Goal: Transaction & Acquisition: Download file/media

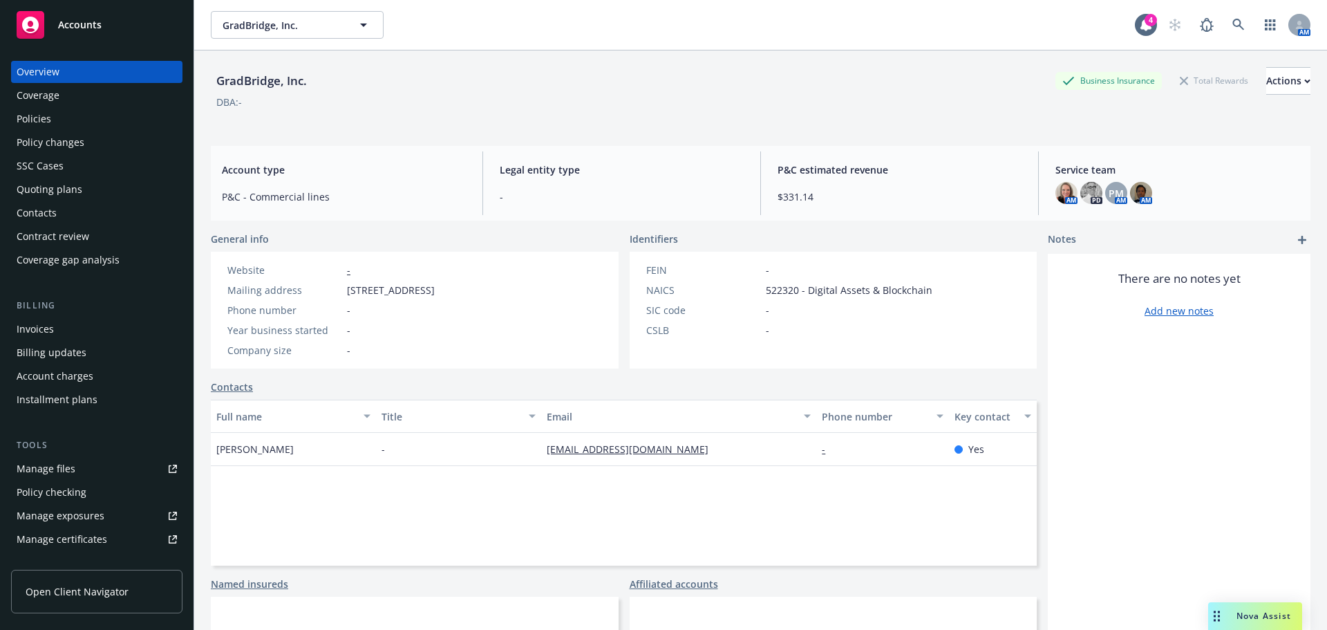
click at [75, 26] on span "Accounts" at bounding box center [80, 24] width 44 height 11
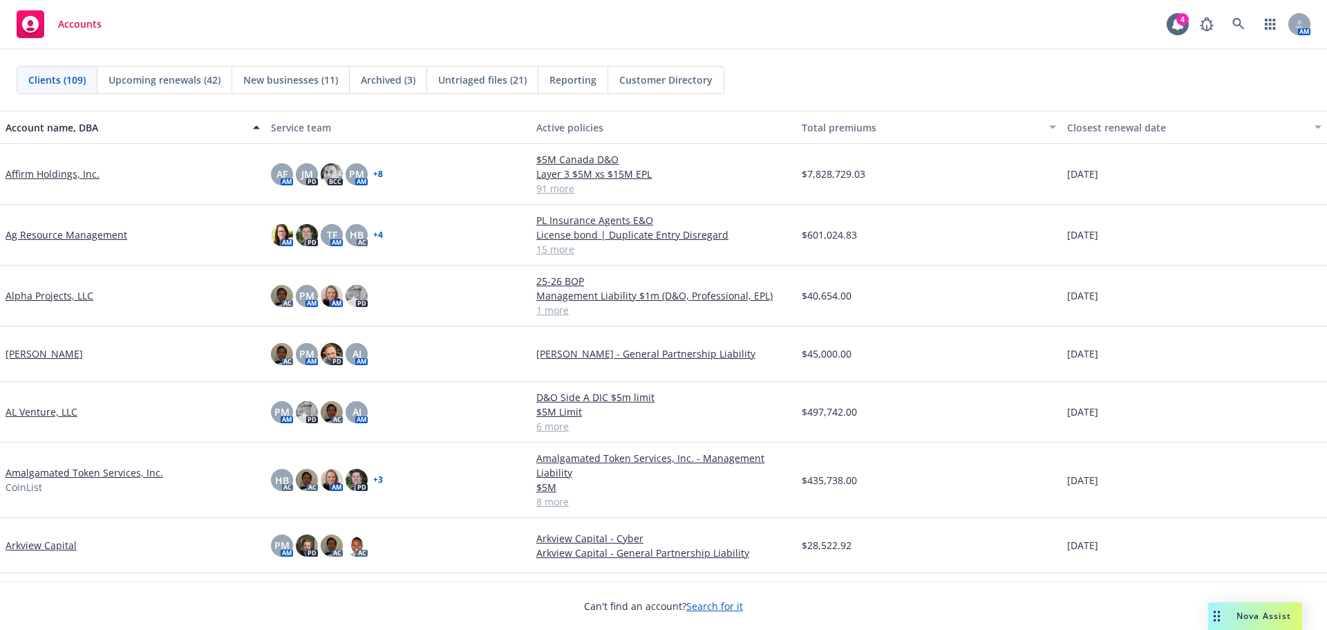
click at [572, 78] on span "Reporting" at bounding box center [573, 80] width 47 height 15
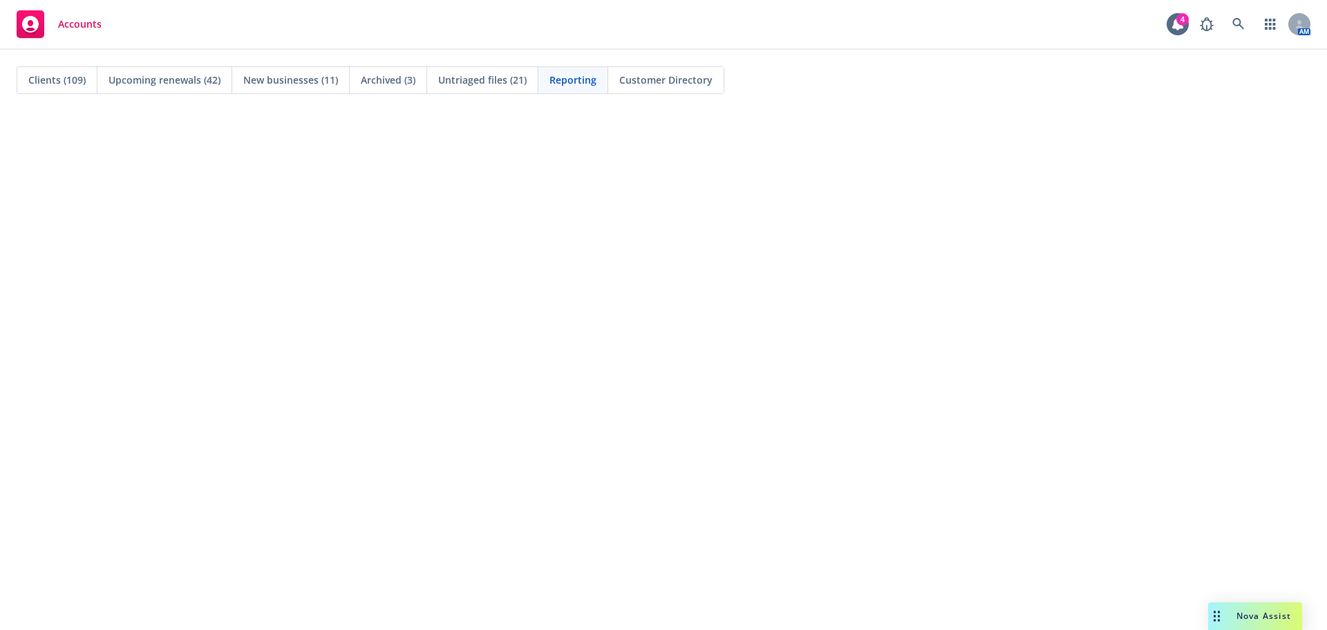
click at [77, 24] on span "Accounts" at bounding box center [80, 24] width 44 height 11
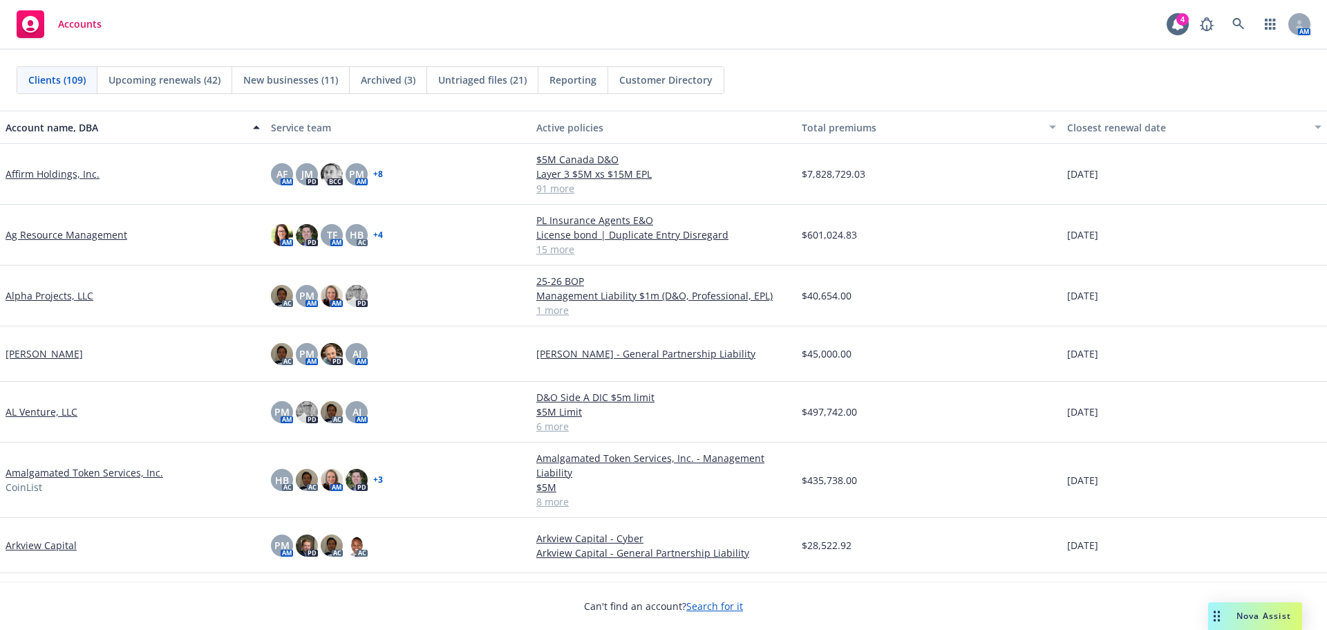
click at [34, 174] on link "Affirm Holdings, Inc." at bounding box center [53, 174] width 94 height 15
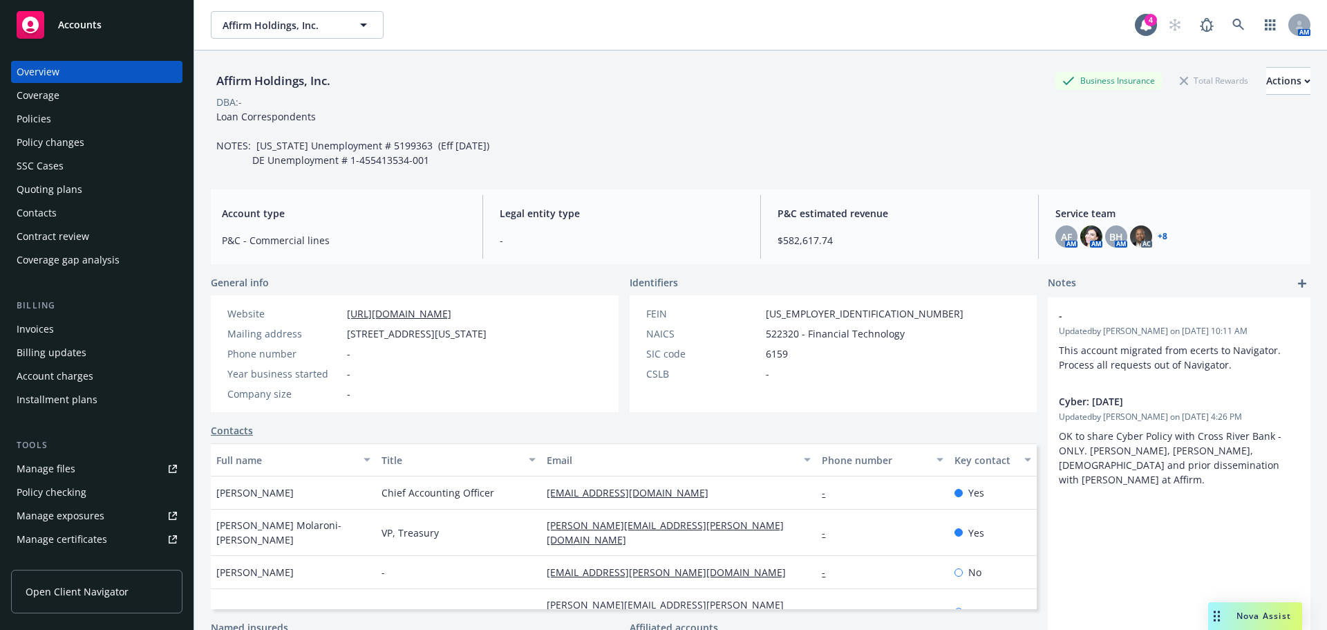
click at [80, 29] on span "Accounts" at bounding box center [80, 24] width 44 height 11
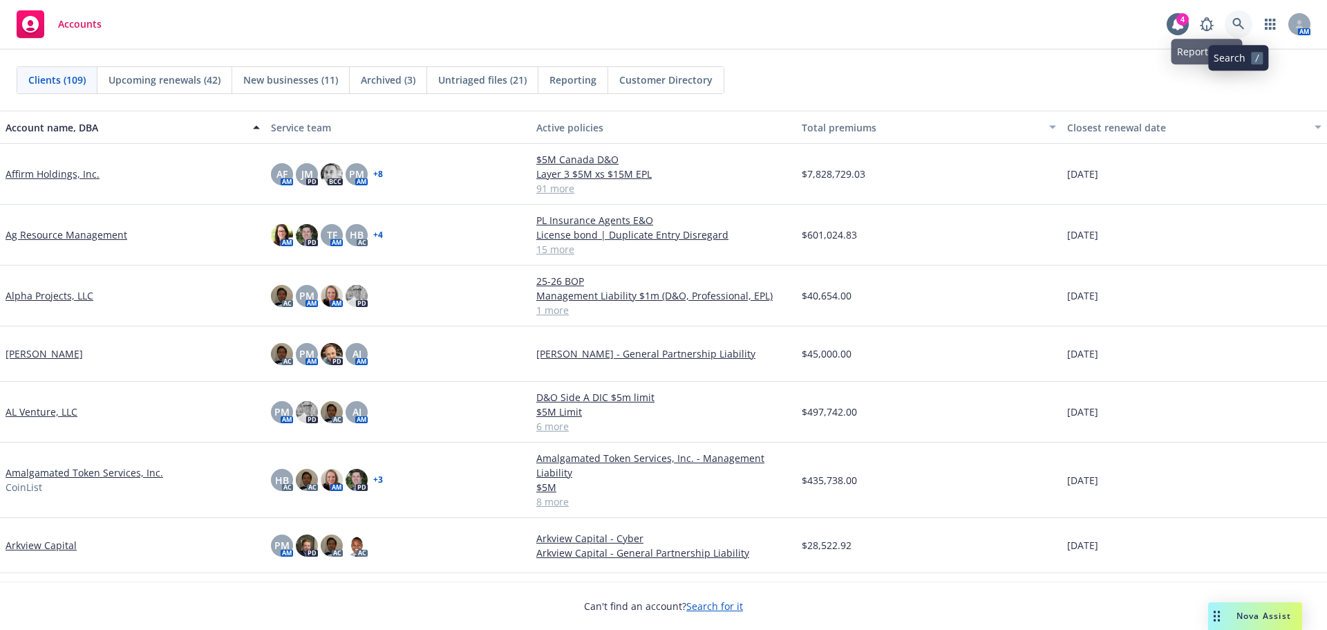
click at [1232, 24] on link at bounding box center [1239, 24] width 28 height 28
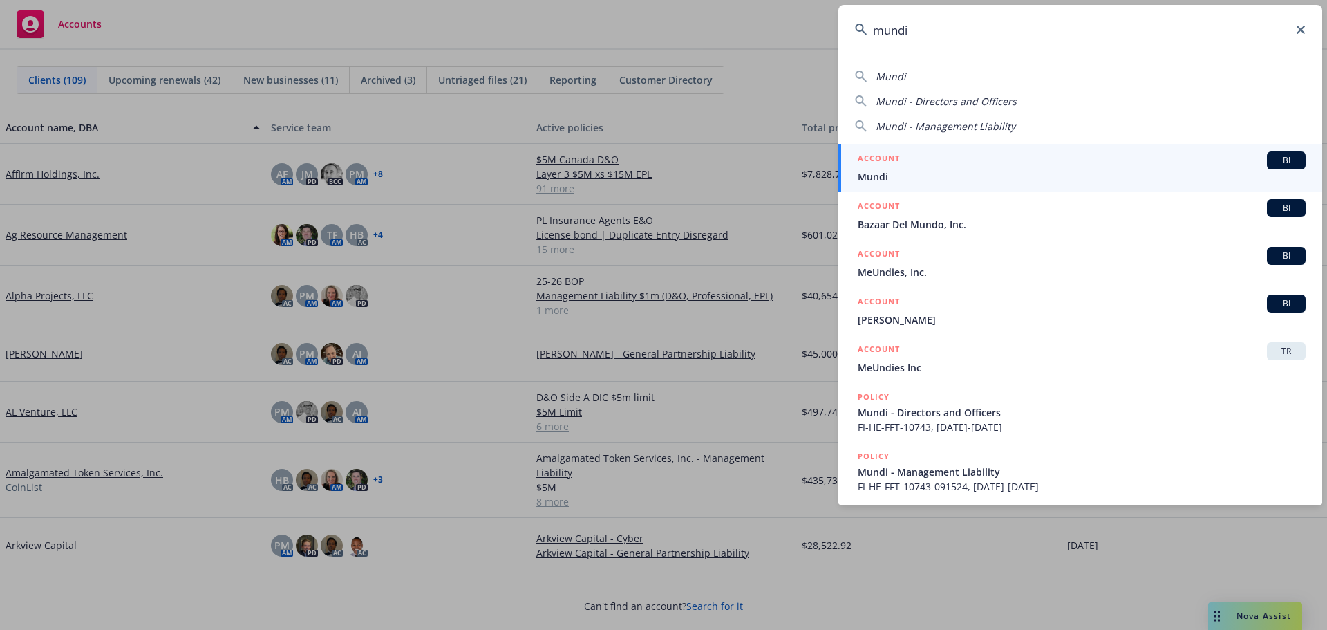
type input "mundi"
click at [906, 173] on span "Mundi" at bounding box center [1082, 176] width 448 height 15
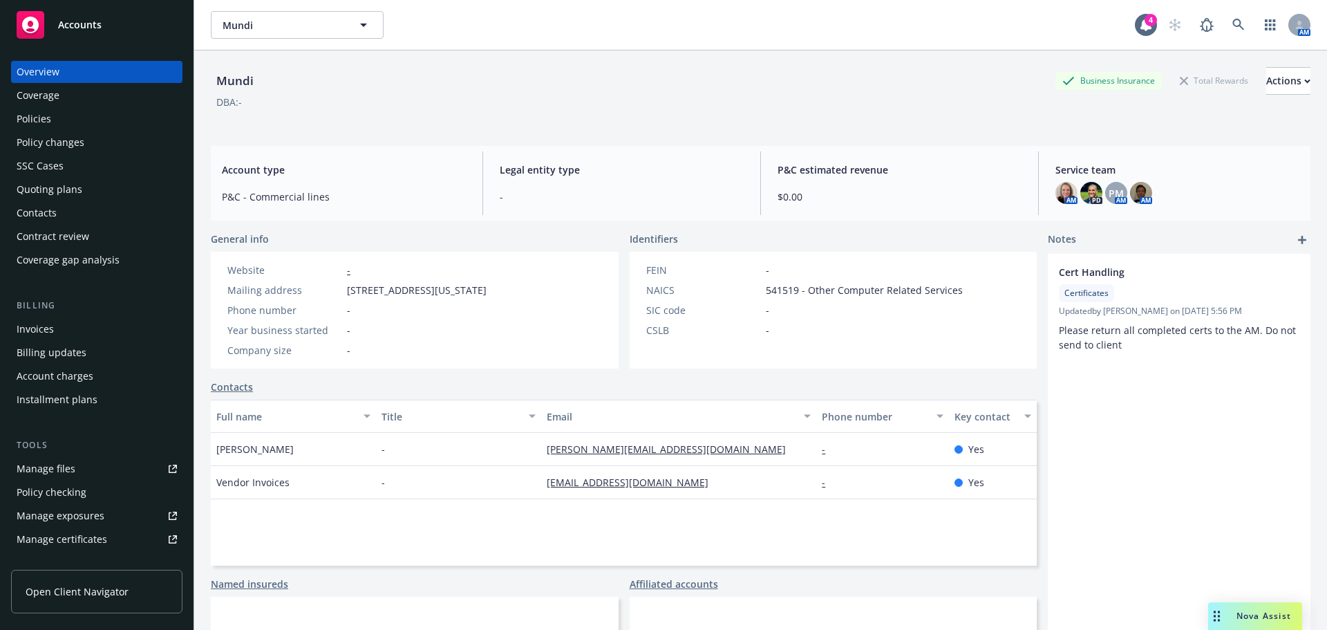
click at [31, 120] on div "Policies" at bounding box center [34, 119] width 35 height 22
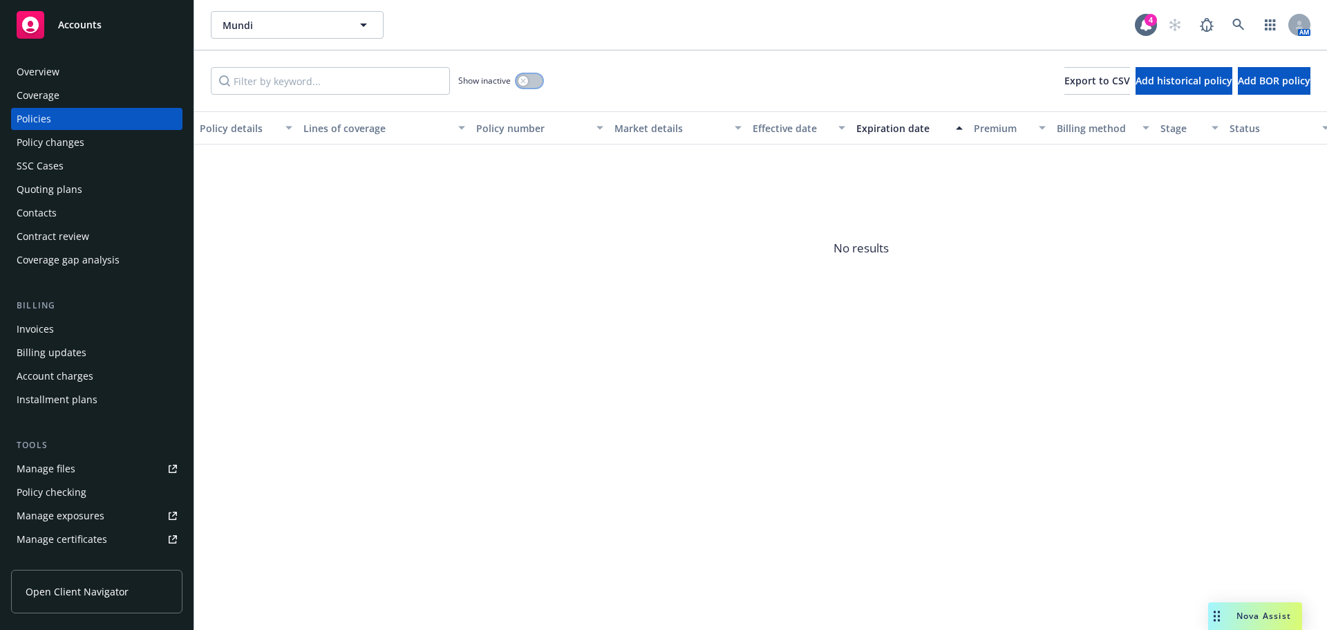
click at [532, 82] on button "button" at bounding box center [529, 81] width 26 height 14
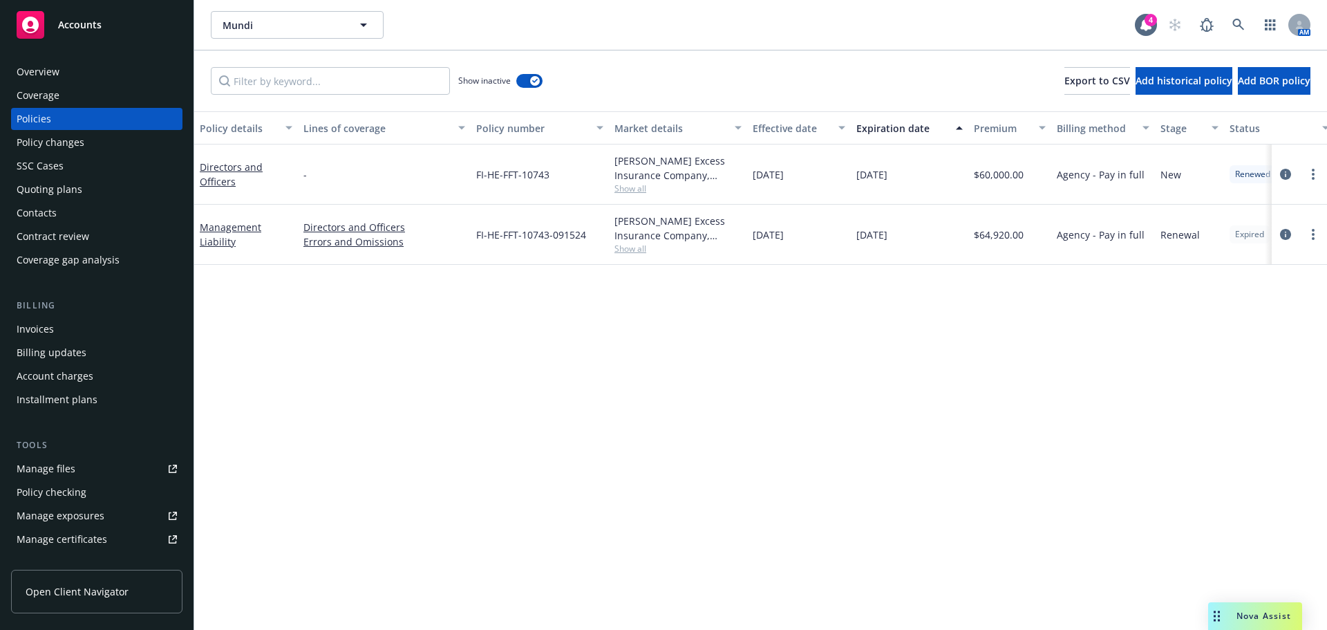
click at [409, 317] on div "Policy details Lines of coverage Policy number Market details Effective date Ex…" at bounding box center [760, 370] width 1133 height 519
click at [322, 297] on div "Policy details Lines of coverage Policy number Market details Effective date Ex…" at bounding box center [760, 370] width 1133 height 519
click at [509, 455] on div "Policy details Lines of coverage Policy number Market details Effective date Ex…" at bounding box center [760, 370] width 1133 height 519
click at [55, 72] on div "Overview" at bounding box center [38, 72] width 43 height 22
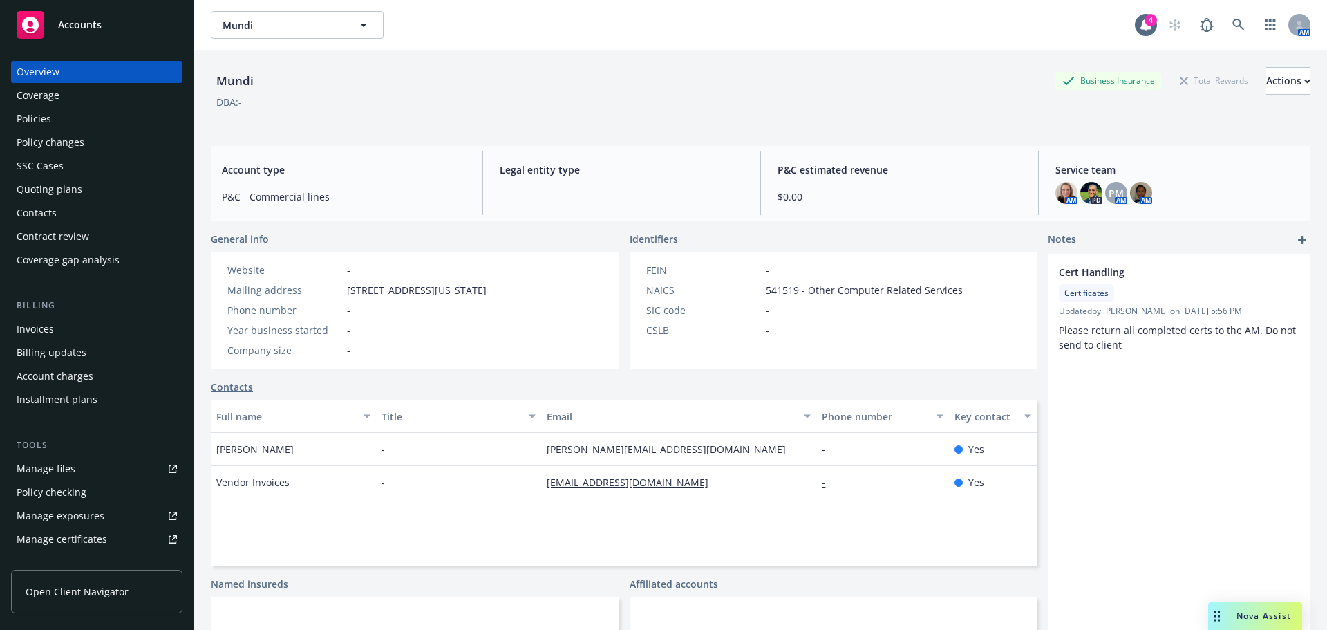
click at [95, 20] on span "Accounts" at bounding box center [80, 24] width 44 height 11
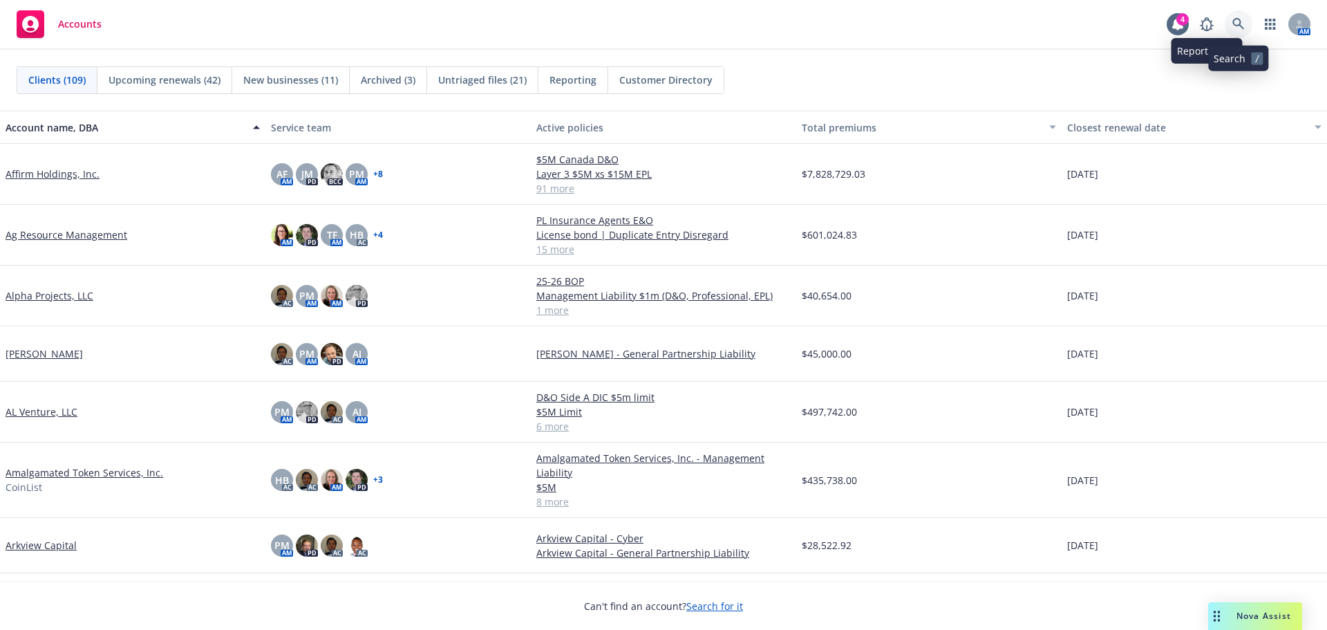
click at [1239, 20] on icon at bounding box center [1239, 24] width 12 height 12
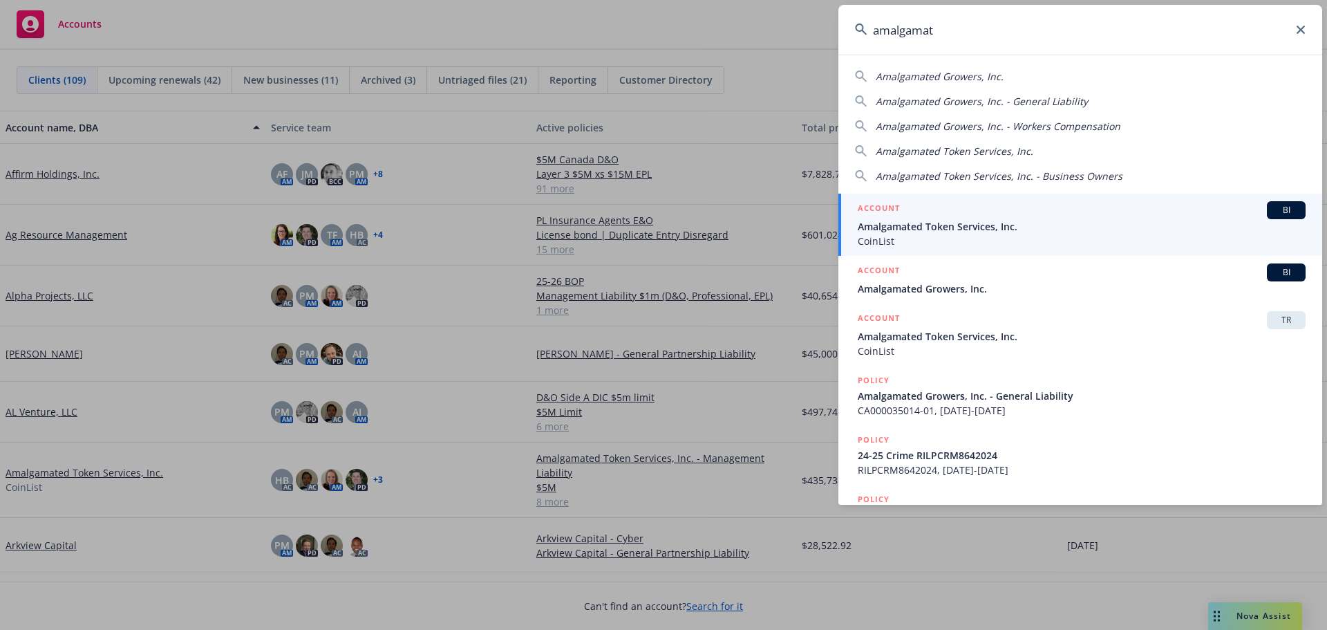
type input "amalgamat"
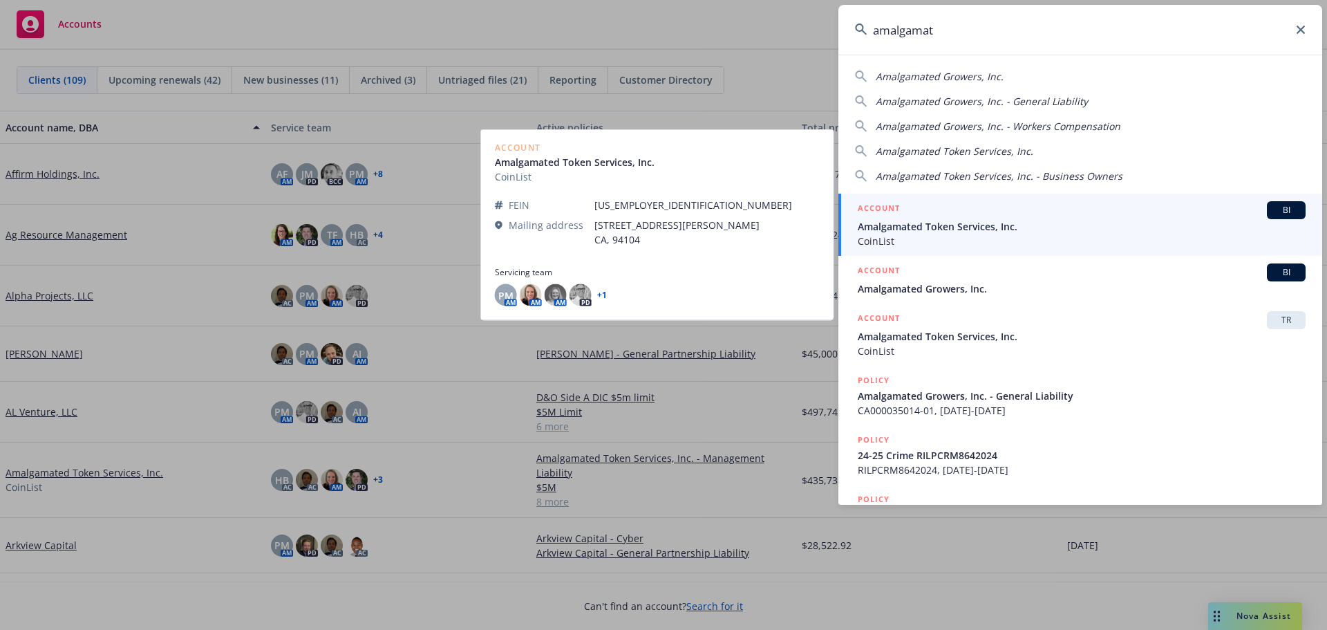
click at [965, 227] on span "Amalgamated Token Services, Inc." at bounding box center [1082, 226] width 448 height 15
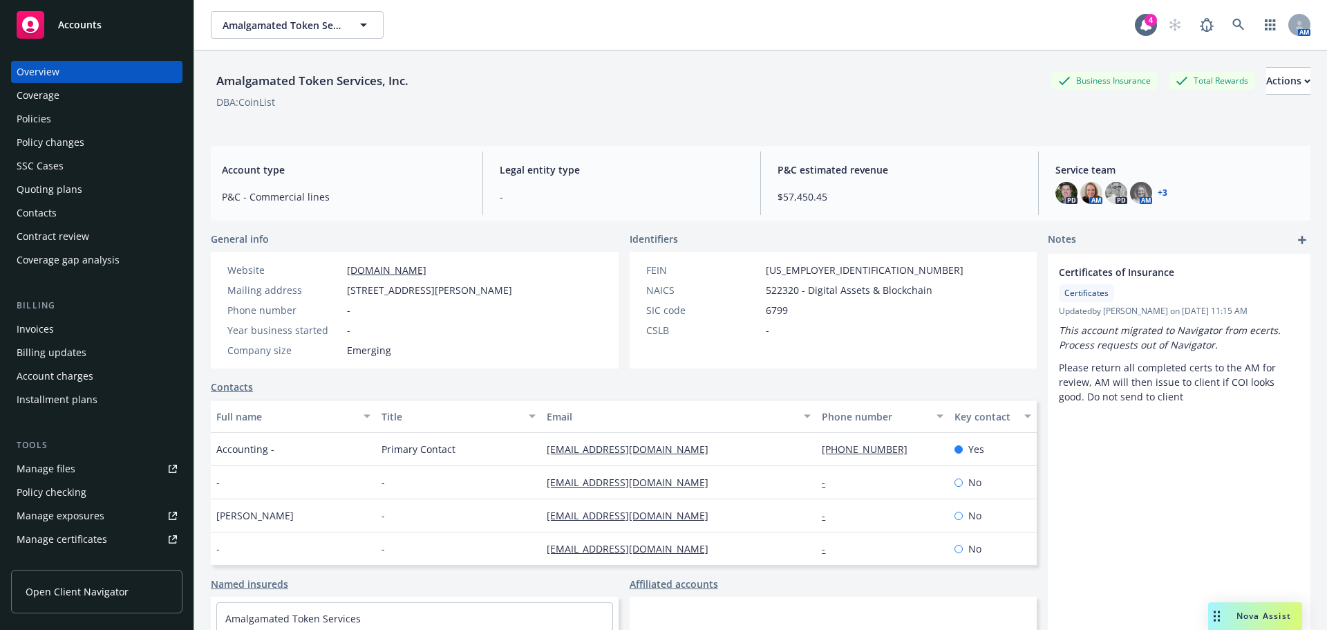
click at [40, 122] on div "Policies" at bounding box center [34, 119] width 35 height 22
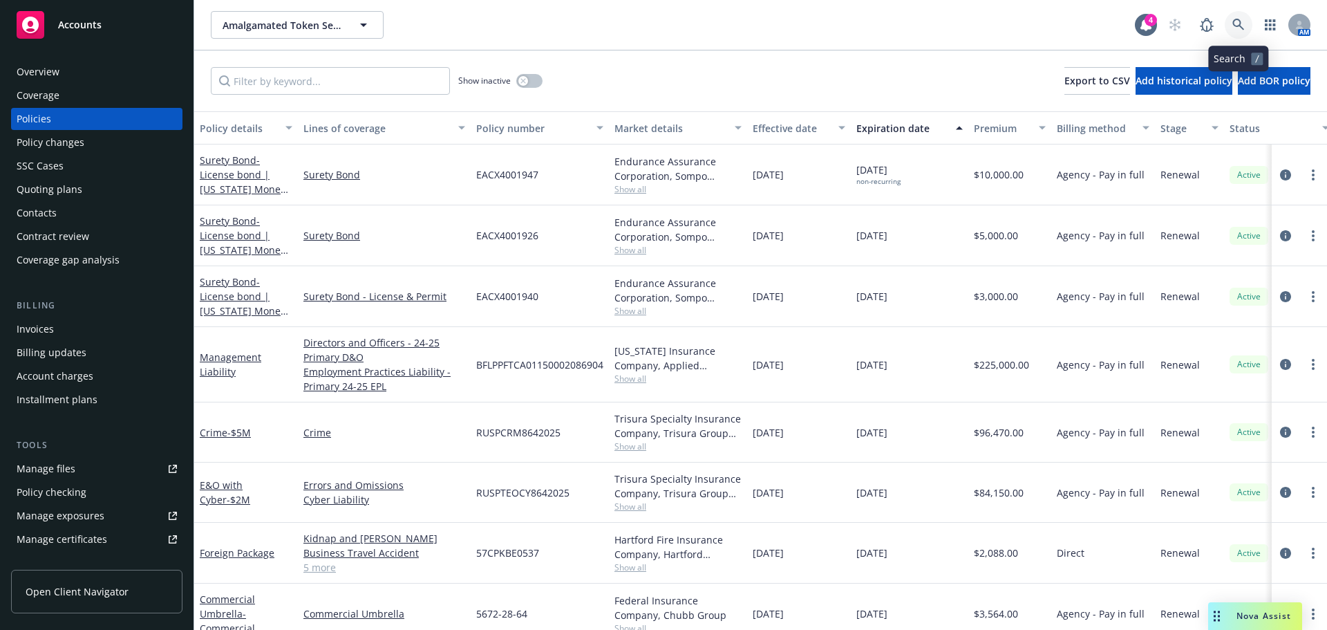
click at [1236, 25] on icon at bounding box center [1239, 25] width 12 height 12
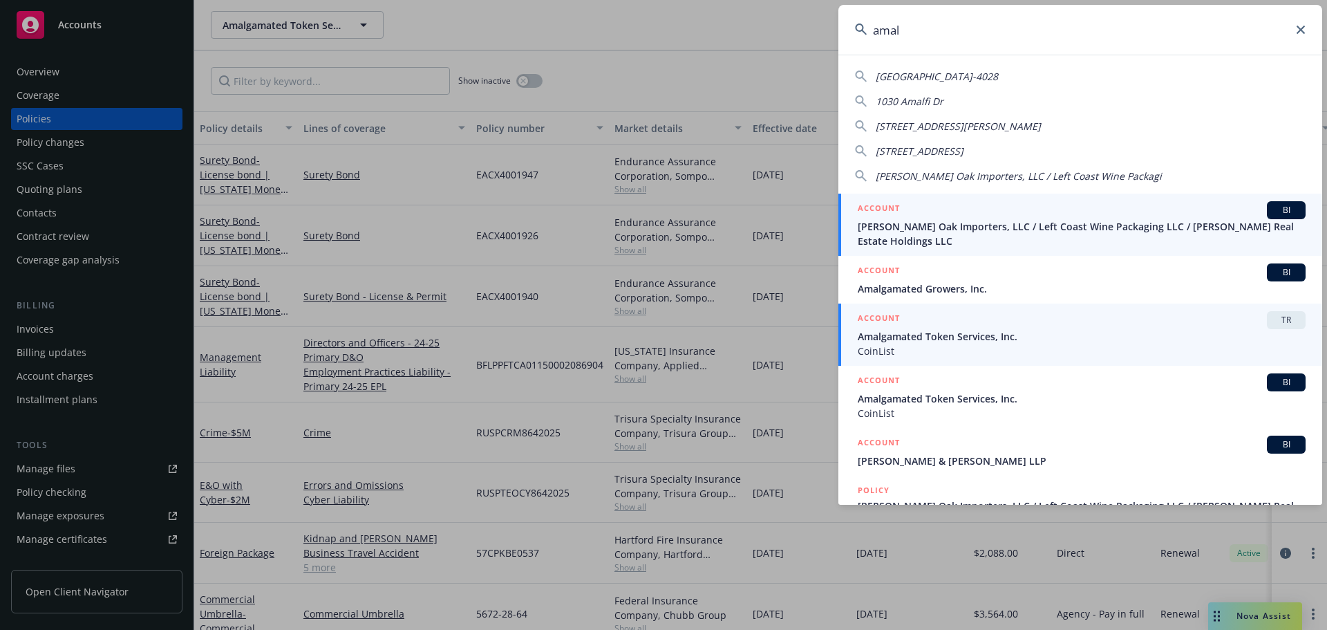
type input "amal"
click at [929, 329] on span "Amalgamated Token Services, Inc." at bounding box center [1082, 336] width 448 height 15
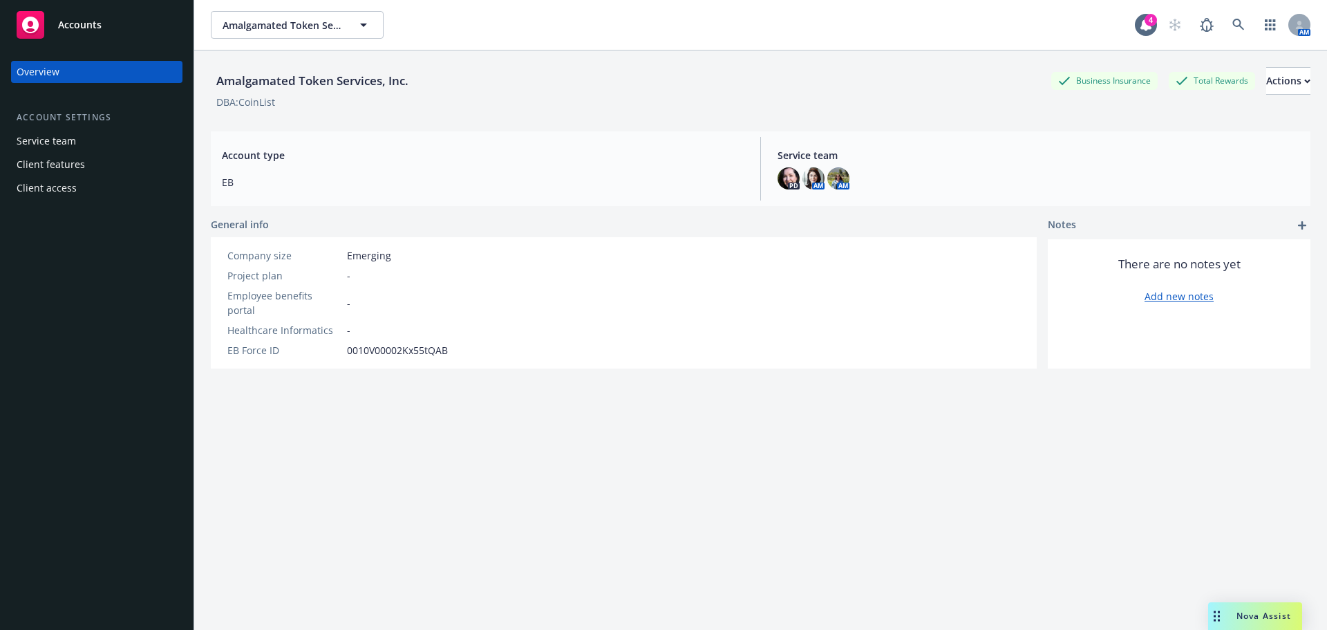
click at [76, 27] on span "Accounts" at bounding box center [80, 24] width 44 height 11
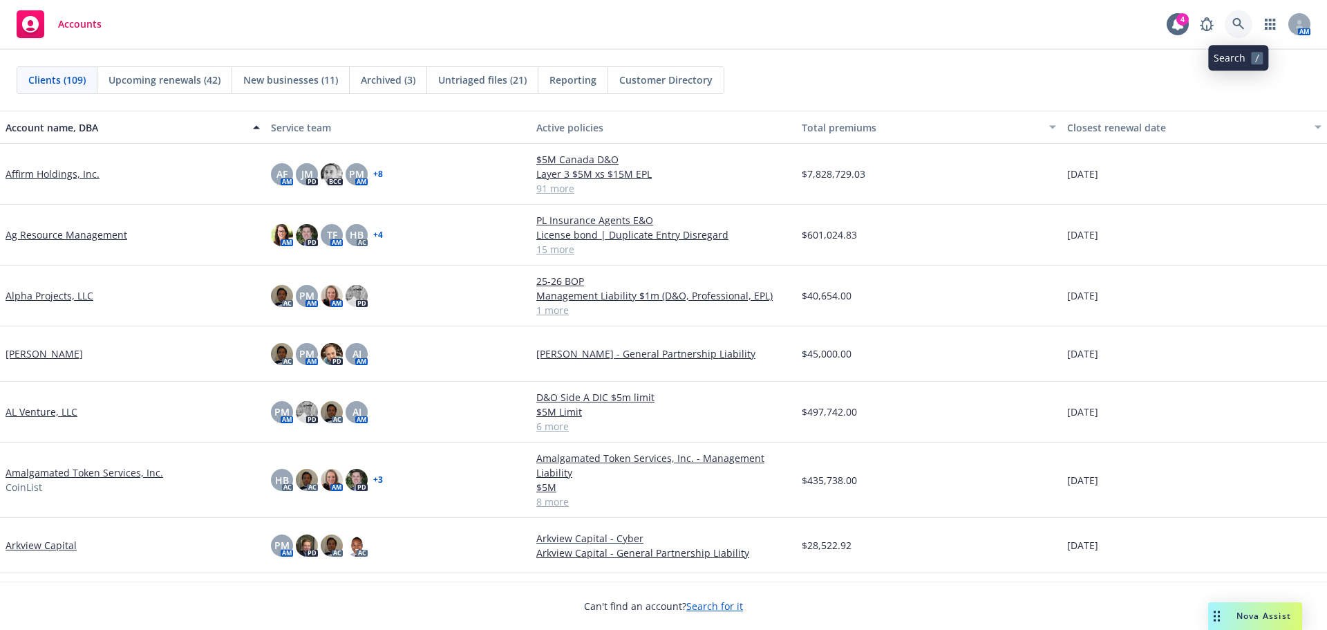
click at [1238, 24] on icon at bounding box center [1239, 24] width 12 height 12
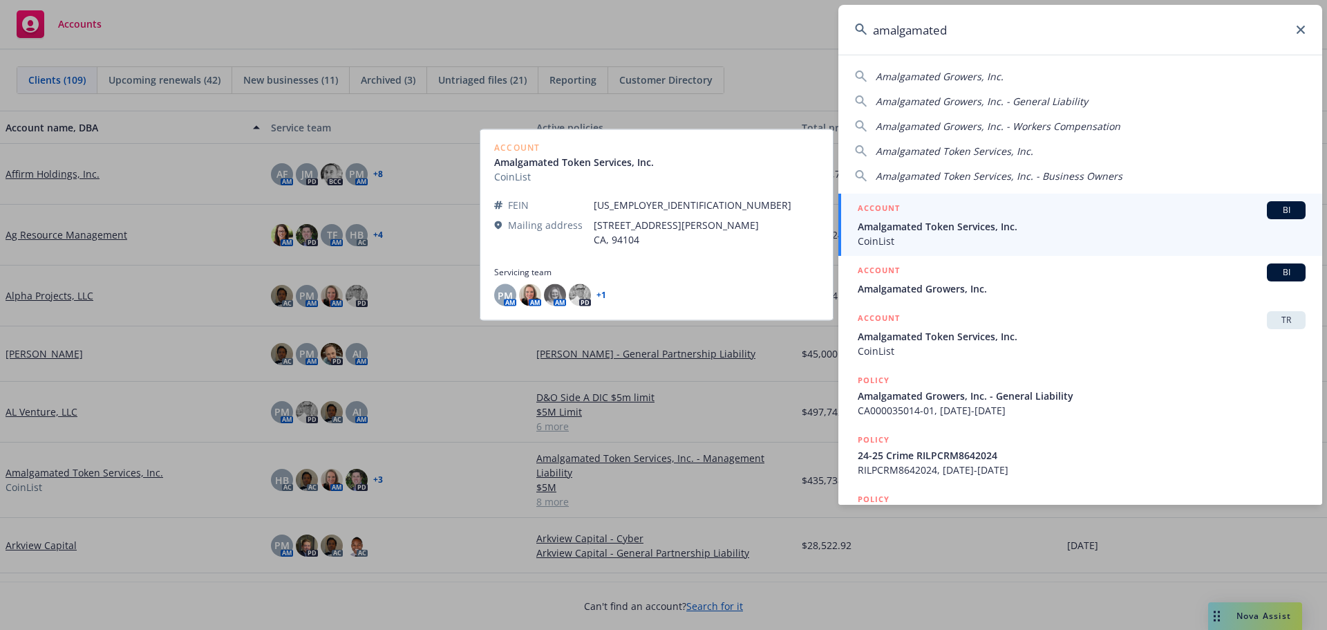
type input "amalgamated"
click at [976, 221] on span "Amalgamated Token Services, Inc." at bounding box center [1082, 226] width 448 height 15
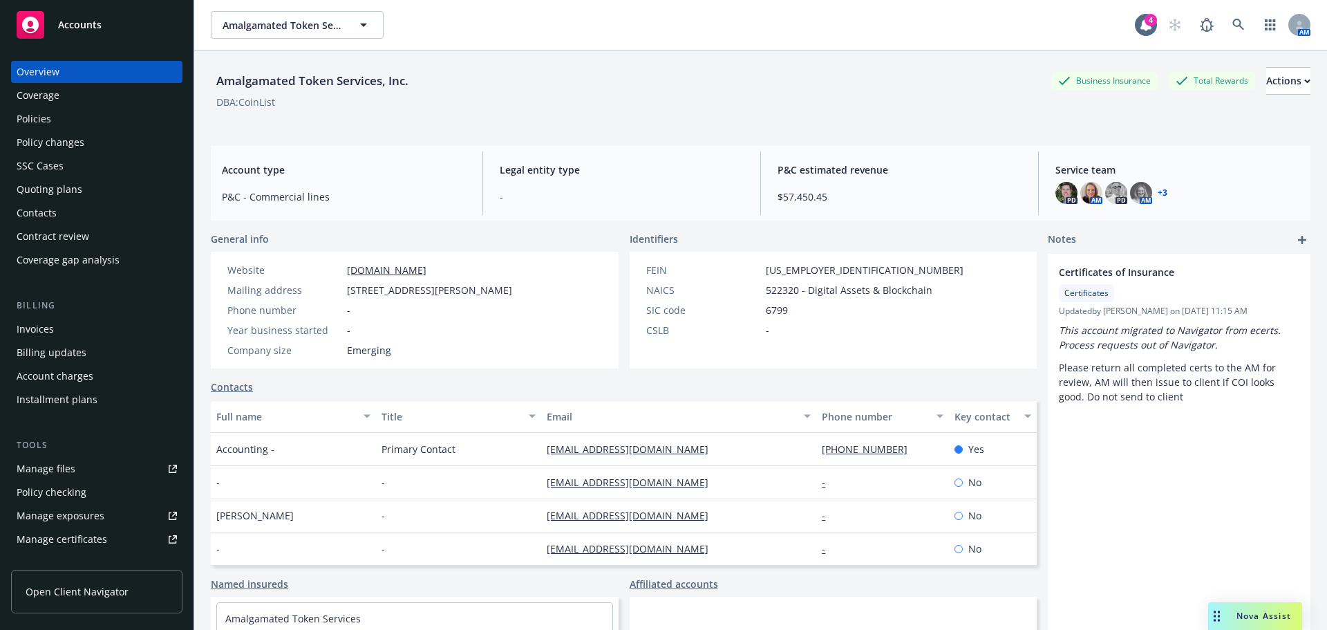
click at [36, 122] on div "Policies" at bounding box center [34, 119] width 35 height 22
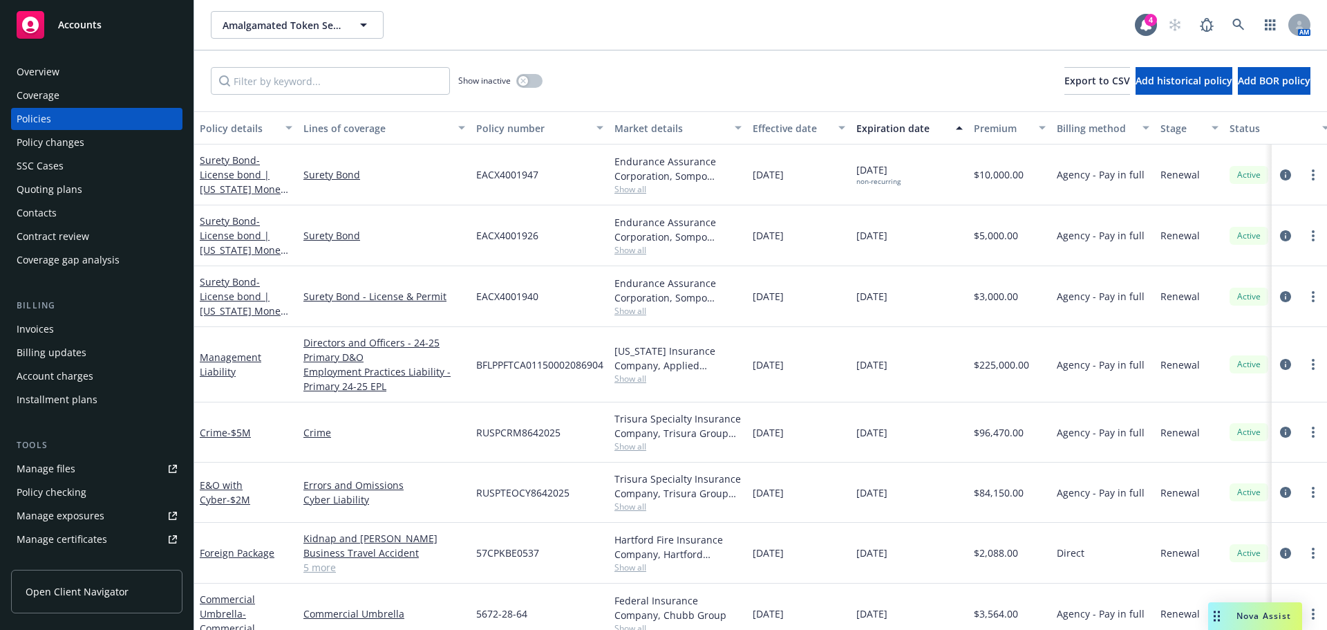
scroll to position [138, 0]
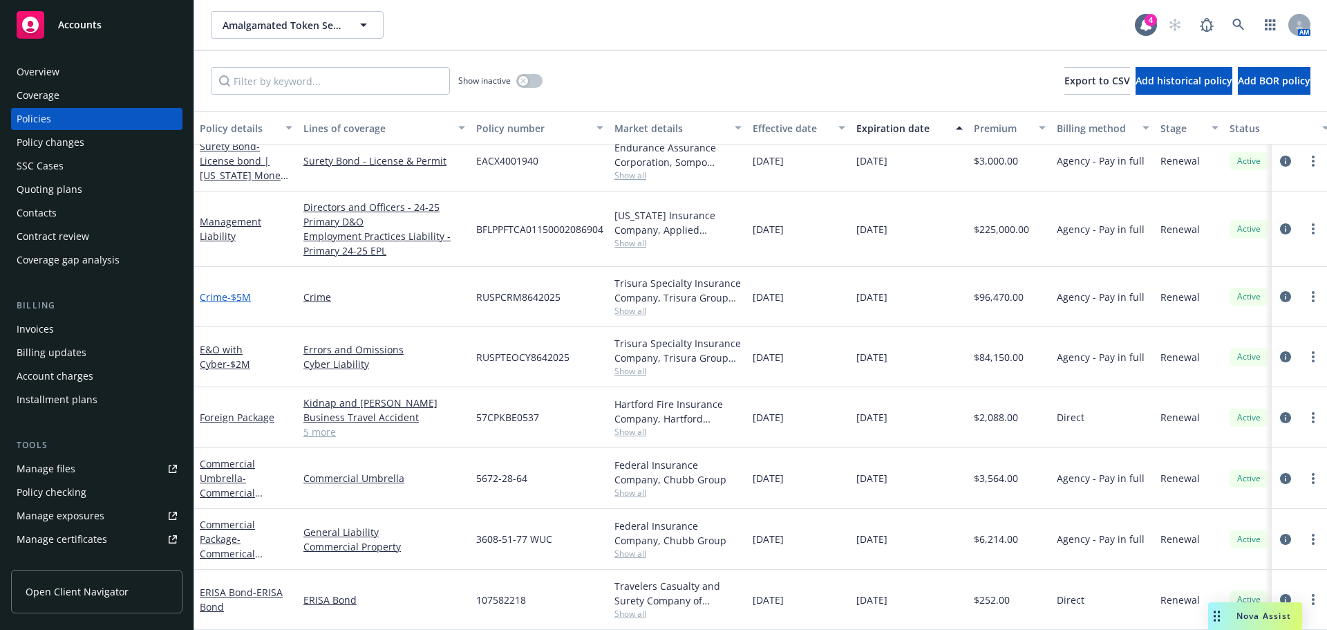
click at [229, 291] on span "- $5M" at bounding box center [239, 296] width 24 height 13
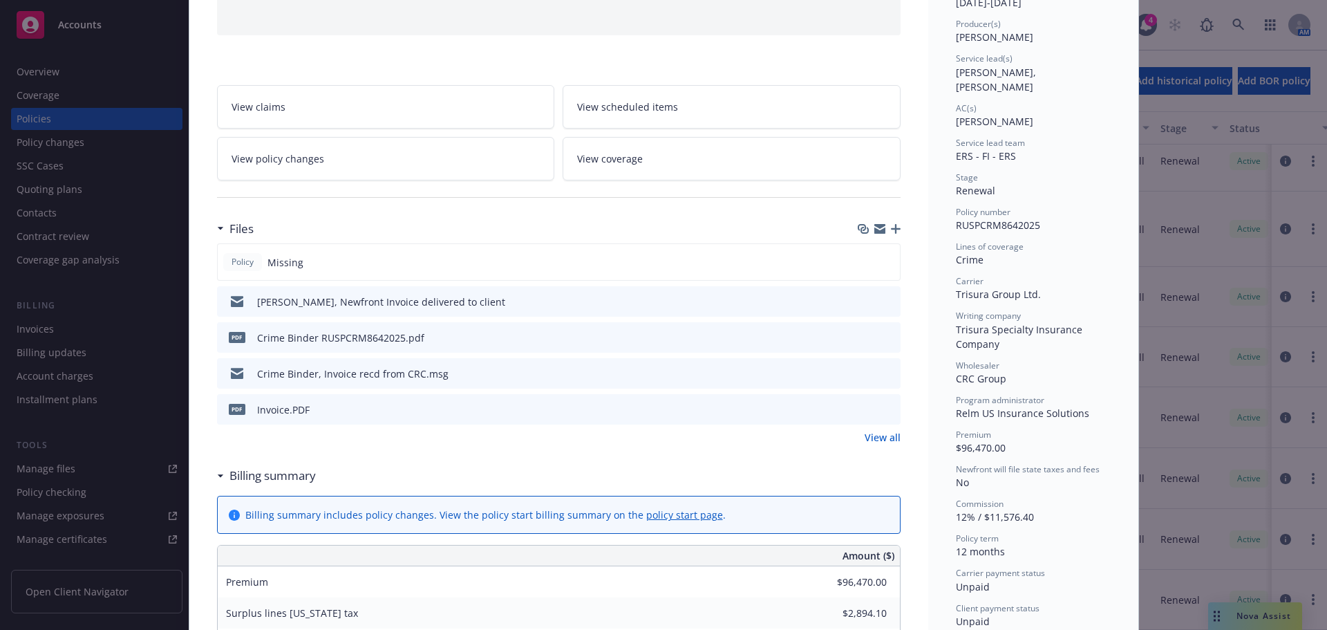
scroll to position [207, 0]
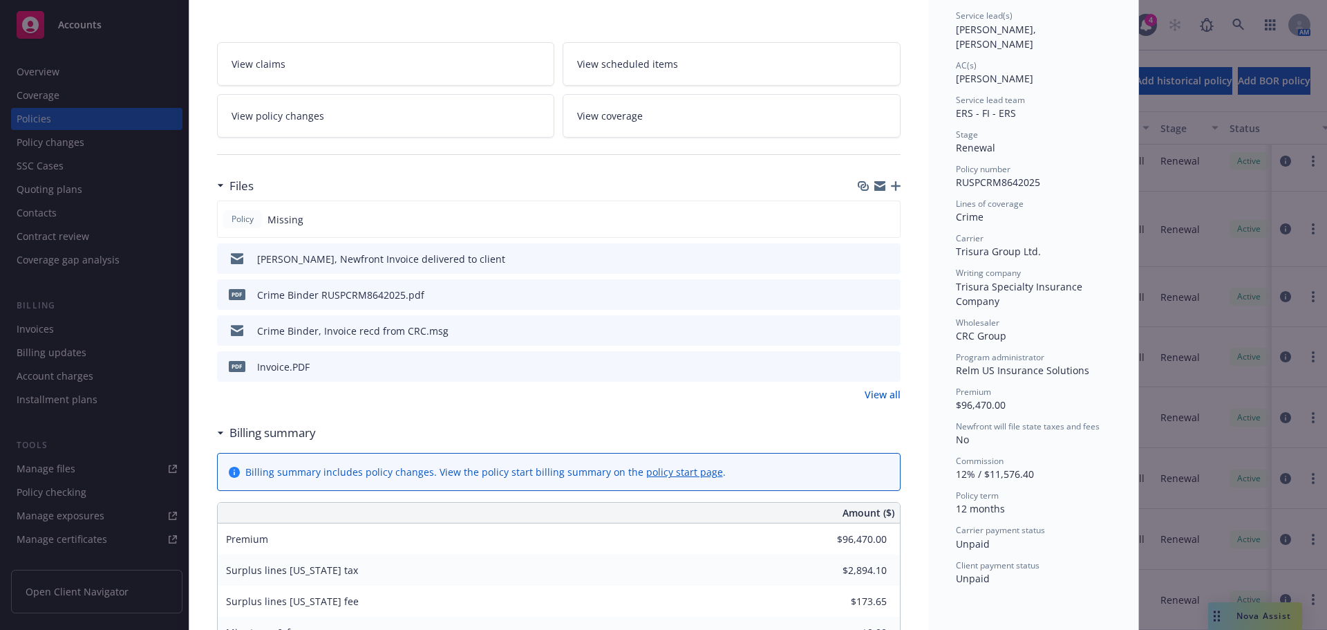
click at [861, 262] on button at bounding box center [866, 259] width 11 height 15
click at [861, 260] on icon "download file" at bounding box center [864, 257] width 11 height 11
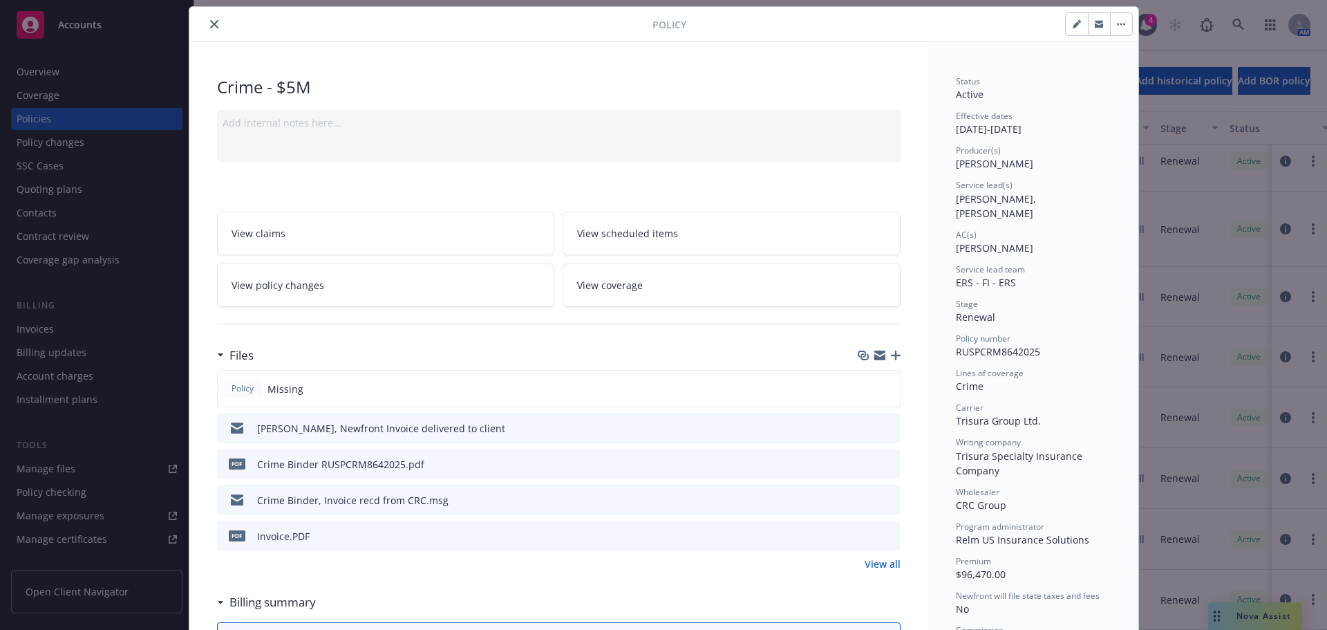
scroll to position [0, 0]
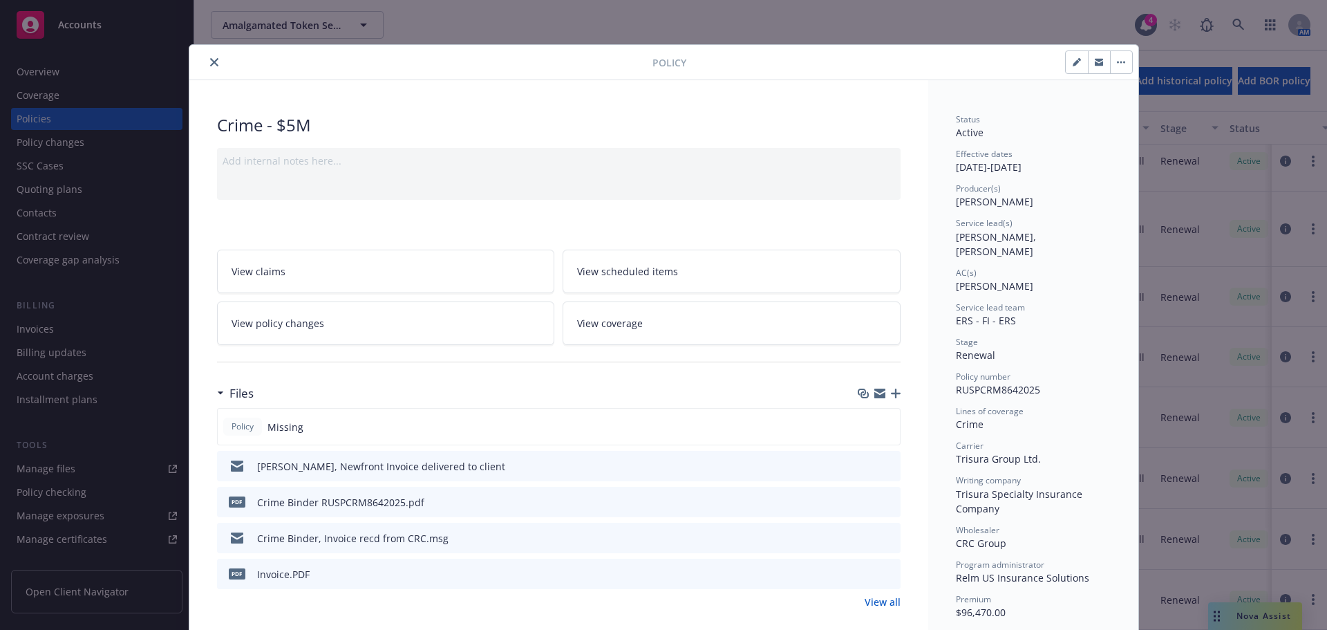
click at [211, 63] on icon "close" at bounding box center [214, 62] width 8 height 8
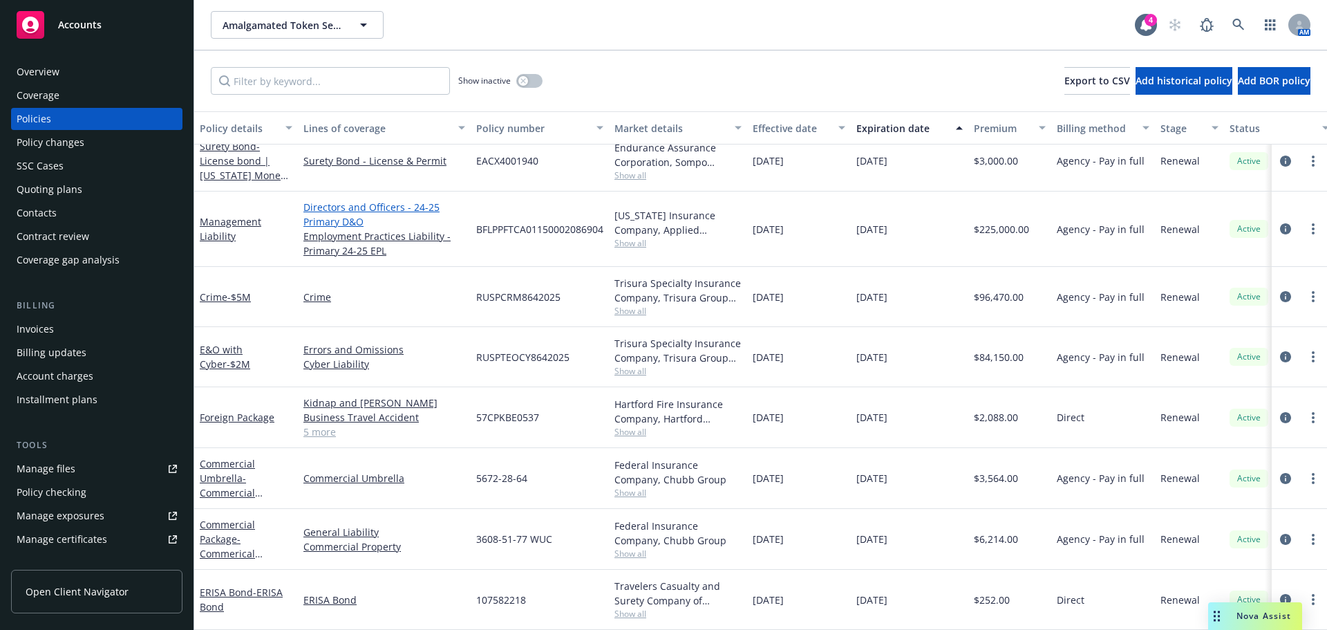
scroll to position [140, 0]
click at [234, 543] on span "- Commerical Package (GL & Property)" at bounding box center [232, 560] width 64 height 57
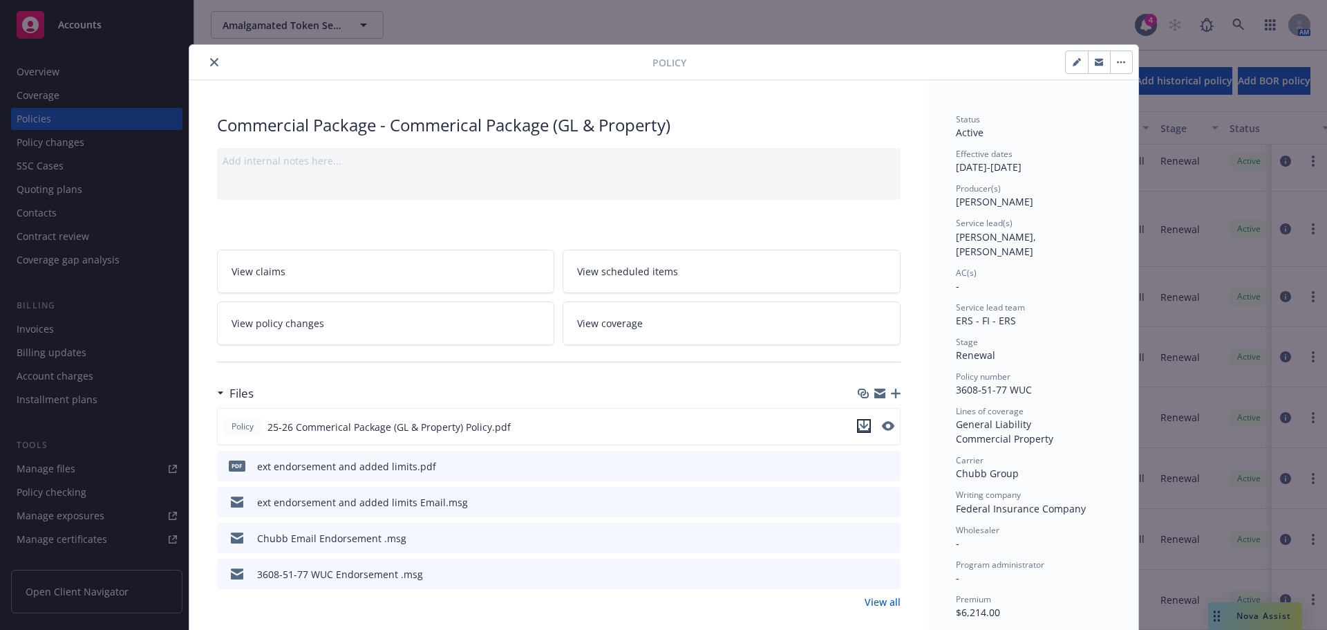
click at [859, 427] on icon "download file" at bounding box center [864, 425] width 11 height 11
click at [210, 60] on icon "close" at bounding box center [214, 62] width 8 height 8
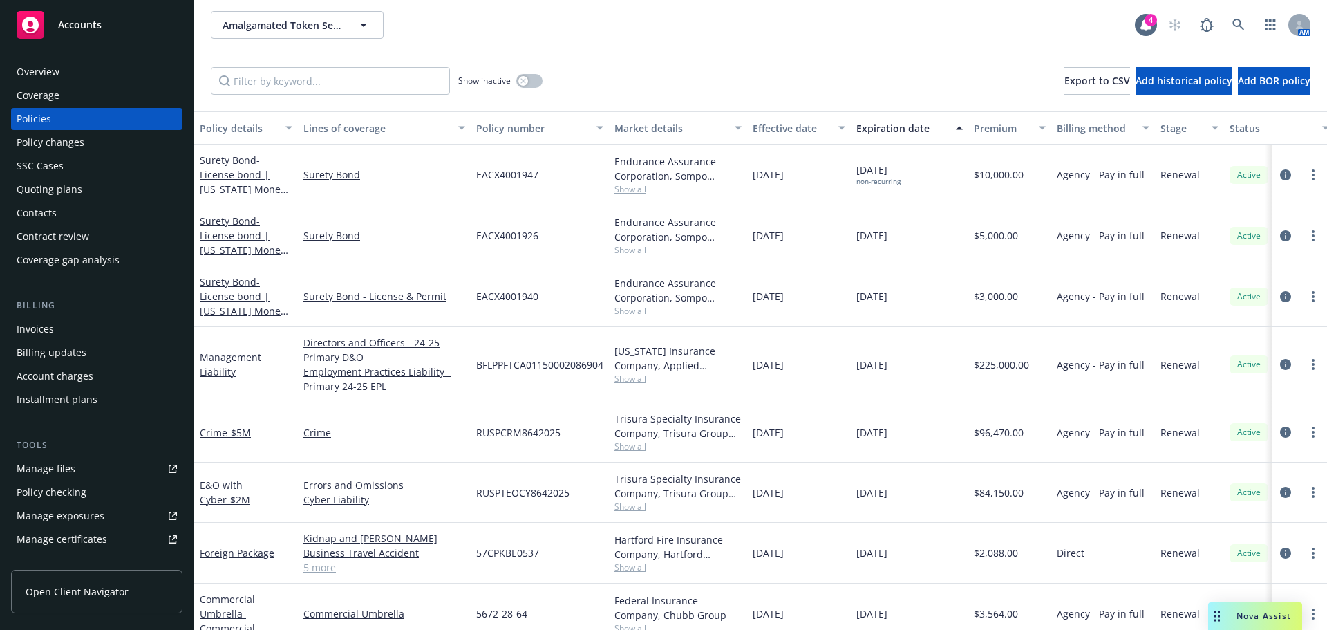
click at [57, 73] on div "Overview" at bounding box center [38, 72] width 43 height 22
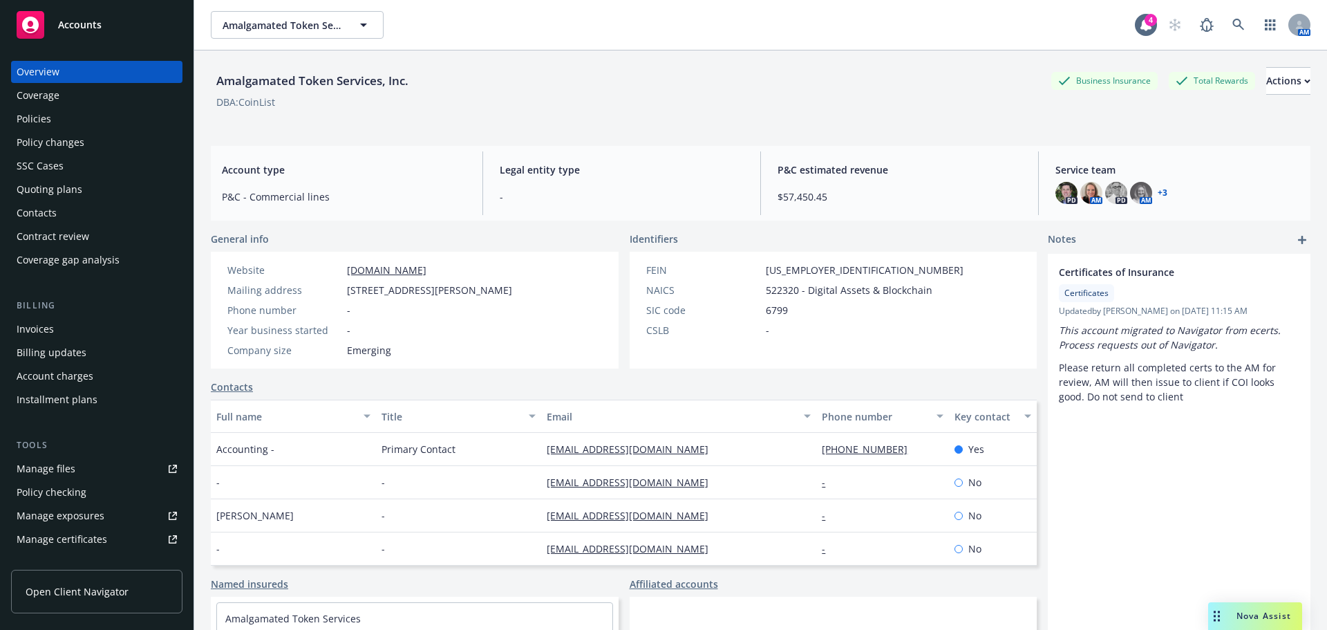
click at [73, 24] on span "Accounts" at bounding box center [80, 24] width 44 height 11
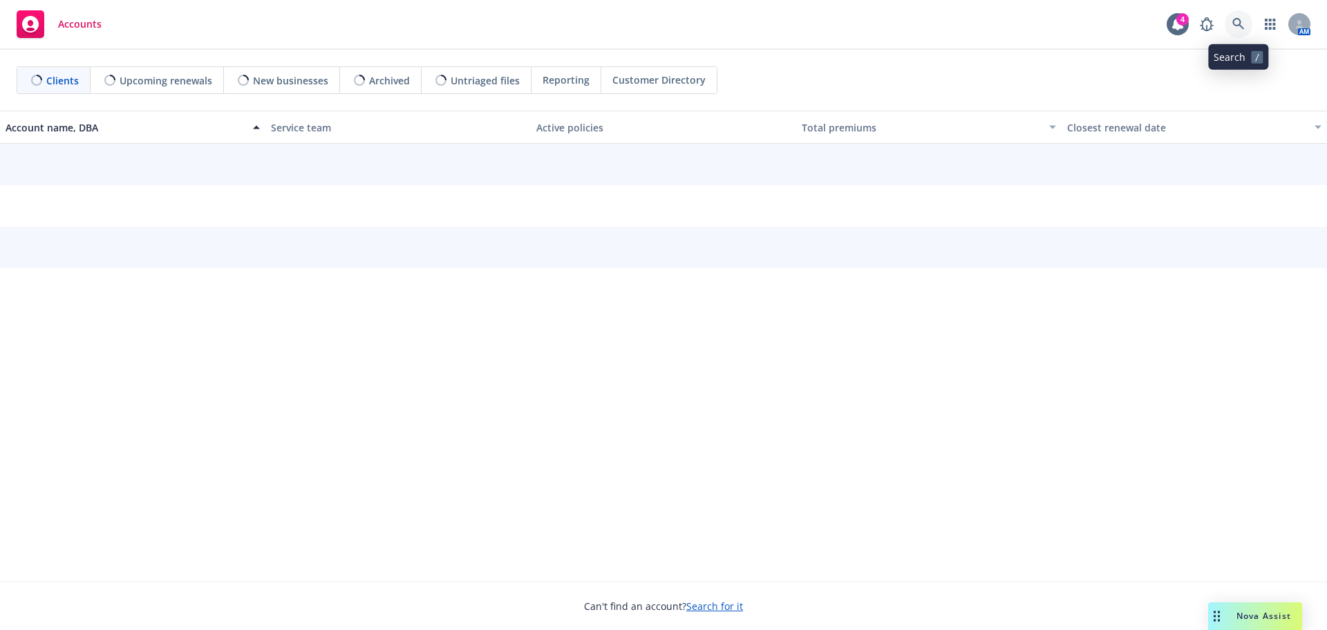
click at [1238, 21] on icon at bounding box center [1239, 24] width 12 height 12
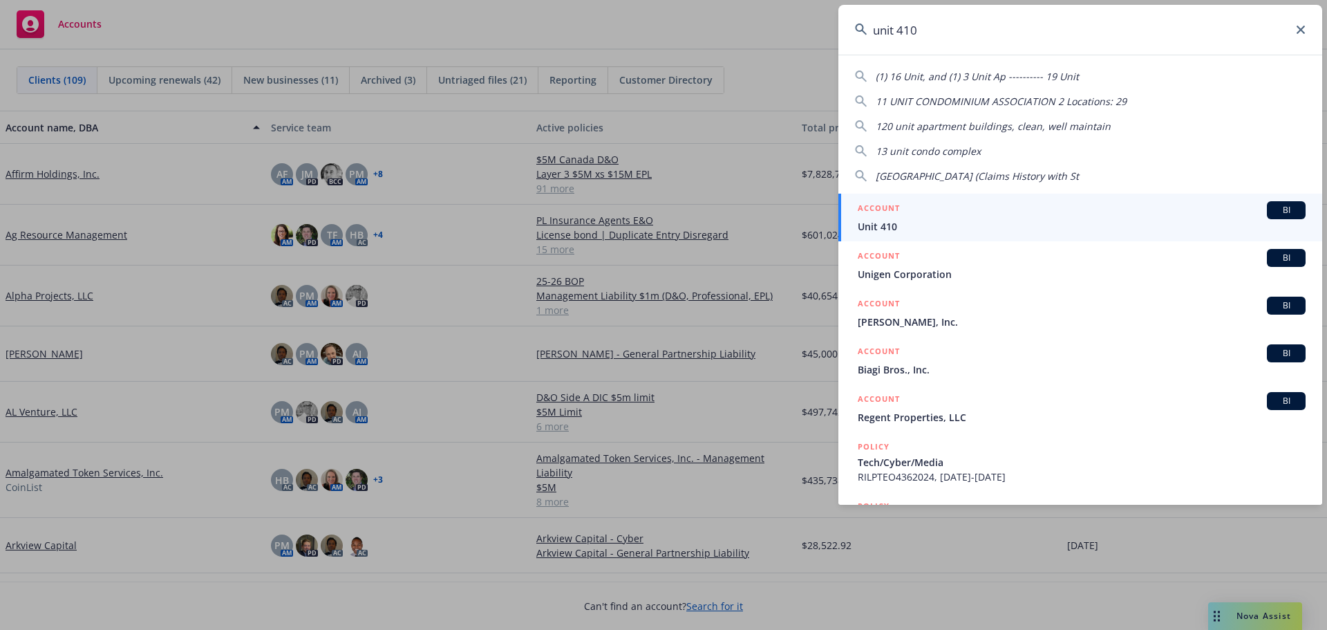
type input "unit 410"
click at [975, 214] on div "ACCOUNT BI" at bounding box center [1082, 210] width 448 height 18
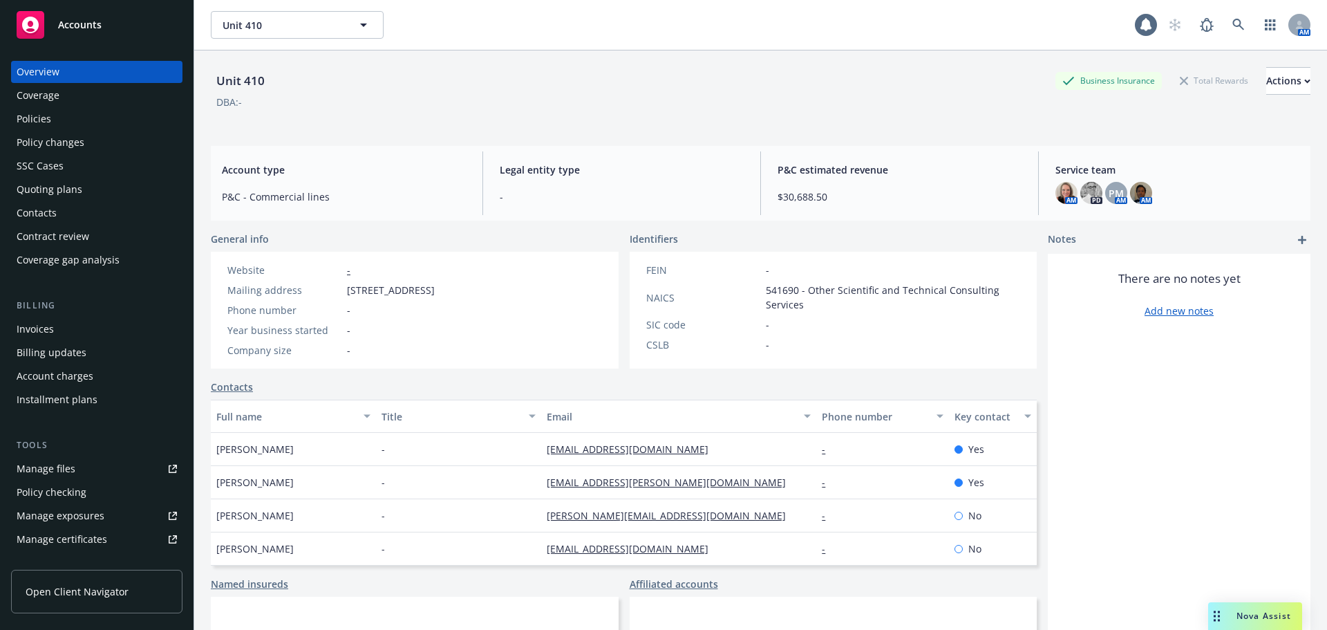
click at [43, 118] on div "Policies" at bounding box center [34, 119] width 35 height 22
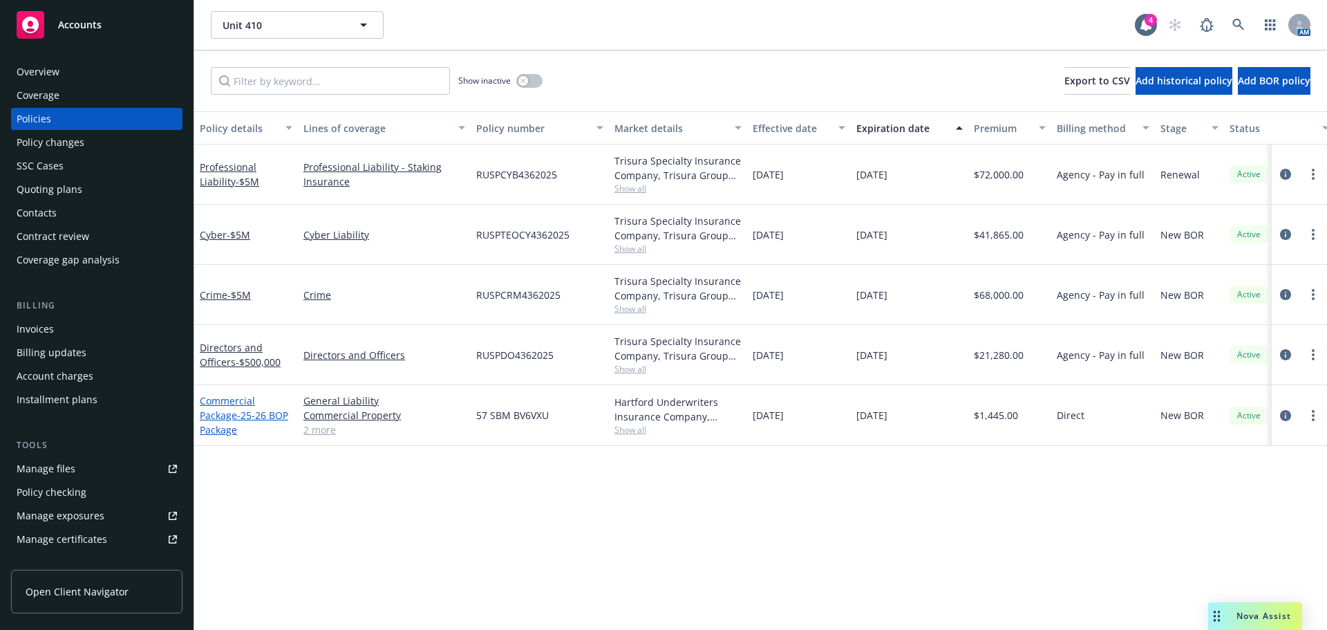
click at [239, 414] on span "- 25-26 BOP Package" at bounding box center [244, 423] width 88 height 28
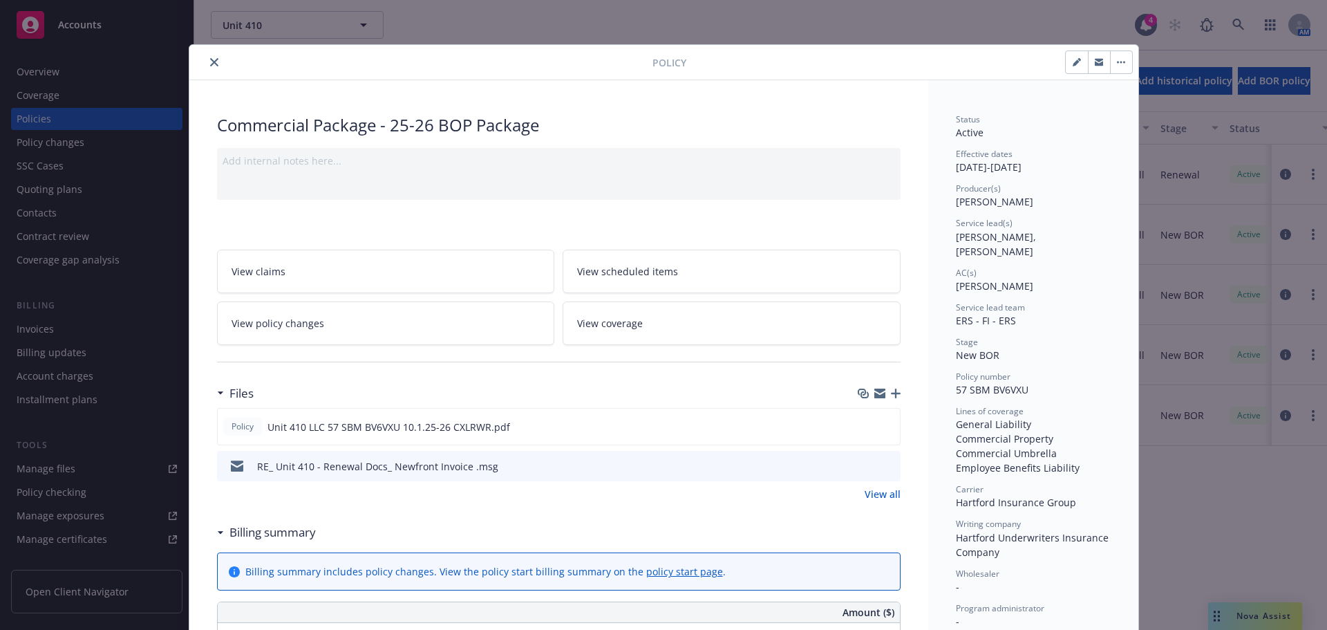
click at [210, 60] on icon "close" at bounding box center [214, 62] width 8 height 8
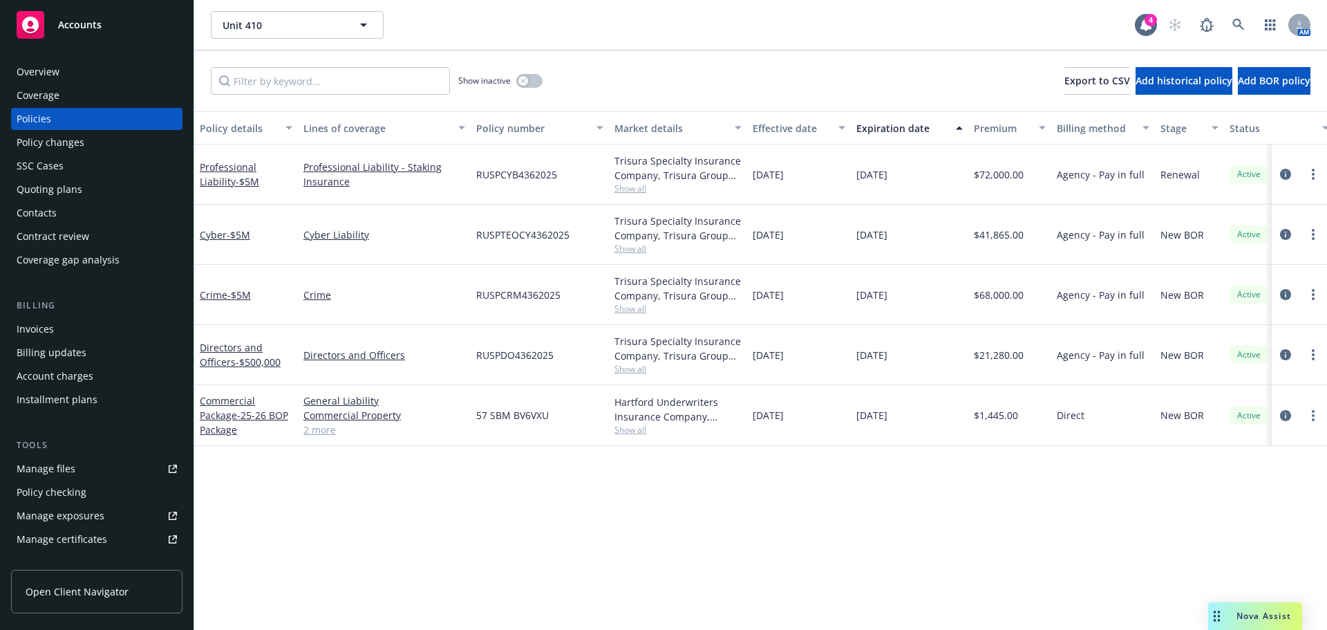
click at [88, 26] on span "Accounts" at bounding box center [80, 24] width 44 height 11
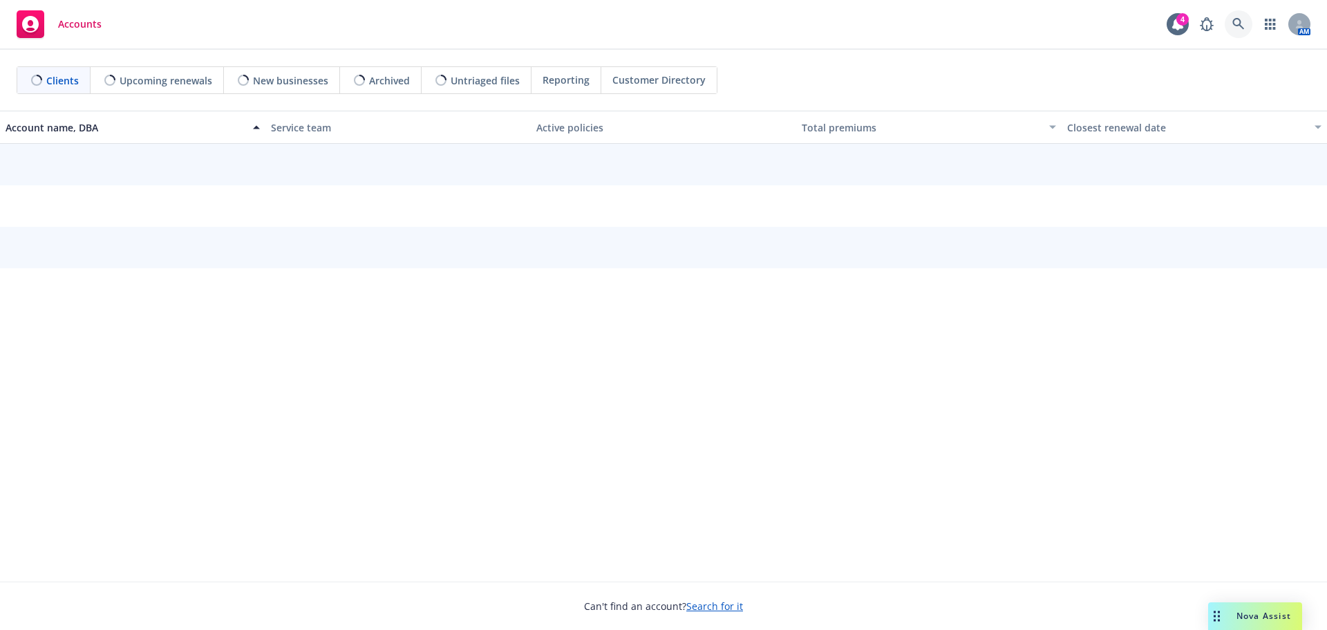
click at [1237, 24] on icon at bounding box center [1239, 24] width 12 height 12
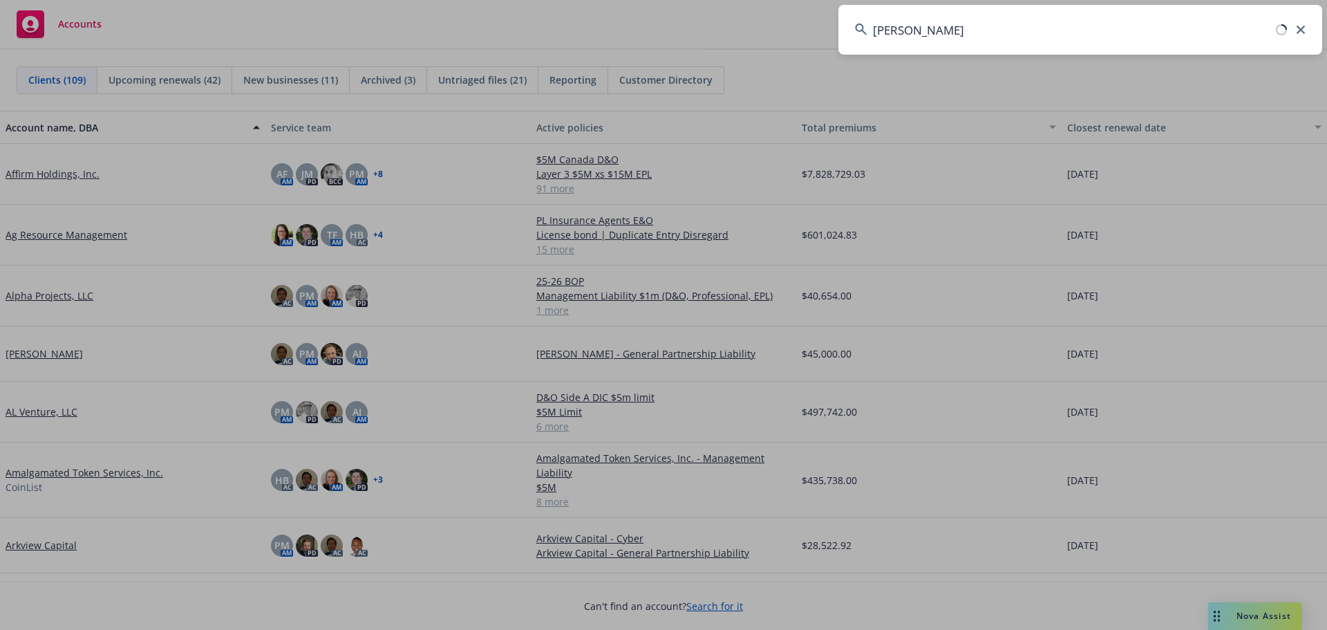
type input "mundi"
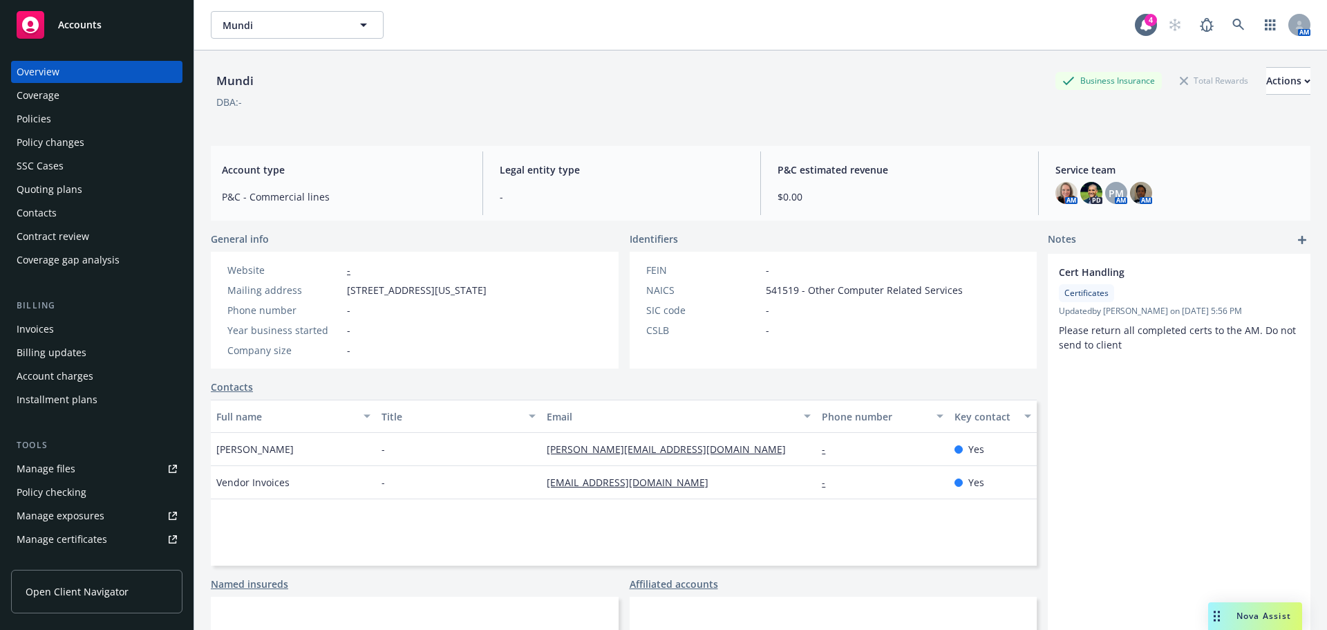
click at [36, 122] on div "Policies" at bounding box center [34, 119] width 35 height 22
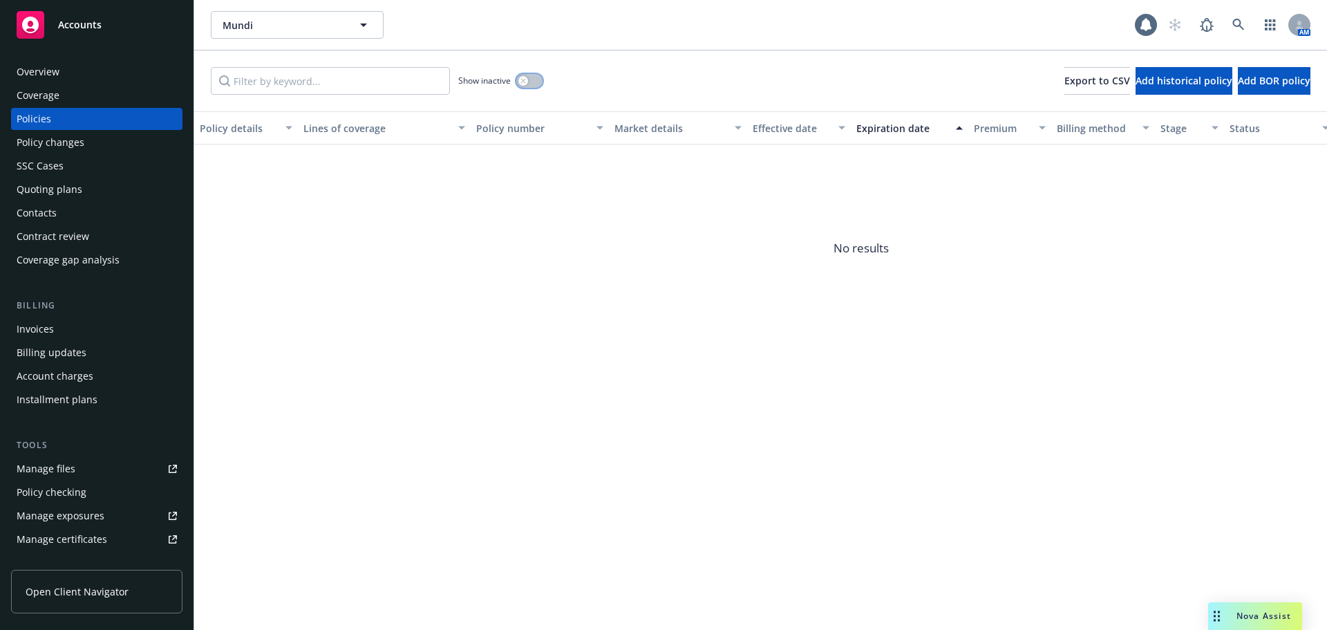
click at [536, 86] on button "button" at bounding box center [529, 81] width 26 height 14
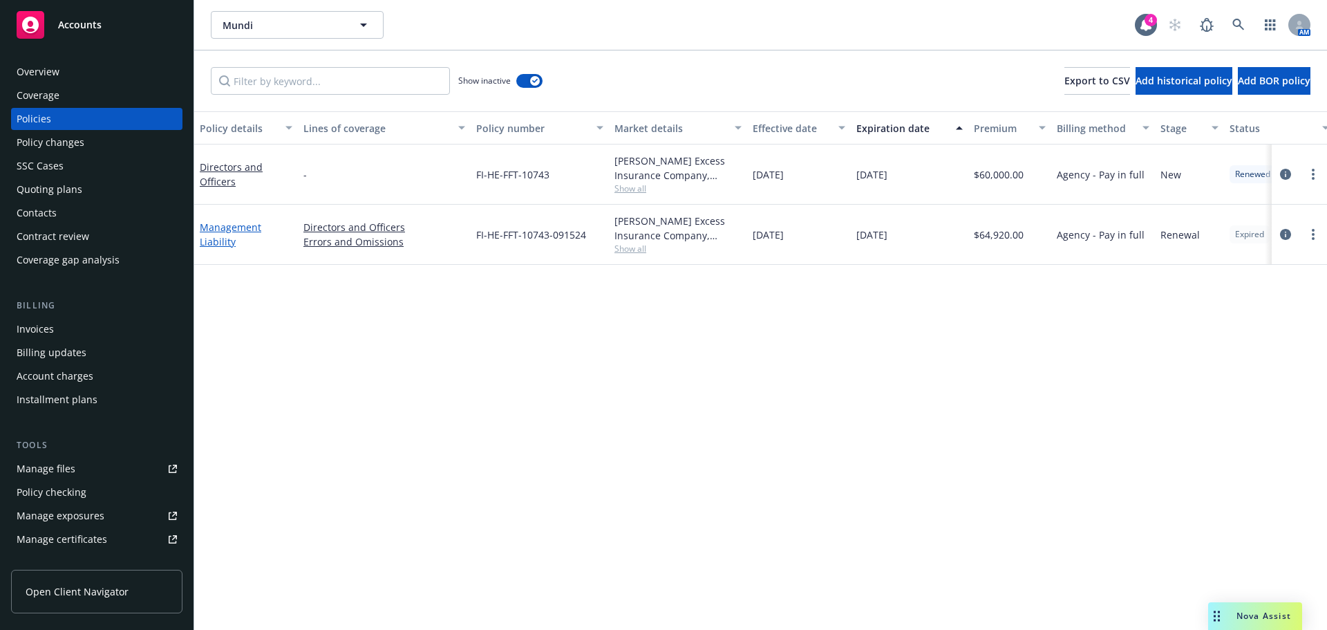
click at [228, 236] on link "Management Liability" at bounding box center [231, 235] width 62 height 28
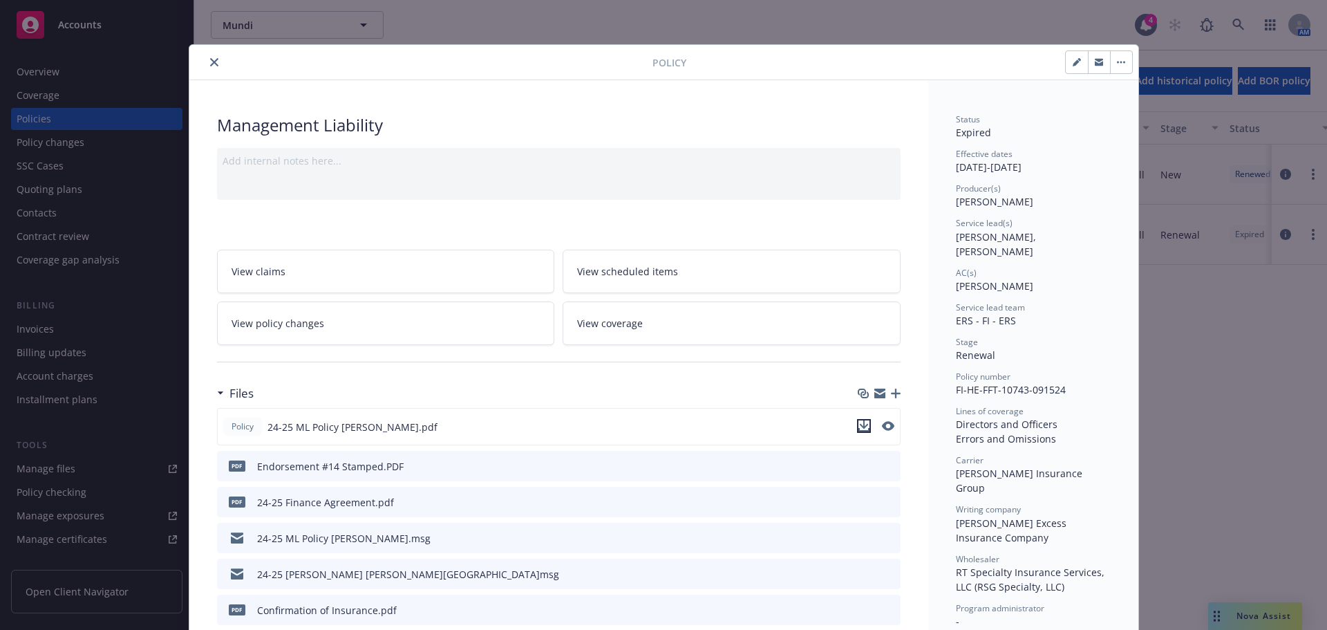
click at [861, 426] on icon "download file" at bounding box center [864, 425] width 11 height 11
click at [210, 62] on icon "close" at bounding box center [214, 62] width 8 height 8
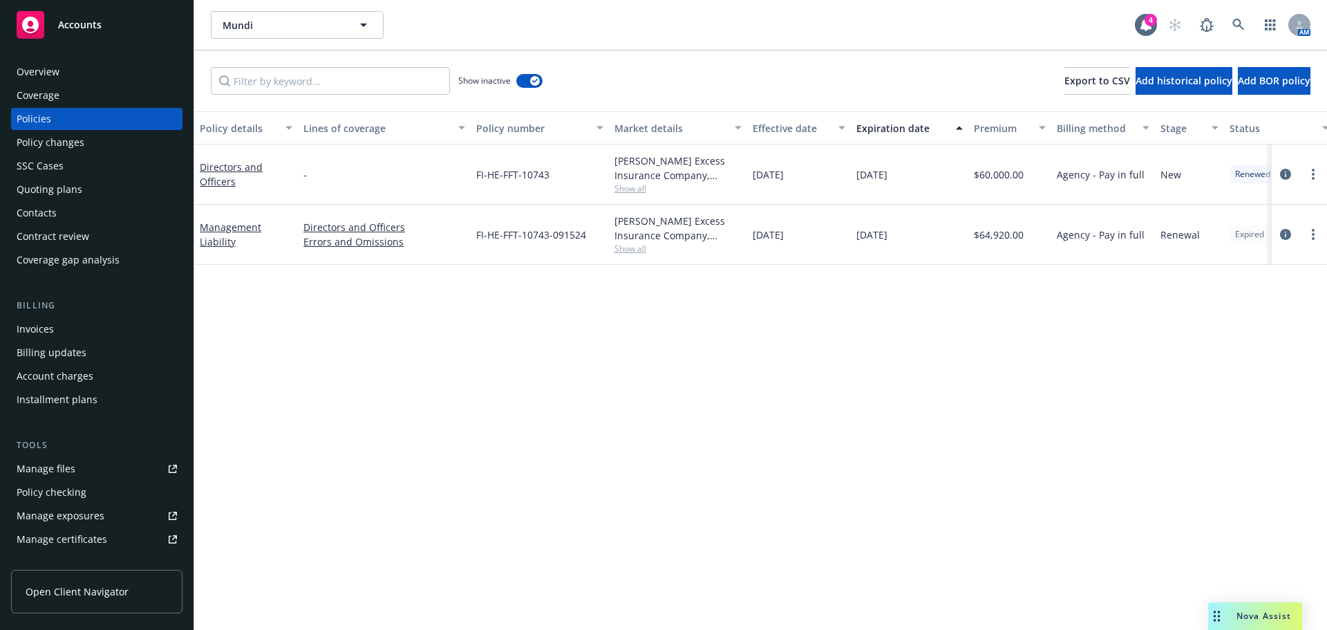
click at [88, 21] on span "Accounts" at bounding box center [80, 24] width 44 height 11
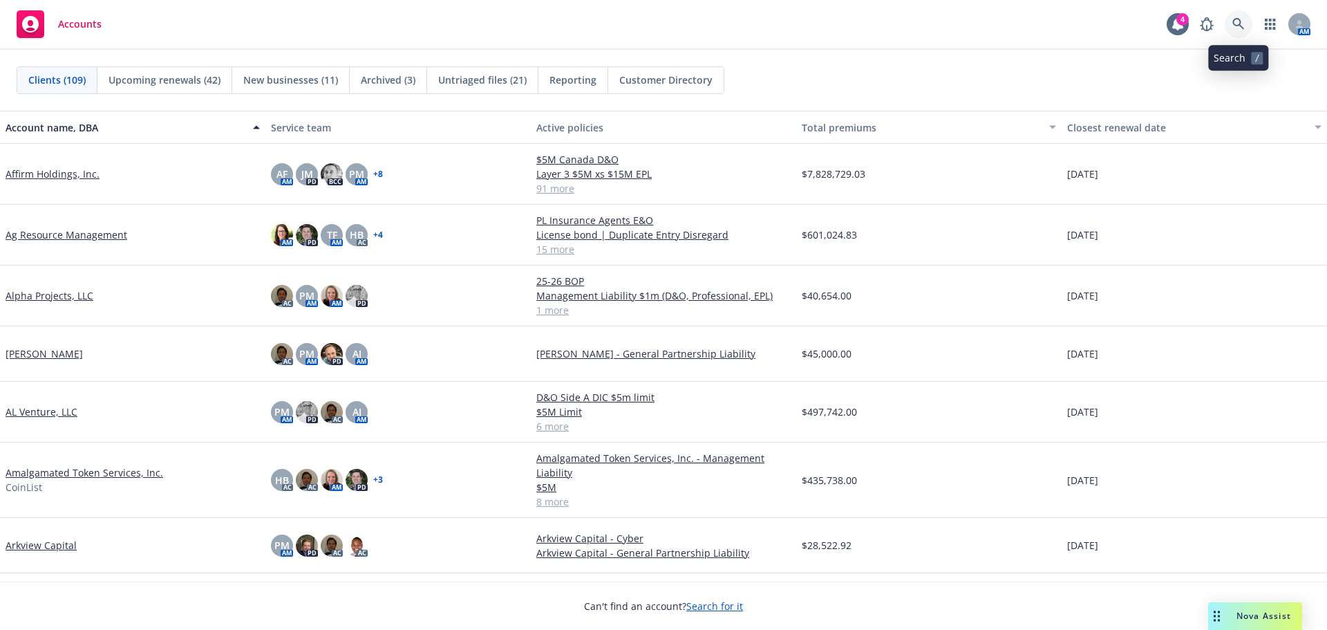
click at [1240, 21] on icon at bounding box center [1239, 24] width 12 height 12
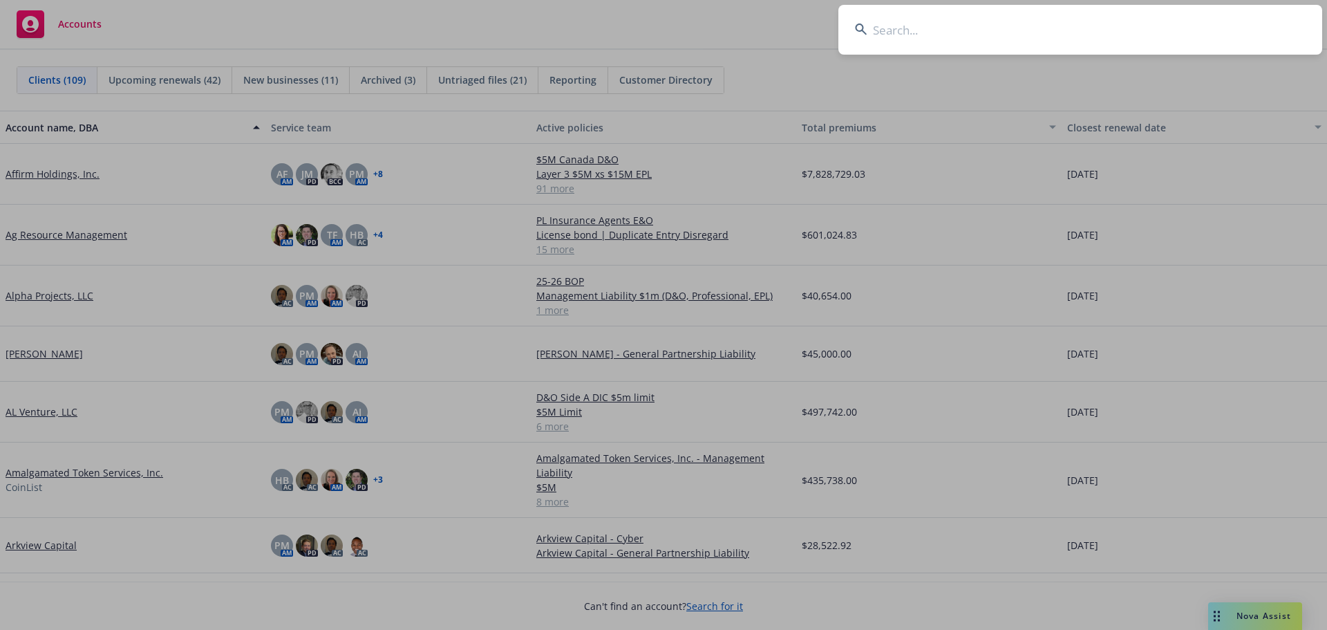
click at [900, 29] on input at bounding box center [1081, 30] width 484 height 50
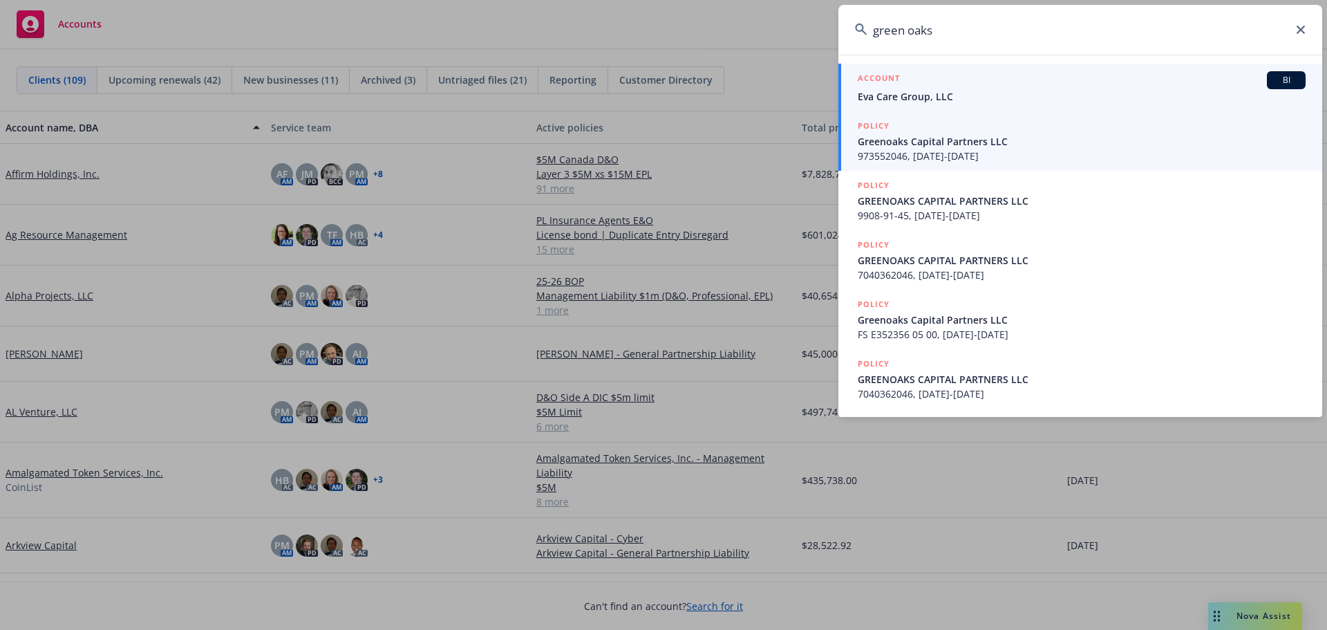
type input "green oaks"
click at [950, 149] on span "973552046, [DATE]-[DATE]" at bounding box center [1082, 156] width 448 height 15
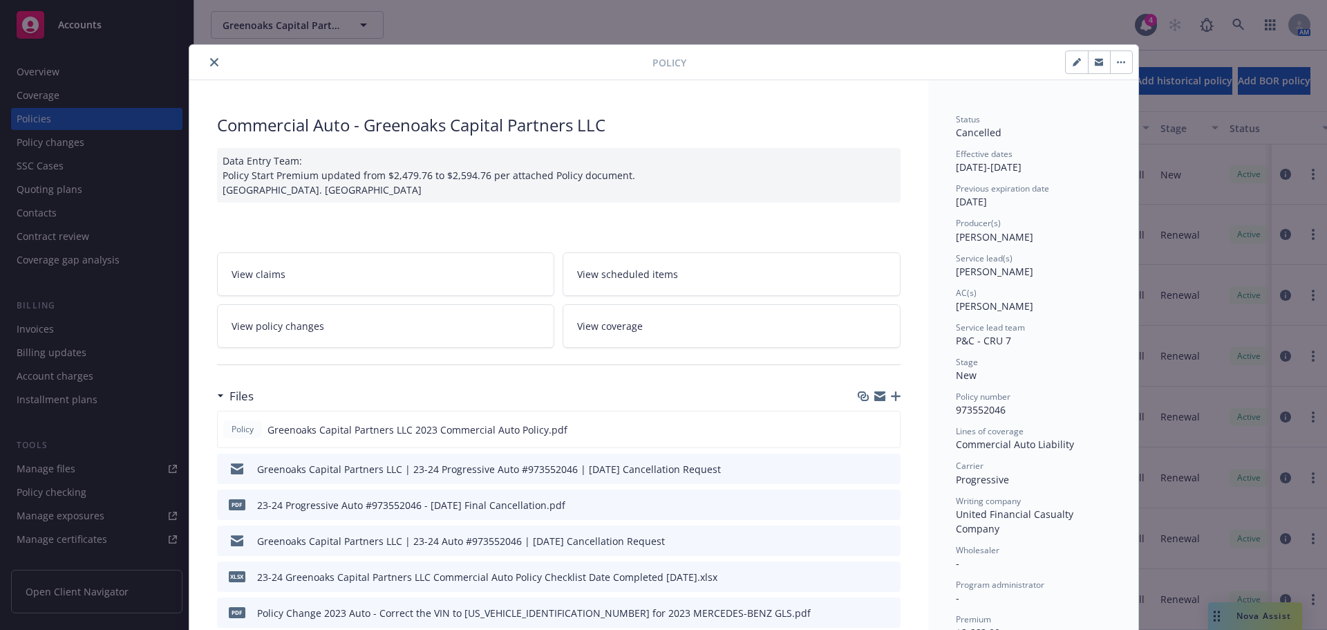
click at [211, 59] on icon "close" at bounding box center [214, 62] width 8 height 8
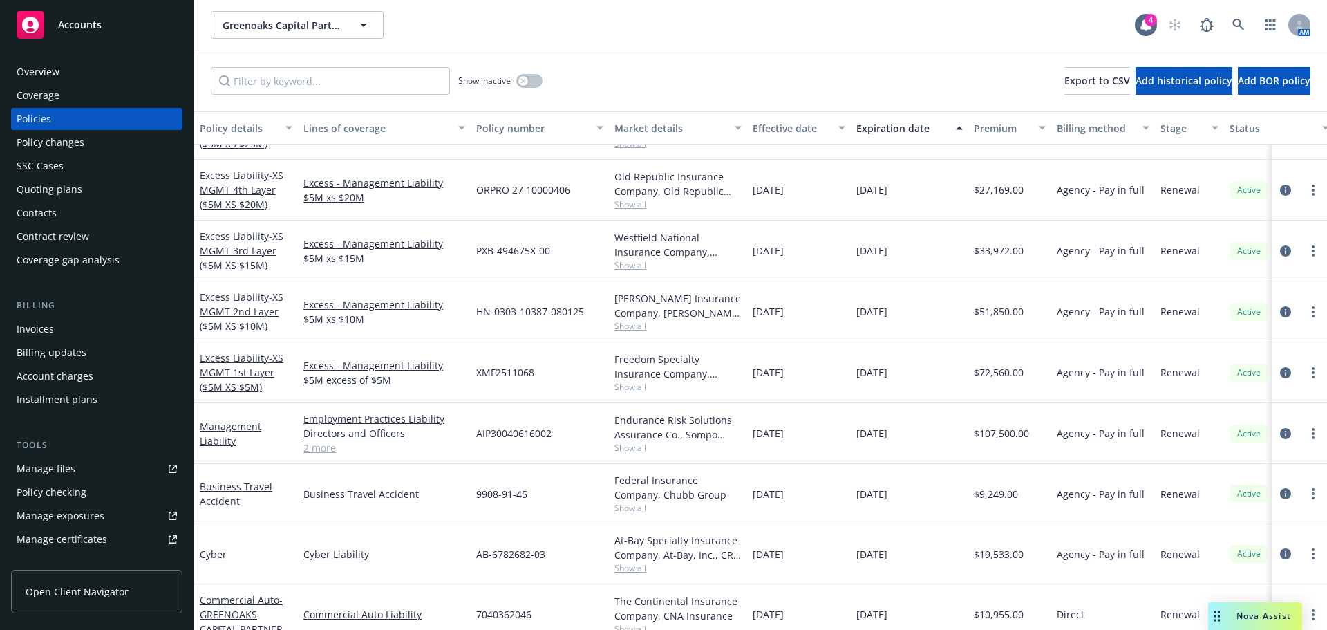
scroll to position [277, 0]
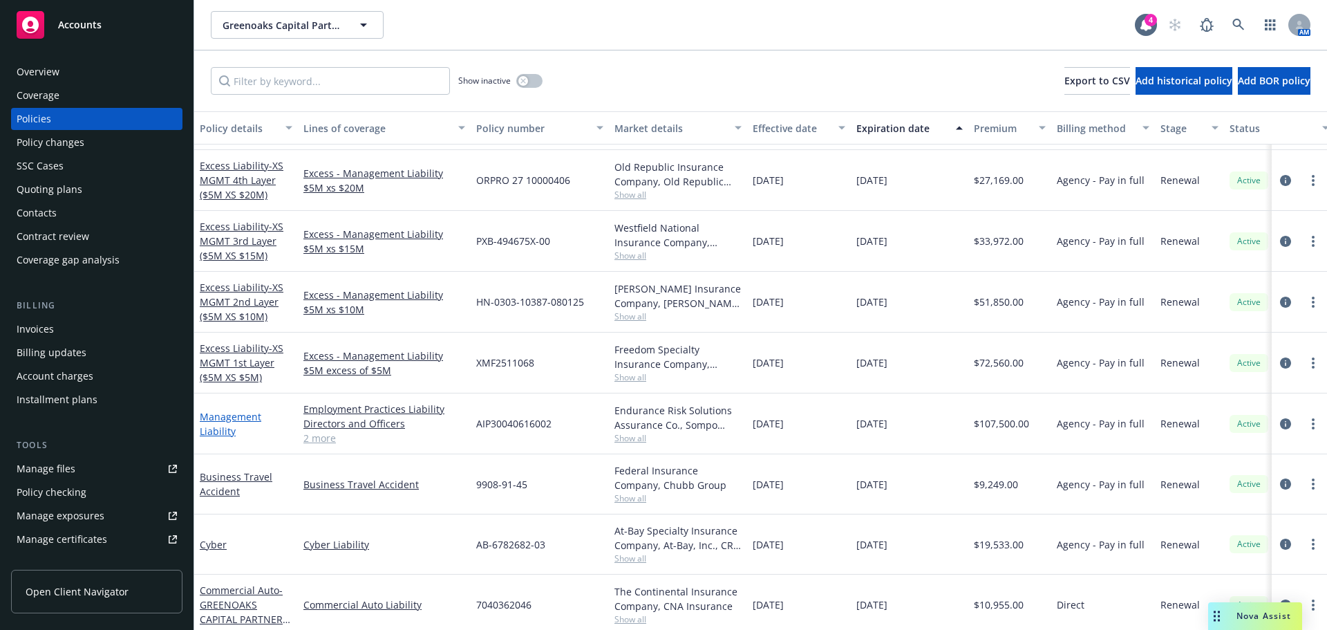
click at [214, 428] on link "Management Liability" at bounding box center [231, 424] width 62 height 28
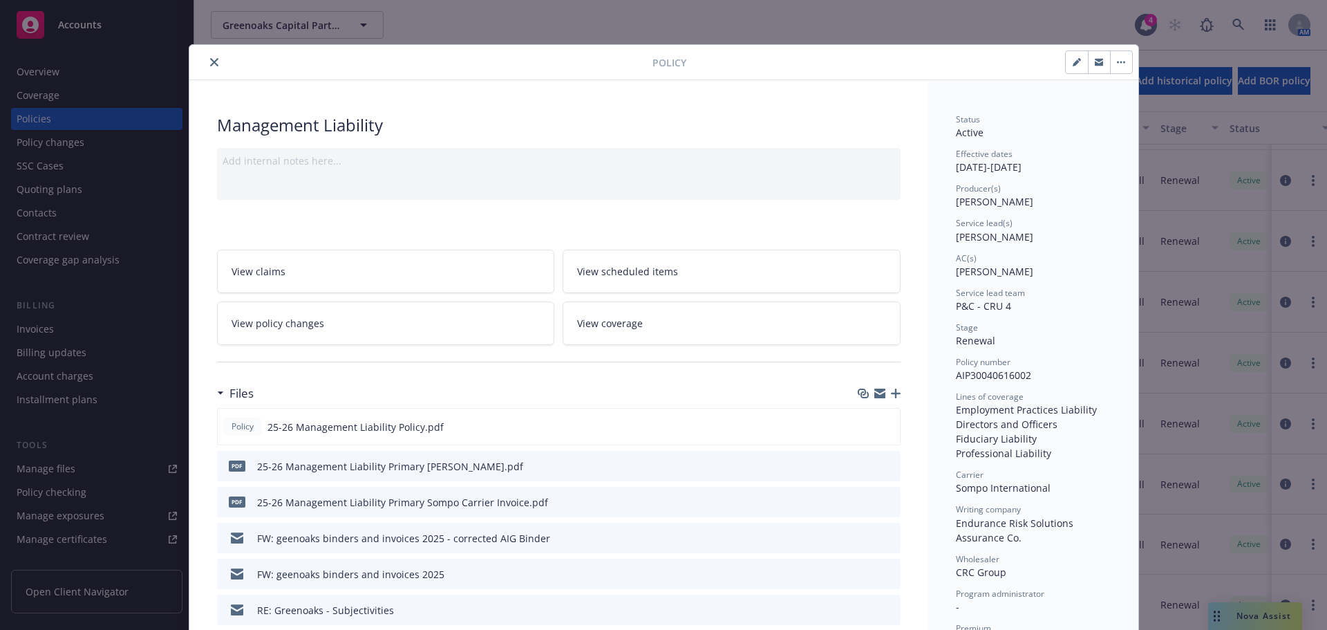
click at [210, 61] on icon "close" at bounding box center [214, 62] width 8 height 8
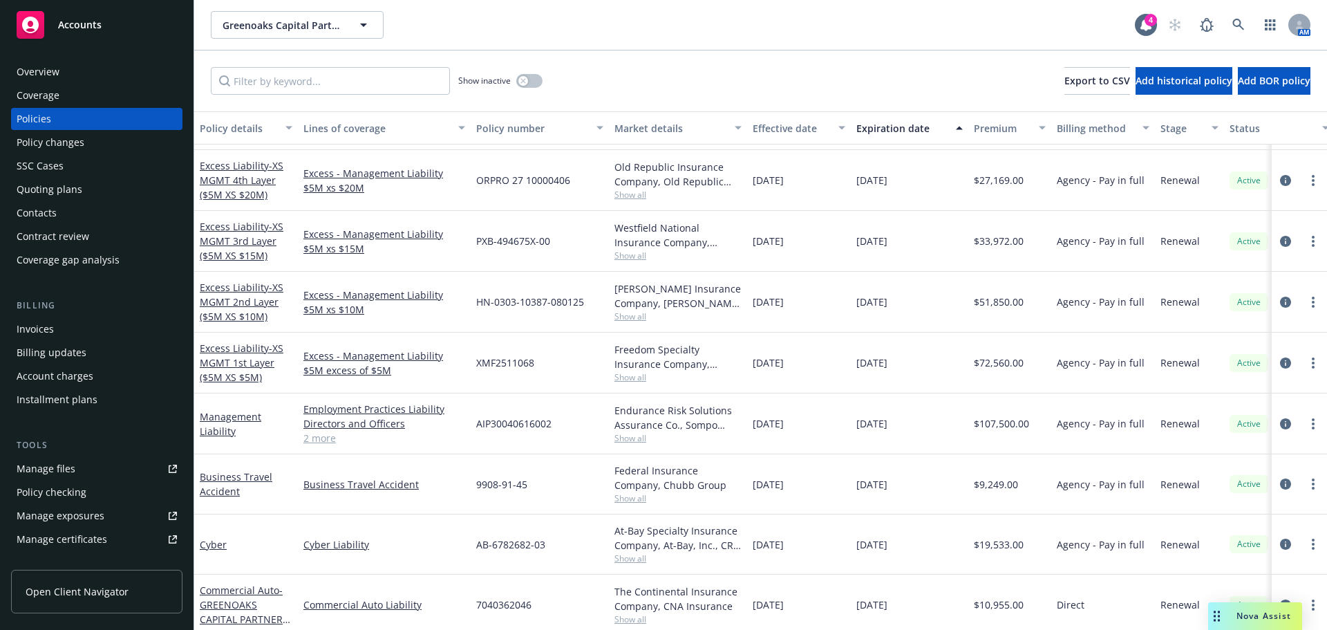
click at [59, 73] on div "Overview" at bounding box center [97, 72] width 160 height 22
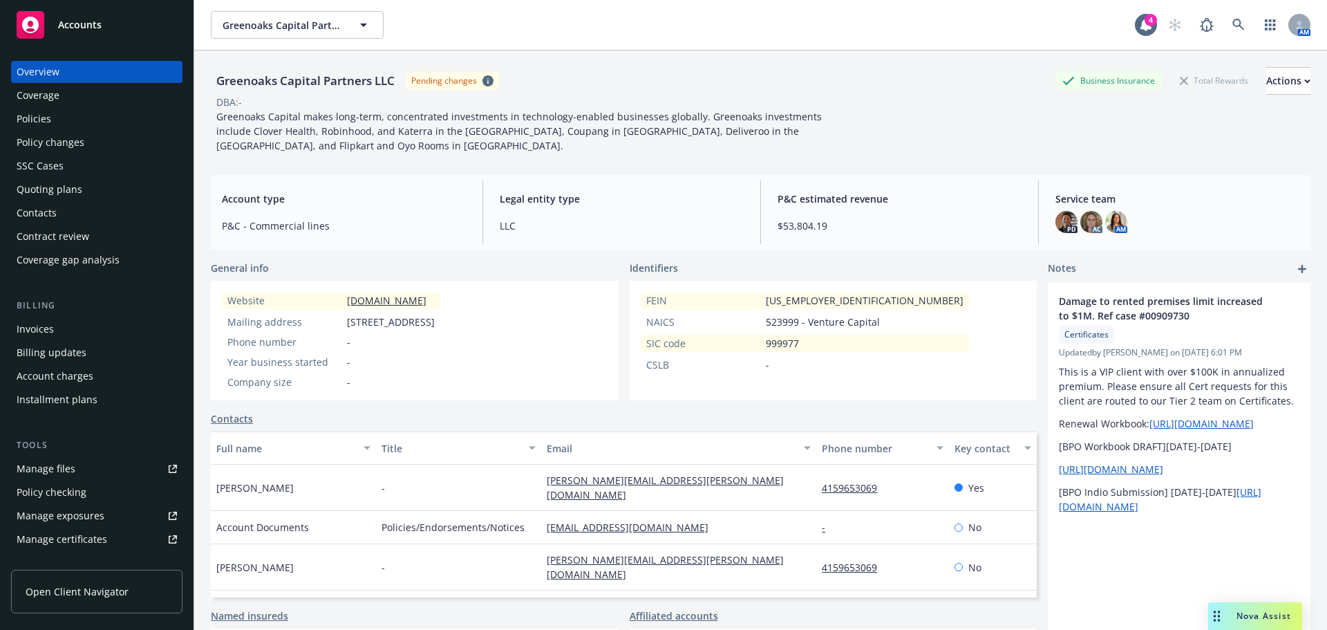
click at [1188, 222] on div "PD AC AM" at bounding box center [1178, 222] width 244 height 22
click at [30, 118] on div "Policies" at bounding box center [34, 119] width 35 height 22
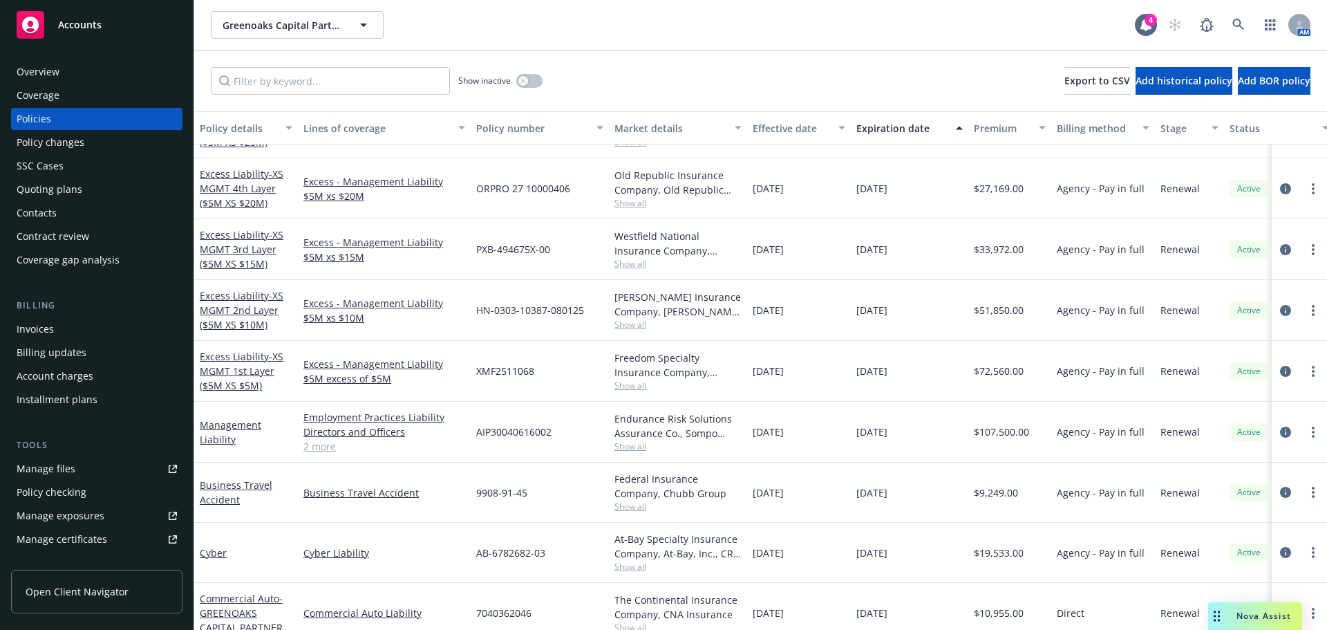
scroll to position [277, 0]
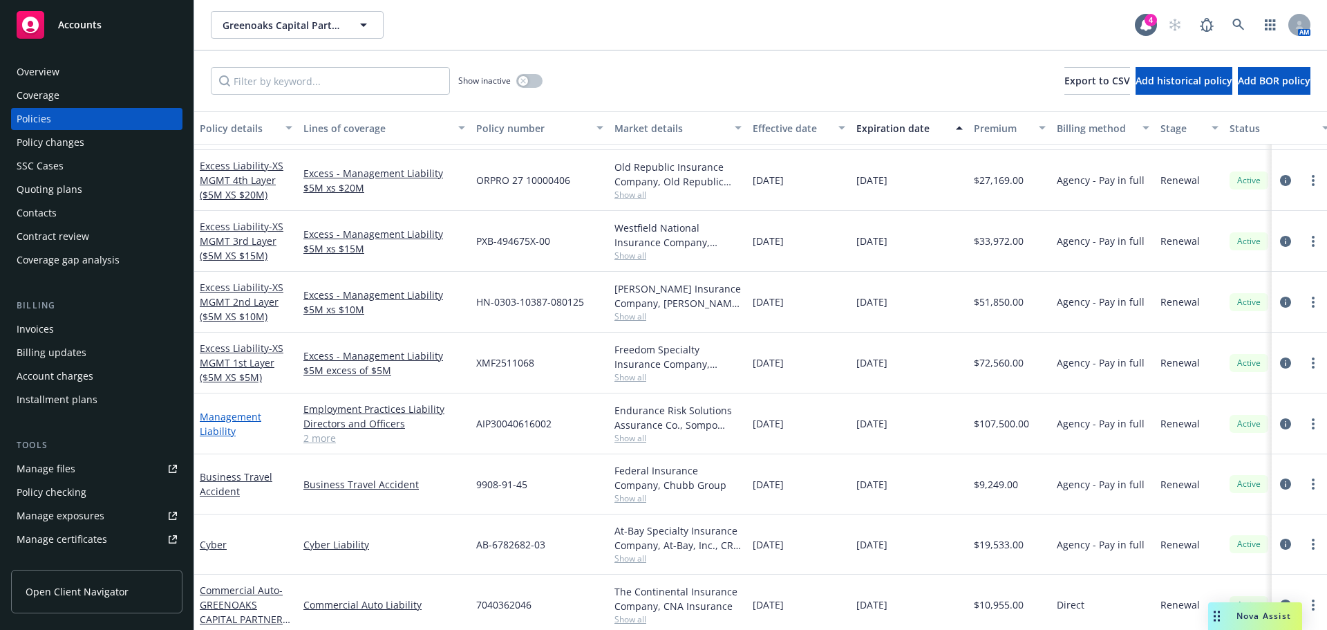
click at [238, 413] on link "Management Liability" at bounding box center [231, 424] width 62 height 28
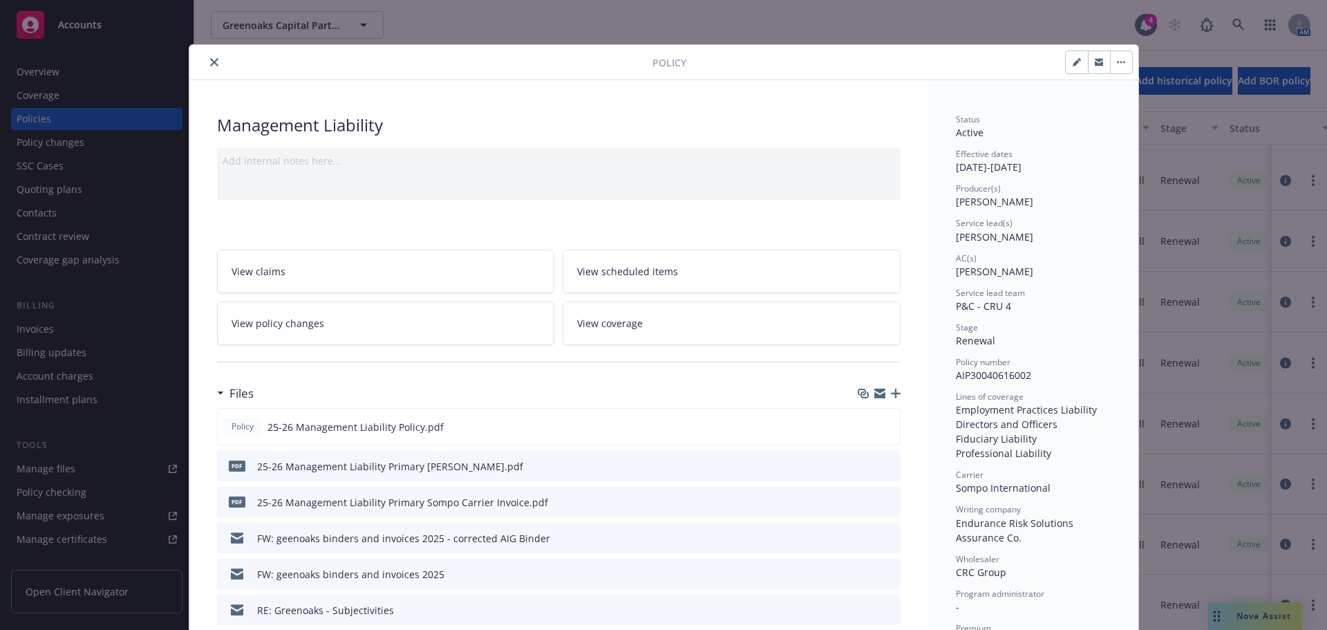
scroll to position [41, 0]
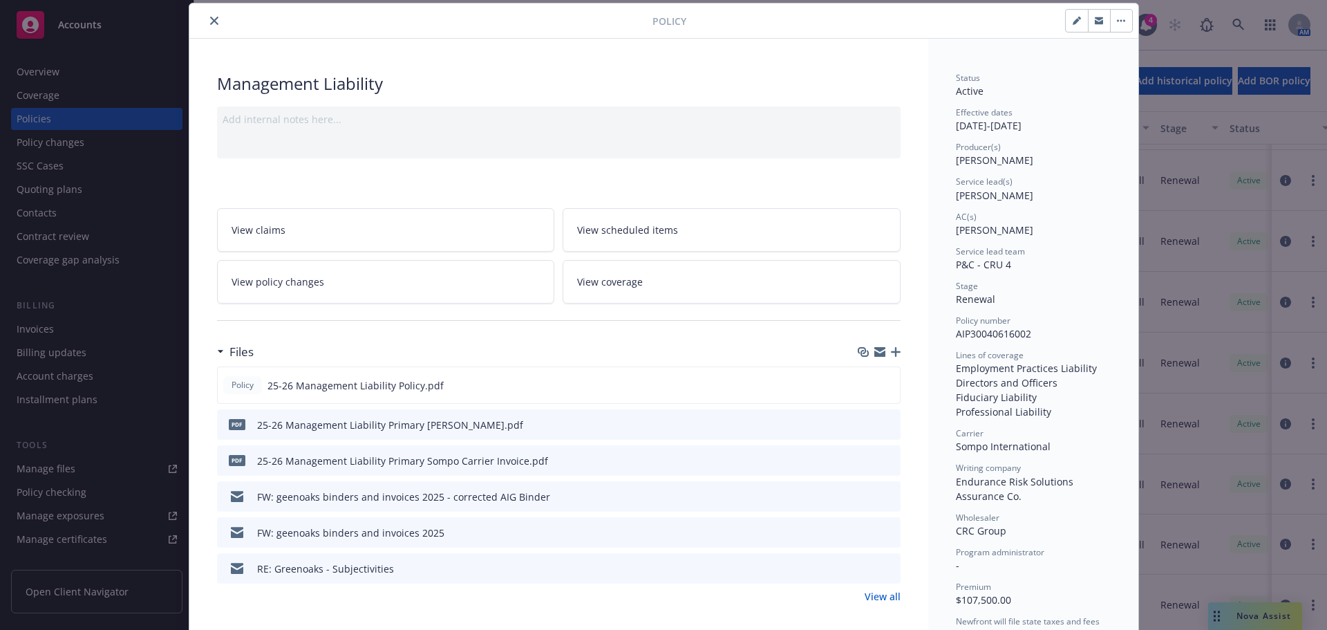
click at [210, 23] on icon "close" at bounding box center [214, 21] width 8 height 8
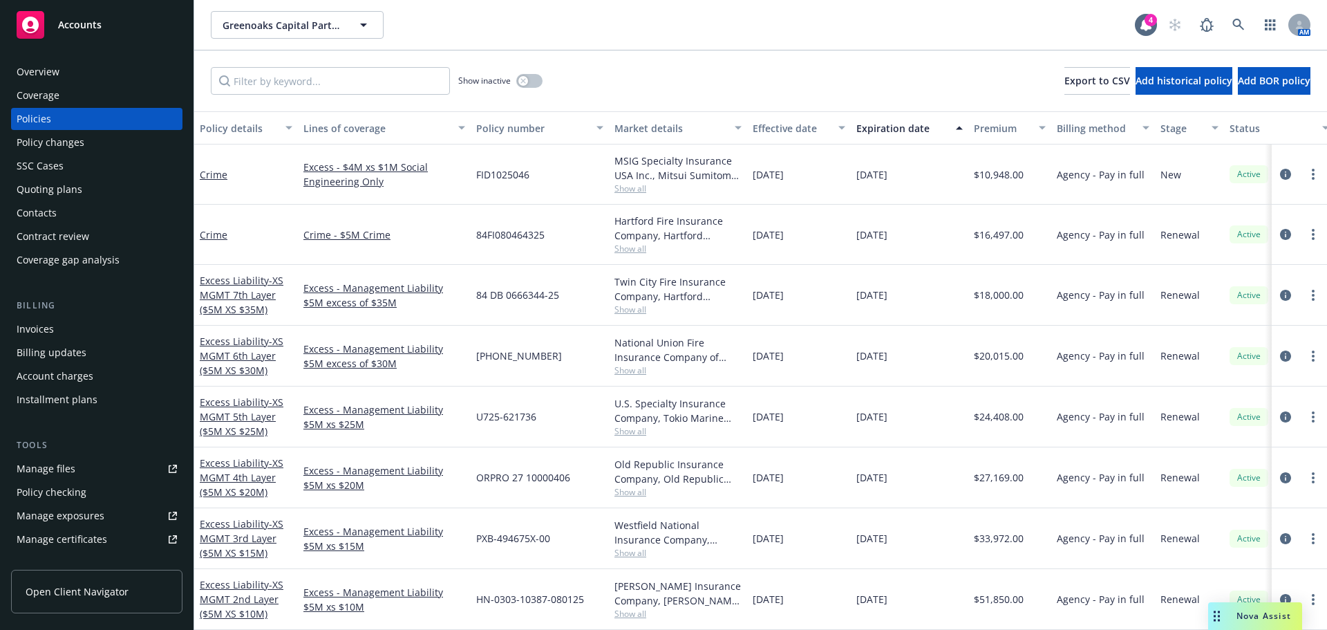
click at [633, 250] on span "Show all" at bounding box center [678, 249] width 127 height 12
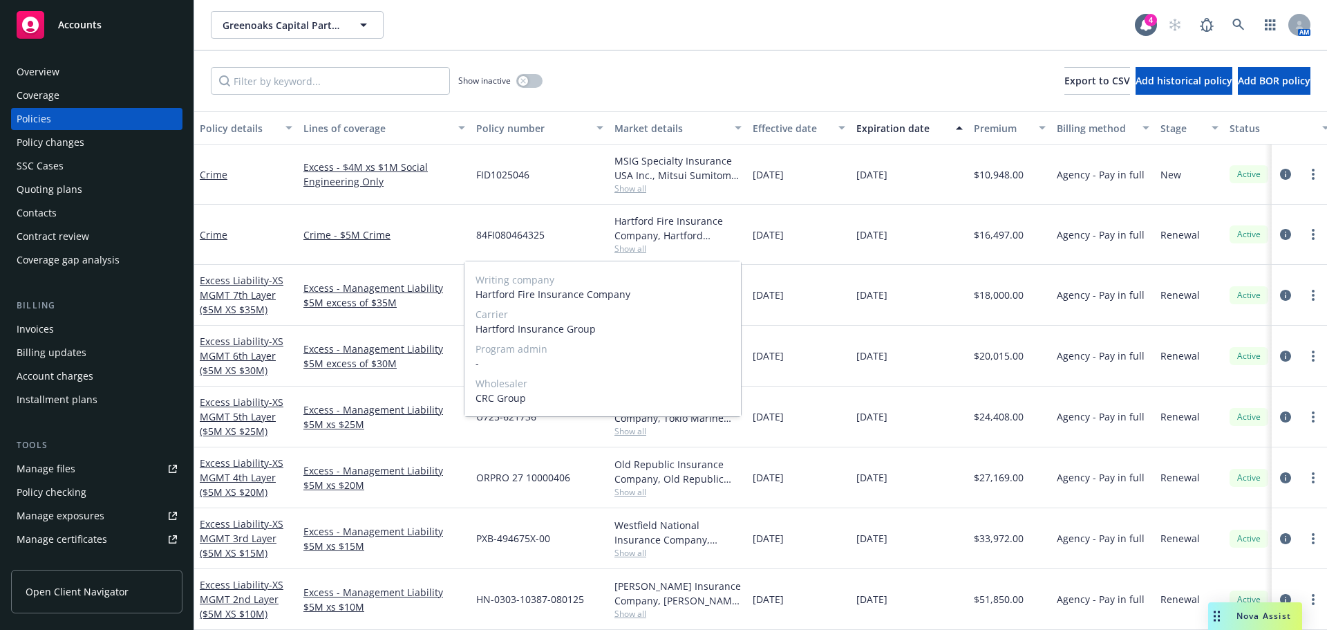
click at [633, 250] on span "Show all" at bounding box center [678, 249] width 127 height 12
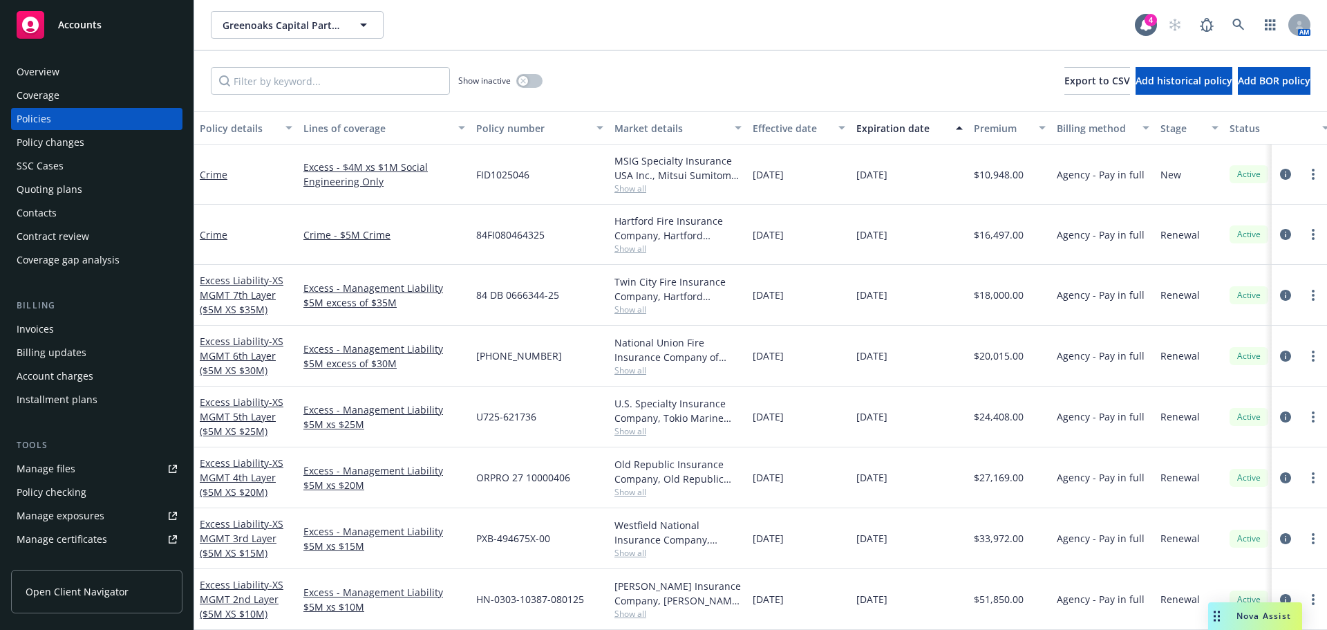
click at [625, 183] on span "Show all" at bounding box center [678, 189] width 127 height 12
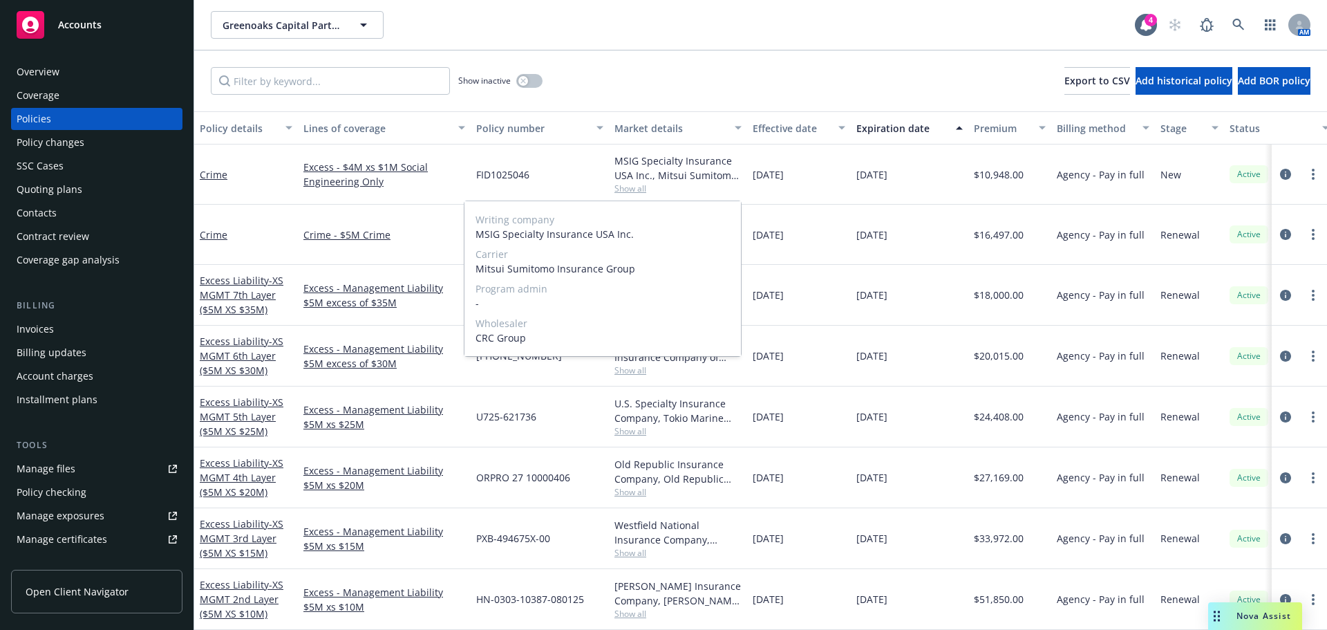
click at [625, 183] on span "Show all" at bounding box center [678, 189] width 127 height 12
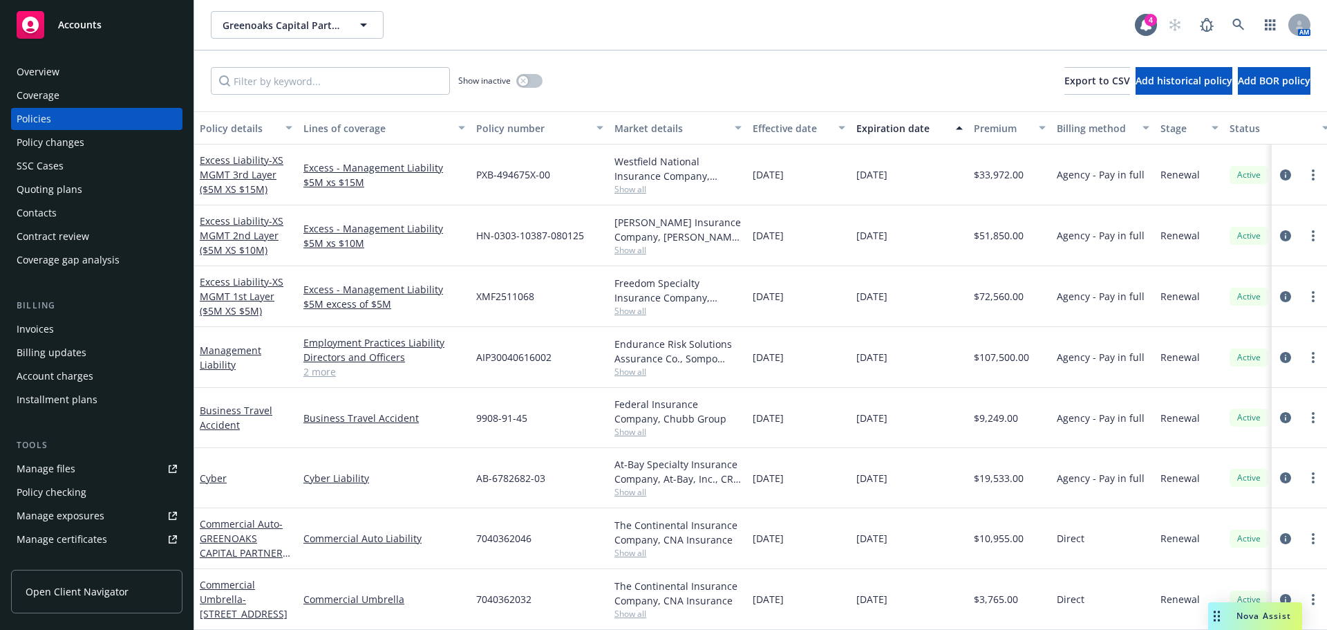
scroll to position [348, 0]
click at [633, 366] on span "Show all" at bounding box center [678, 372] width 127 height 12
click at [153, 323] on div "Invoices" at bounding box center [97, 329] width 160 height 22
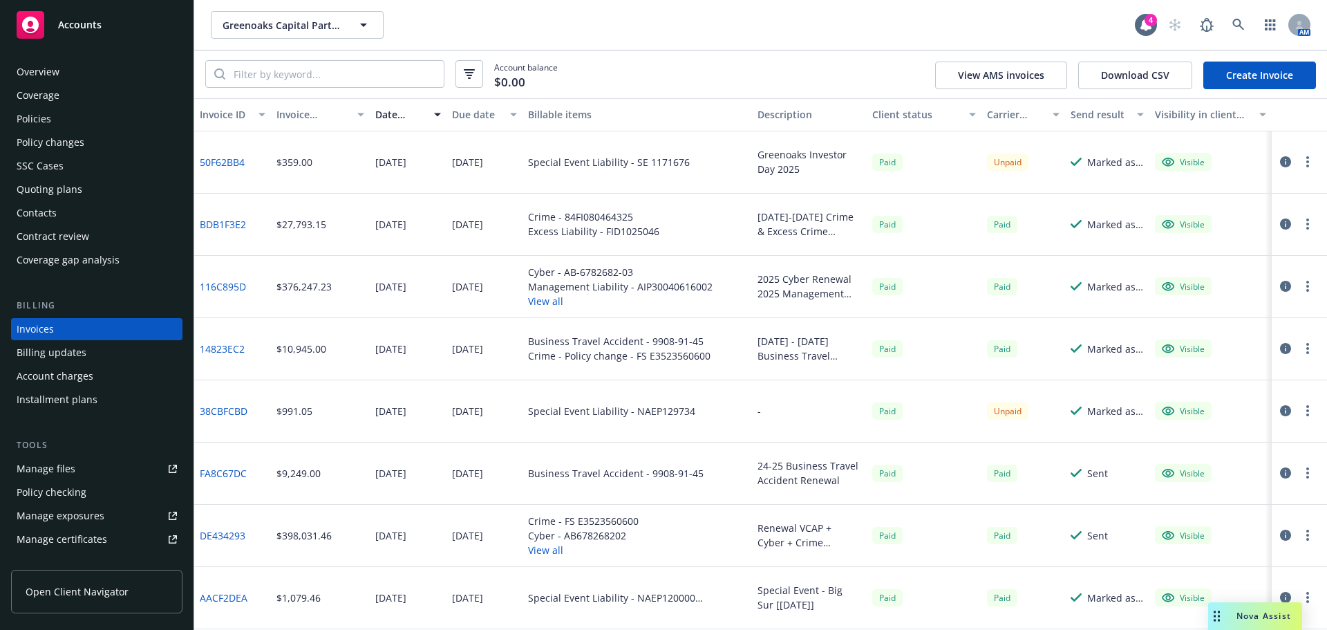
click at [39, 79] on div "Overview" at bounding box center [38, 72] width 43 height 22
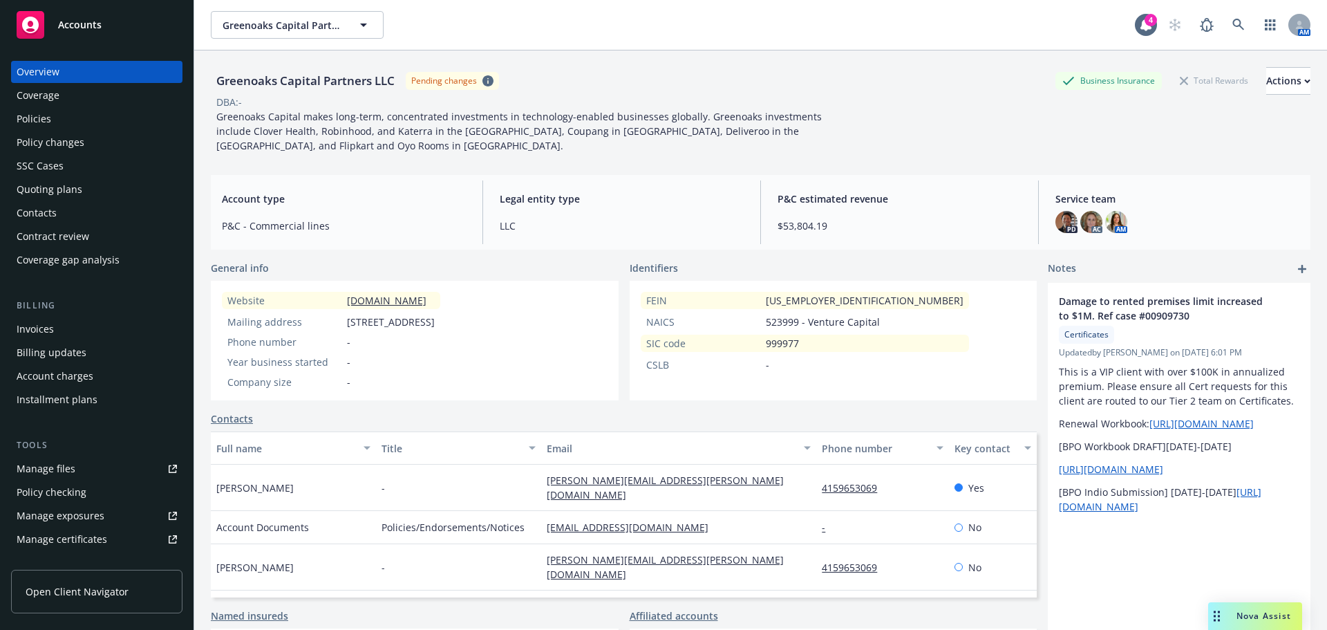
click at [82, 21] on span "Accounts" at bounding box center [80, 24] width 44 height 11
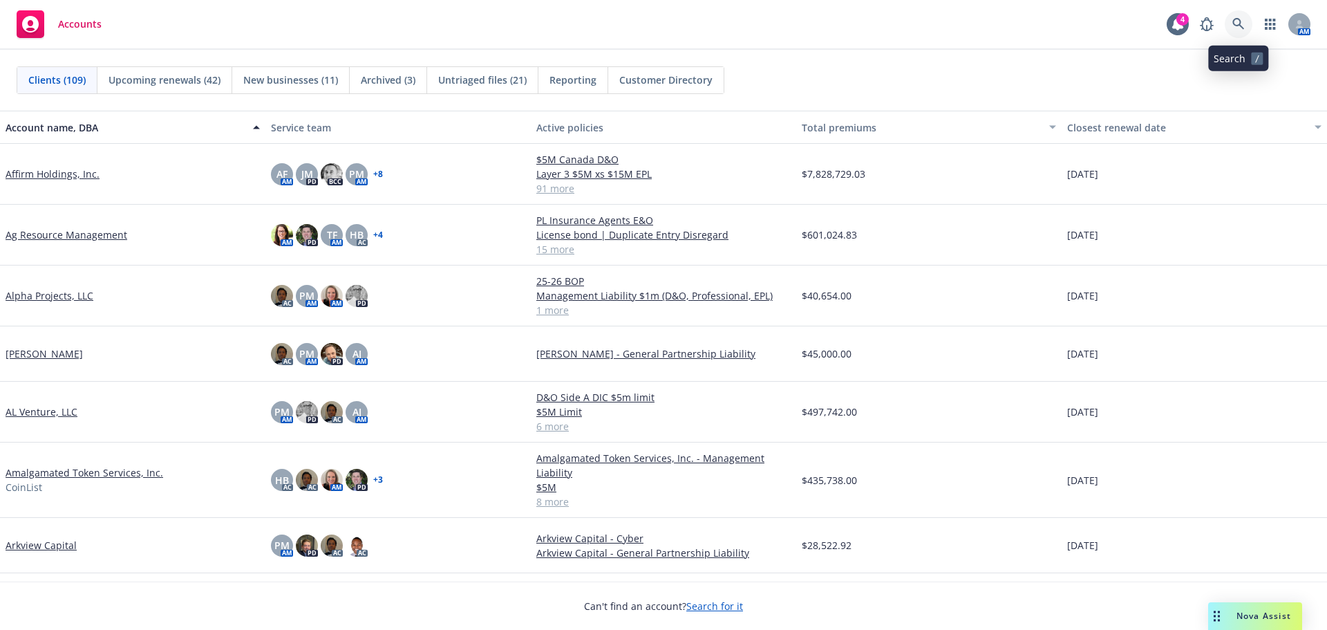
click at [1237, 21] on icon at bounding box center [1239, 24] width 12 height 12
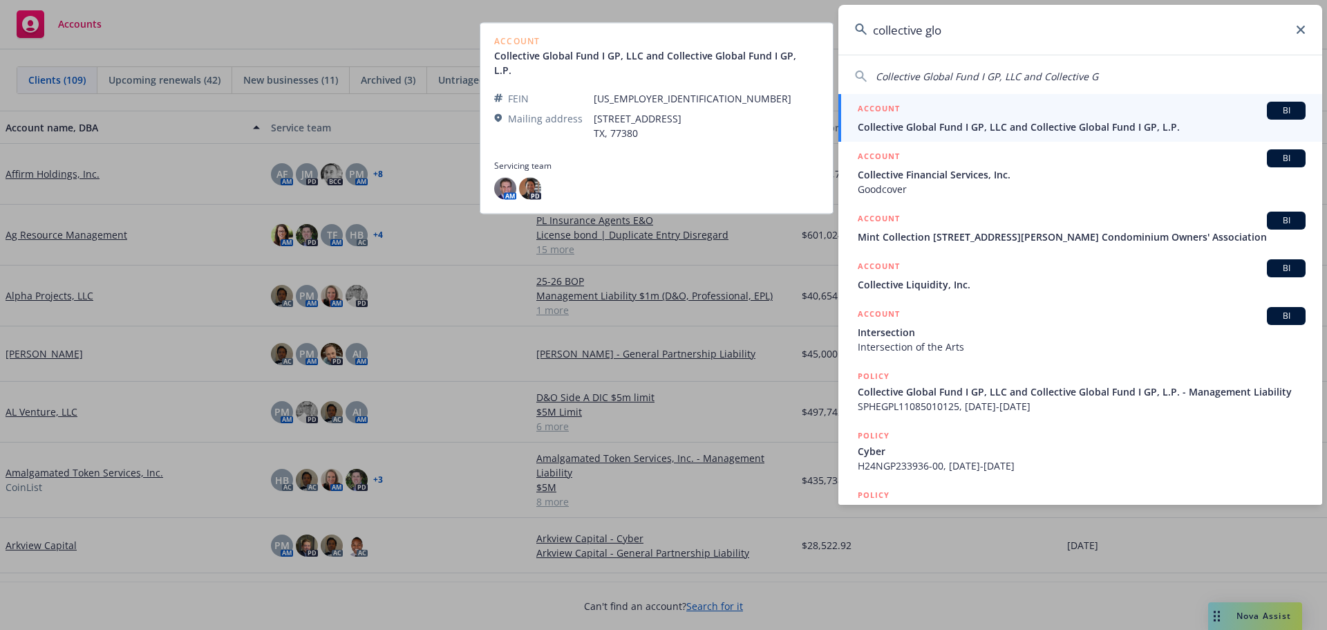
type input "collective glo"
click at [961, 123] on span "Collective Global Fund I GP, LLC and Collective Global Fund I GP, L.P." at bounding box center [1082, 127] width 448 height 15
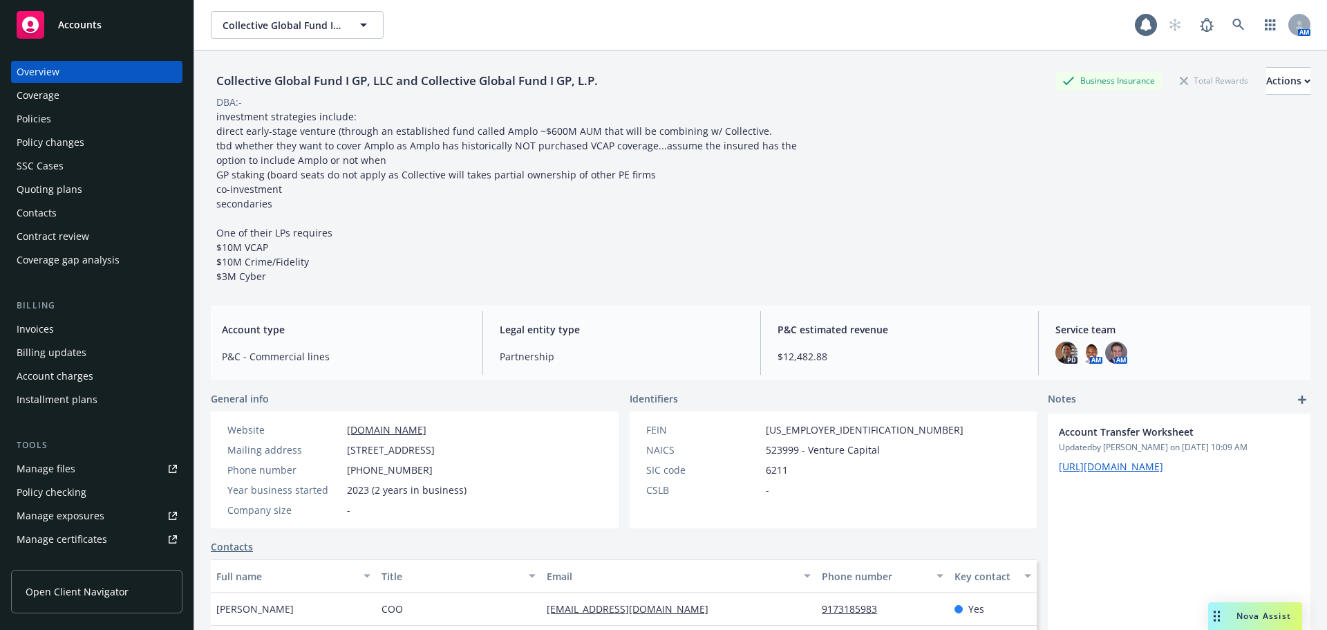
click at [46, 115] on div "Policies" at bounding box center [34, 119] width 35 height 22
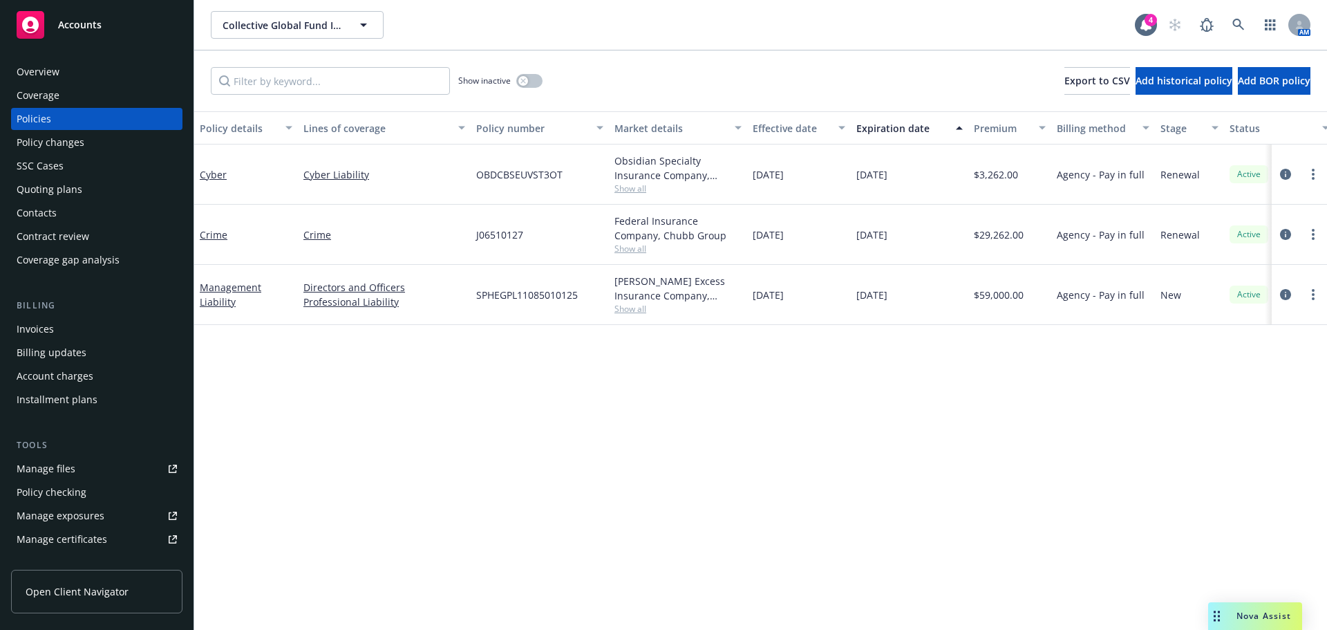
click at [635, 314] on span "Show all" at bounding box center [678, 309] width 127 height 12
drag, startPoint x: 353, startPoint y: 473, endPoint x: 268, endPoint y: 326, distance: 169.5
click at [353, 474] on div "Policy details Lines of coverage Policy number Market details Effective date Ex…" at bounding box center [760, 370] width 1133 height 519
click at [41, 71] on div "Overview" at bounding box center [38, 72] width 43 height 22
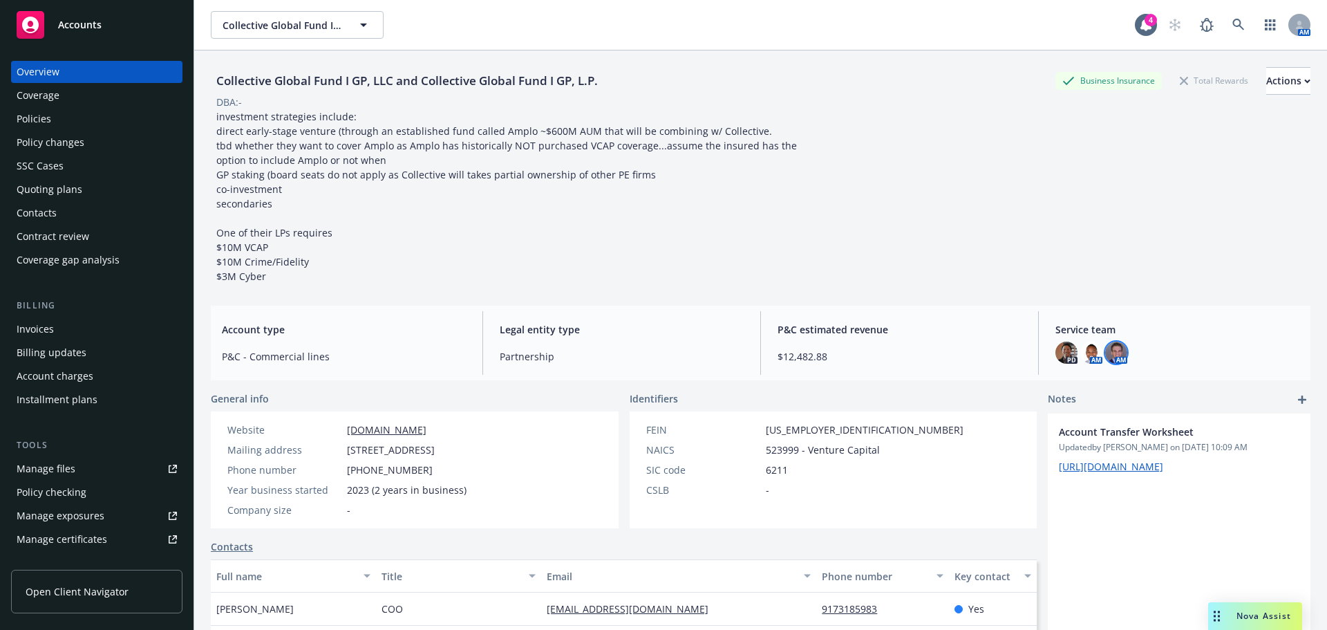
click at [1113, 355] on img at bounding box center [1116, 353] width 22 height 22
click at [1023, 236] on div "Collective Global Fund I GP, LLC and Collective Global Fund I GP, L.P. Business…" at bounding box center [761, 175] width 1100 height 216
click at [1111, 357] on img at bounding box center [1116, 353] width 22 height 22
click at [1060, 357] on img at bounding box center [1067, 353] width 22 height 22
click at [946, 253] on div "Collective Global Fund I GP, LLC and Collective Global Fund I GP, L.P. Business…" at bounding box center [761, 175] width 1100 height 216
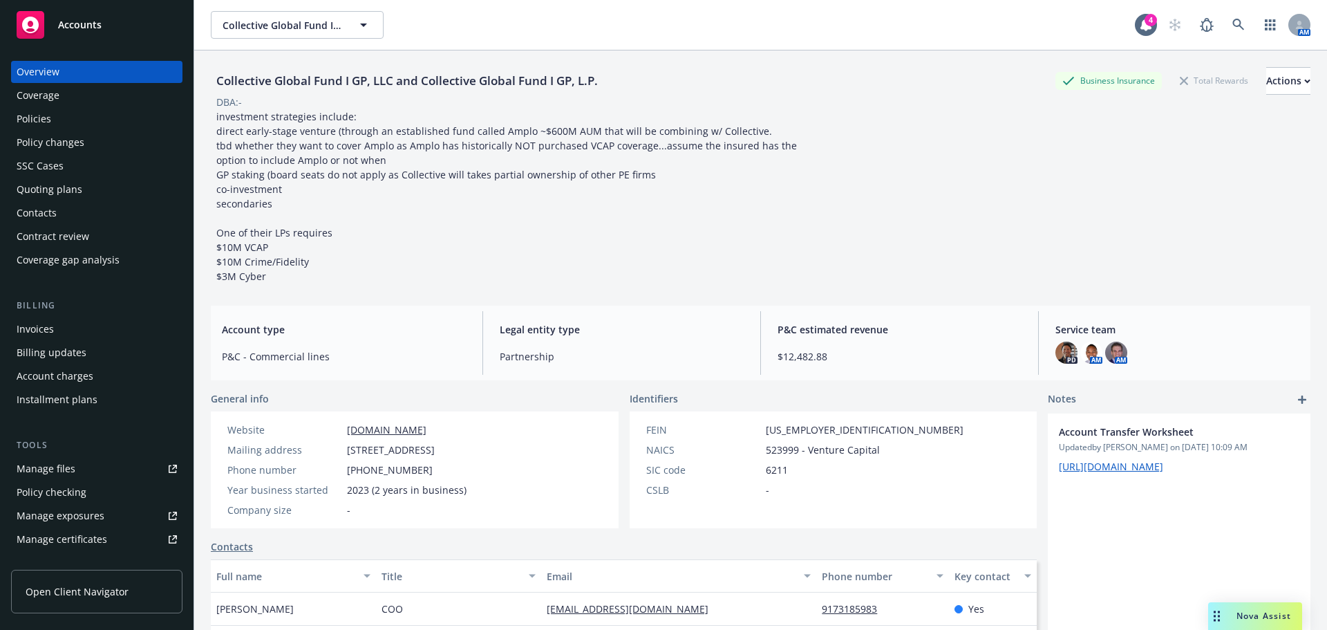
click at [36, 115] on div "Policies" at bounding box center [34, 119] width 35 height 22
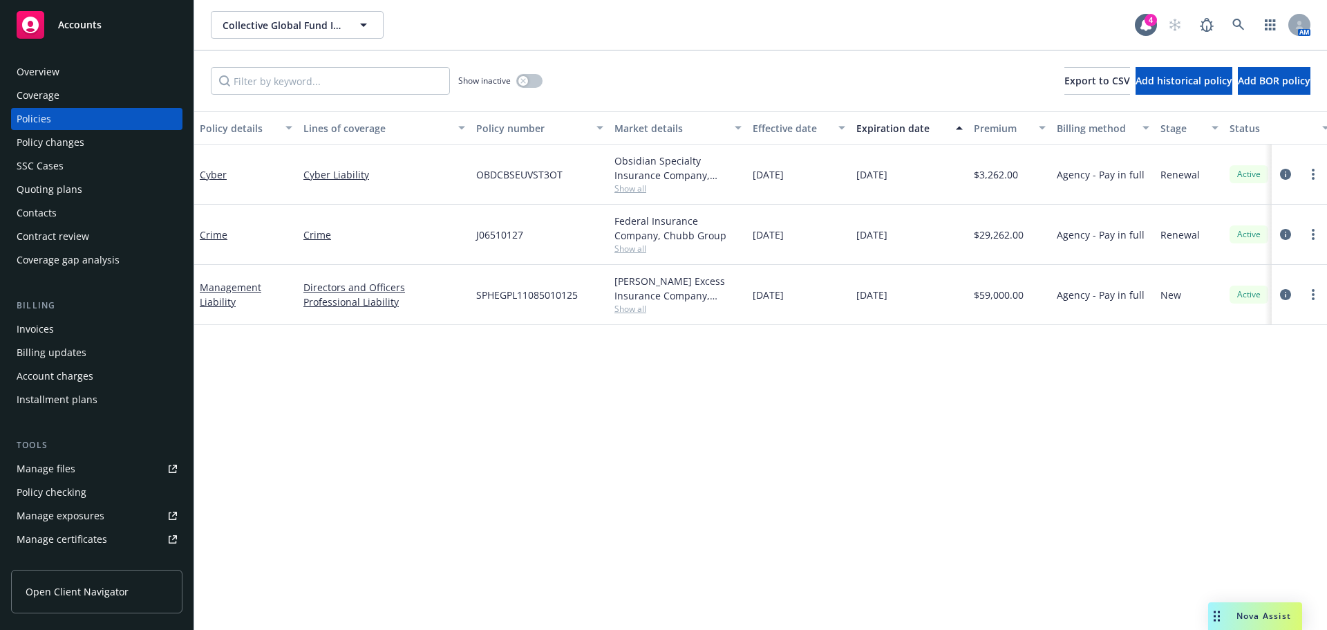
click at [637, 312] on span "Show all" at bounding box center [678, 309] width 127 height 12
click at [929, 458] on div "Policy details Lines of coverage Policy number Market details Effective date Ex…" at bounding box center [760, 370] width 1133 height 519
click at [623, 309] on span "Show all" at bounding box center [678, 309] width 127 height 12
click at [384, 402] on div "Policy details Lines of coverage Policy number Market details Effective date Ex…" at bounding box center [760, 370] width 1133 height 519
click at [631, 248] on span "Show all" at bounding box center [678, 249] width 127 height 12
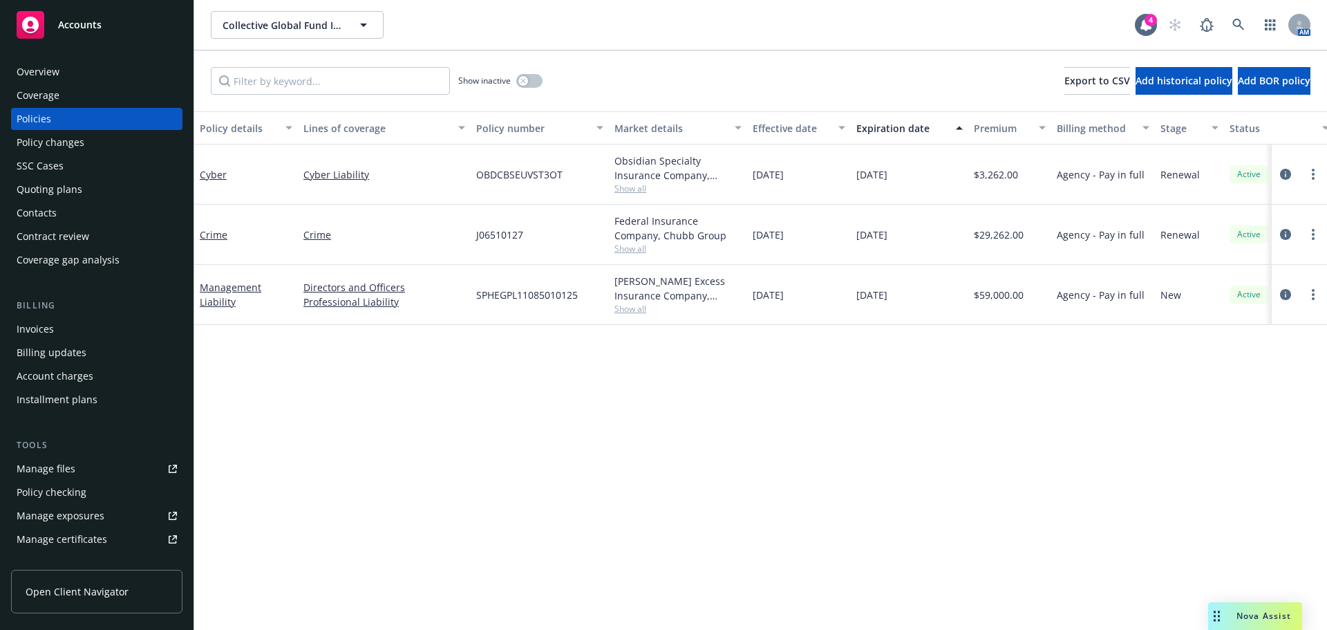
click at [400, 445] on div "Policy details Lines of coverage Policy number Market details Effective date Ex…" at bounding box center [760, 370] width 1133 height 519
click at [631, 185] on span "Show all" at bounding box center [678, 189] width 127 height 12
click at [510, 451] on div "Policy details Lines of coverage Policy number Market details Effective date Ex…" at bounding box center [760, 370] width 1133 height 519
click at [637, 190] on span "Show all" at bounding box center [678, 189] width 127 height 12
click at [472, 421] on div "Policy details Lines of coverage Policy number Market details Effective date Ex…" at bounding box center [760, 370] width 1133 height 519
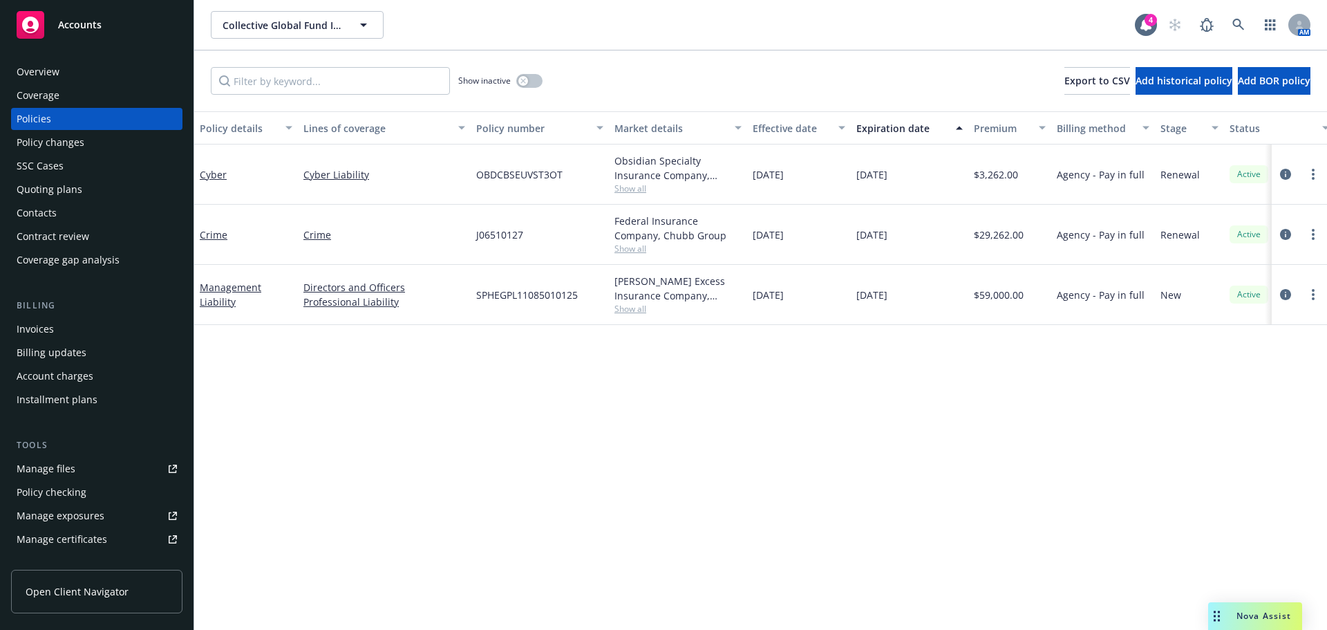
click at [640, 250] on span "Show all" at bounding box center [678, 249] width 127 height 12
click at [987, 472] on div "Policy details Lines of coverage Policy number Market details Effective date Ex…" at bounding box center [760, 370] width 1133 height 519
click at [638, 309] on span "Show all" at bounding box center [678, 309] width 127 height 12
click at [852, 414] on div "Policy details Lines of coverage Policy number Market details Effective date Ex…" at bounding box center [760, 370] width 1133 height 519
click at [631, 309] on span "Show all" at bounding box center [678, 309] width 127 height 12
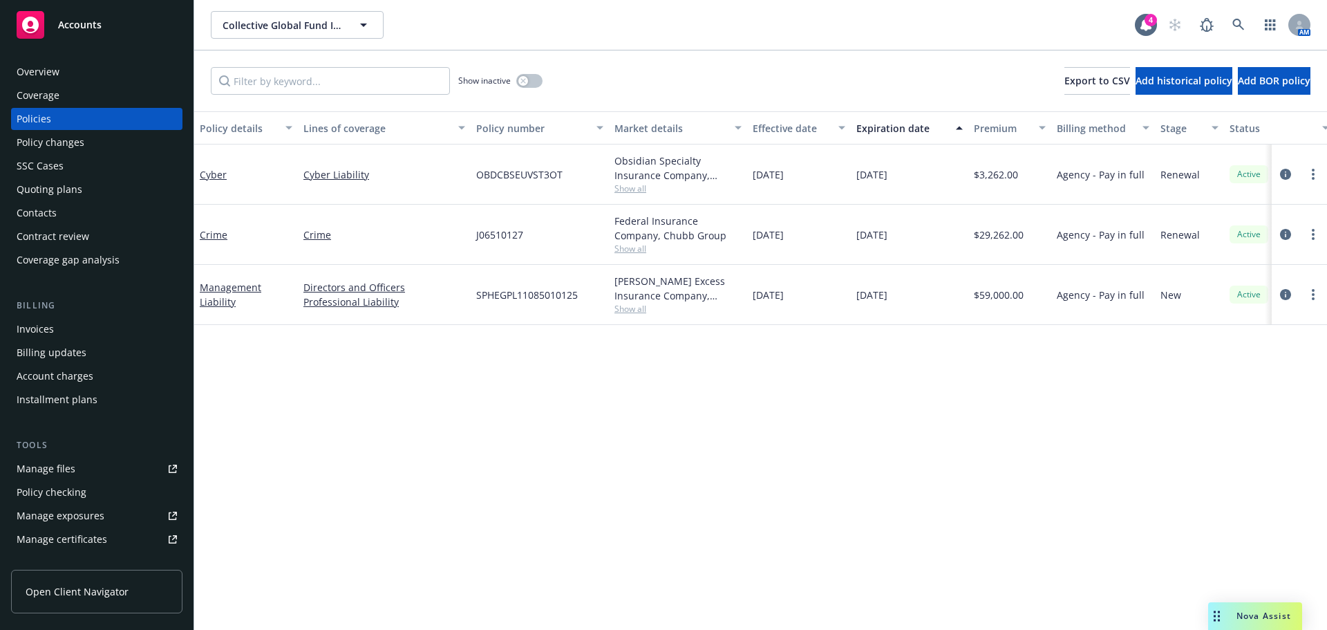
click at [924, 449] on div "Policy details Lines of coverage Policy number Market details Effective date Ex…" at bounding box center [760, 370] width 1133 height 519
click at [636, 189] on span "Show all" at bounding box center [678, 189] width 127 height 12
click at [561, 483] on div "Policy details Lines of coverage Policy number Market details Effective date Ex…" at bounding box center [760, 370] width 1133 height 519
click at [635, 310] on span "Show all" at bounding box center [678, 309] width 127 height 12
click at [916, 417] on div "Policy details Lines of coverage Policy number Market details Effective date Ex…" at bounding box center [760, 370] width 1133 height 519
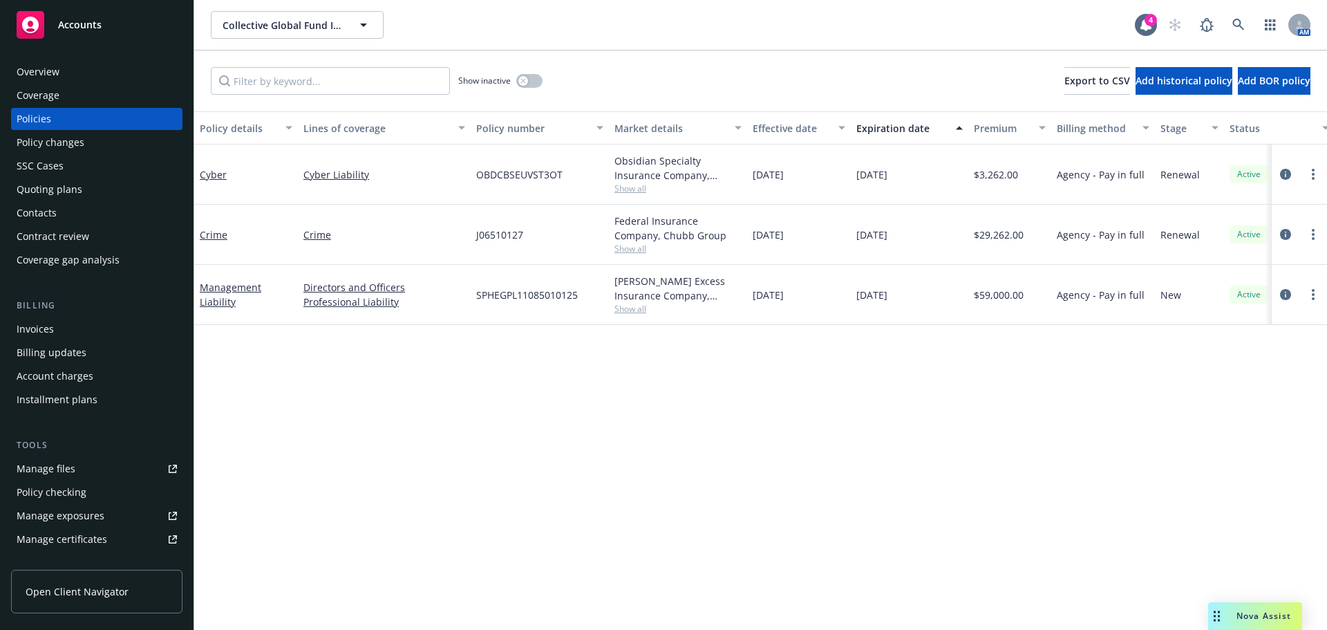
click at [637, 309] on span "Show all" at bounding box center [678, 309] width 127 height 12
click at [834, 373] on div "Policy details Lines of coverage Policy number Market details Effective date Ex…" at bounding box center [760, 370] width 1133 height 519
click at [635, 308] on span "Show all" at bounding box center [678, 309] width 127 height 12
click at [355, 399] on div "Policy details Lines of coverage Policy number Market details Effective date Ex…" at bounding box center [760, 370] width 1133 height 519
click at [631, 312] on span "Show all" at bounding box center [678, 309] width 127 height 12
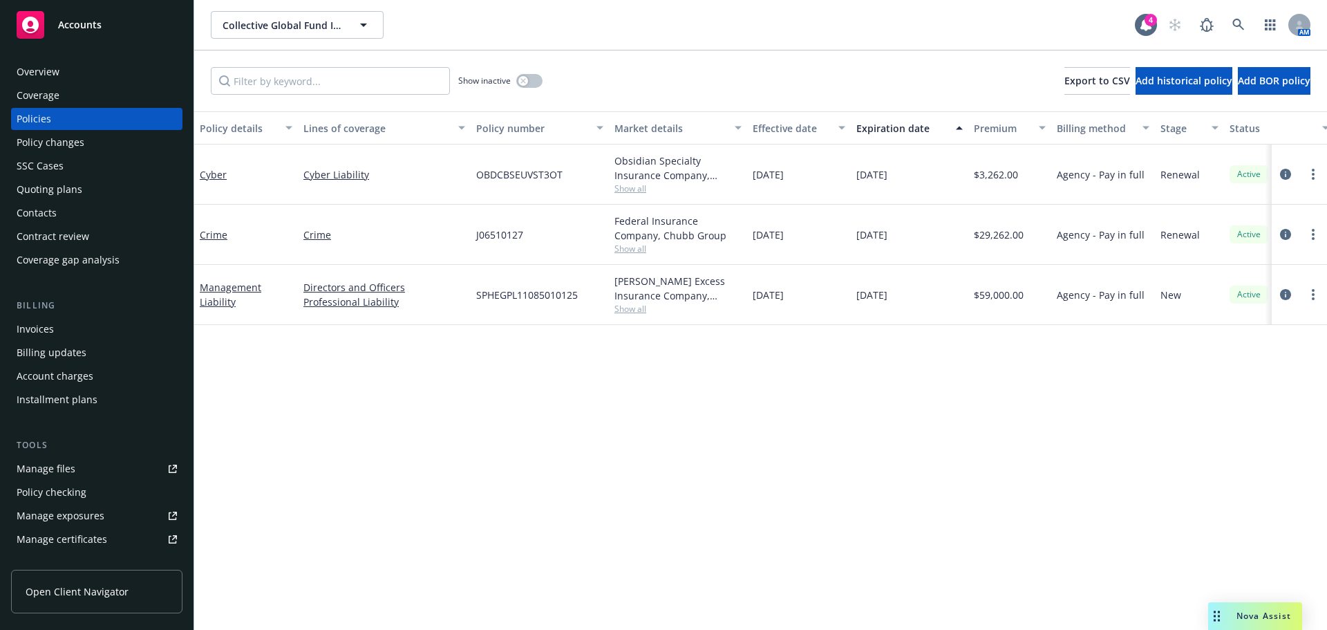
click at [353, 412] on div "Policy details Lines of coverage Policy number Market details Effective date Ex…" at bounding box center [760, 370] width 1133 height 519
click at [629, 309] on span "Show all" at bounding box center [678, 309] width 127 height 12
click at [402, 389] on div "Policy details Lines of coverage Policy number Market details Effective date Ex…" at bounding box center [760, 370] width 1133 height 519
click at [632, 189] on span "Show all" at bounding box center [678, 189] width 127 height 12
click at [536, 418] on div "Policy details Lines of coverage Policy number Market details Effective date Ex…" at bounding box center [760, 370] width 1133 height 519
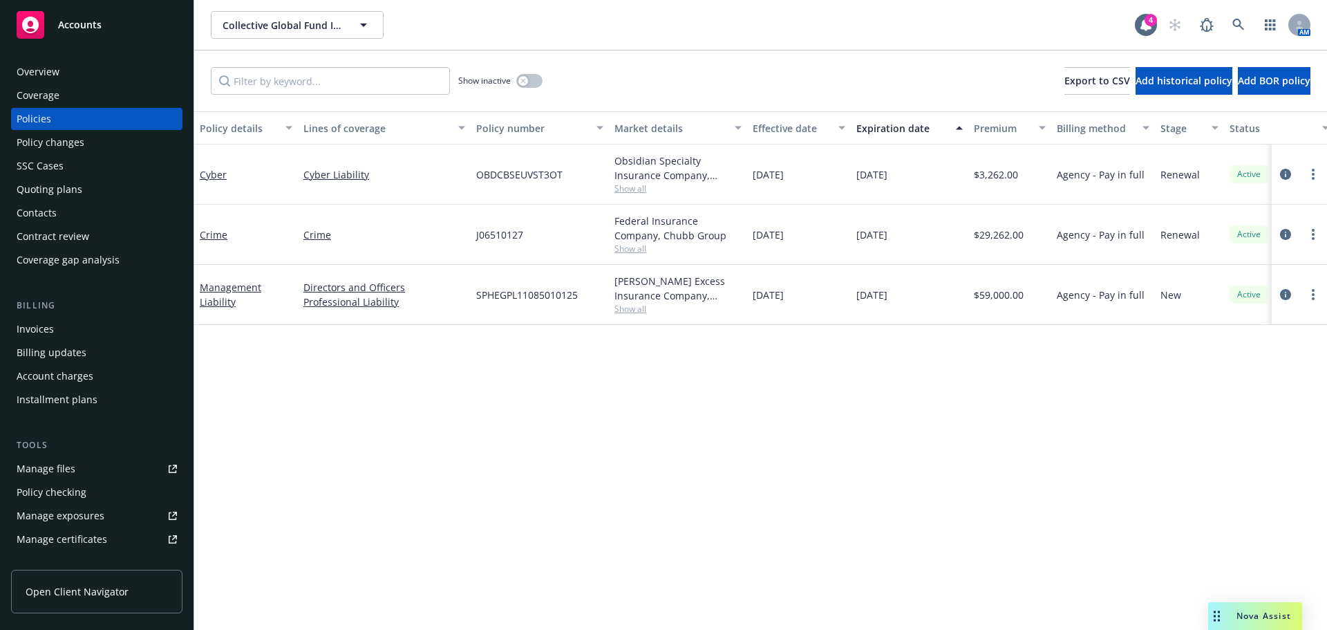
click at [635, 312] on span "Show all" at bounding box center [678, 309] width 127 height 12
click at [351, 483] on div "Policy details Lines of coverage Policy number Market details Effective date Ex…" at bounding box center [760, 370] width 1133 height 519
click at [635, 188] on span "Show all" at bounding box center [678, 189] width 127 height 12
click at [536, 459] on div "Policy details Lines of coverage Policy number Market details Effective date Ex…" at bounding box center [760, 370] width 1133 height 519
click at [226, 304] on link "Management Liability" at bounding box center [231, 295] width 62 height 28
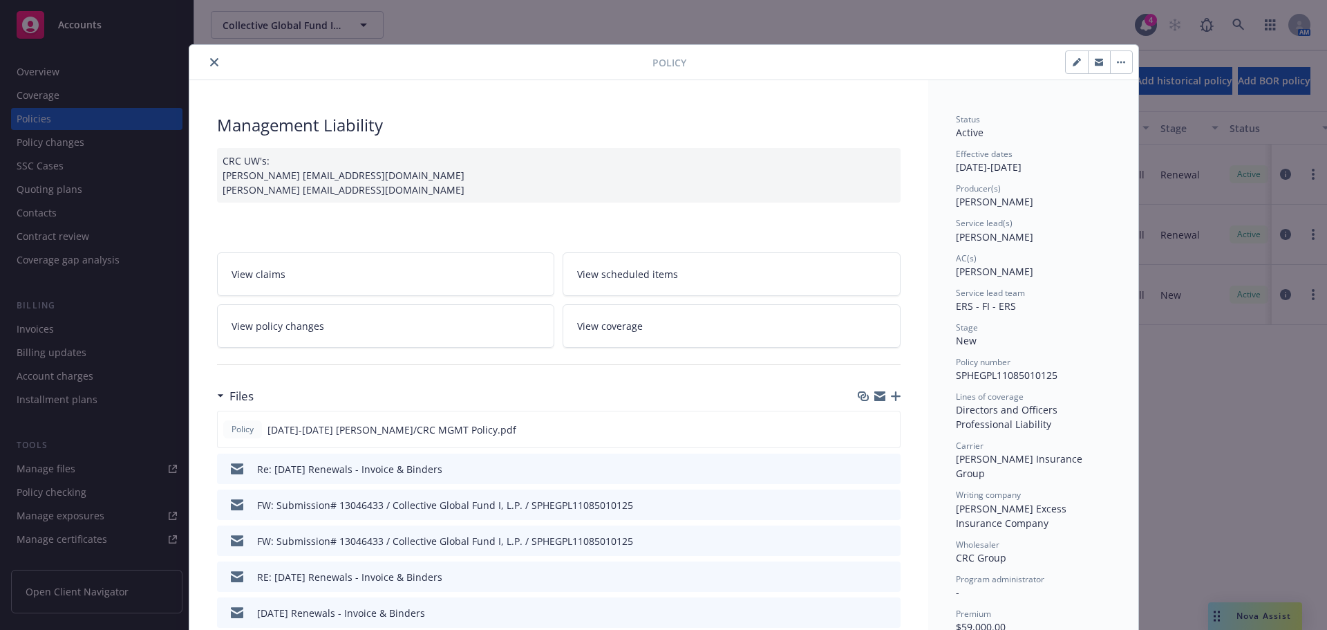
click at [864, 469] on icon "download file" at bounding box center [864, 468] width 11 height 11
click at [210, 64] on icon "close" at bounding box center [214, 62] width 8 height 8
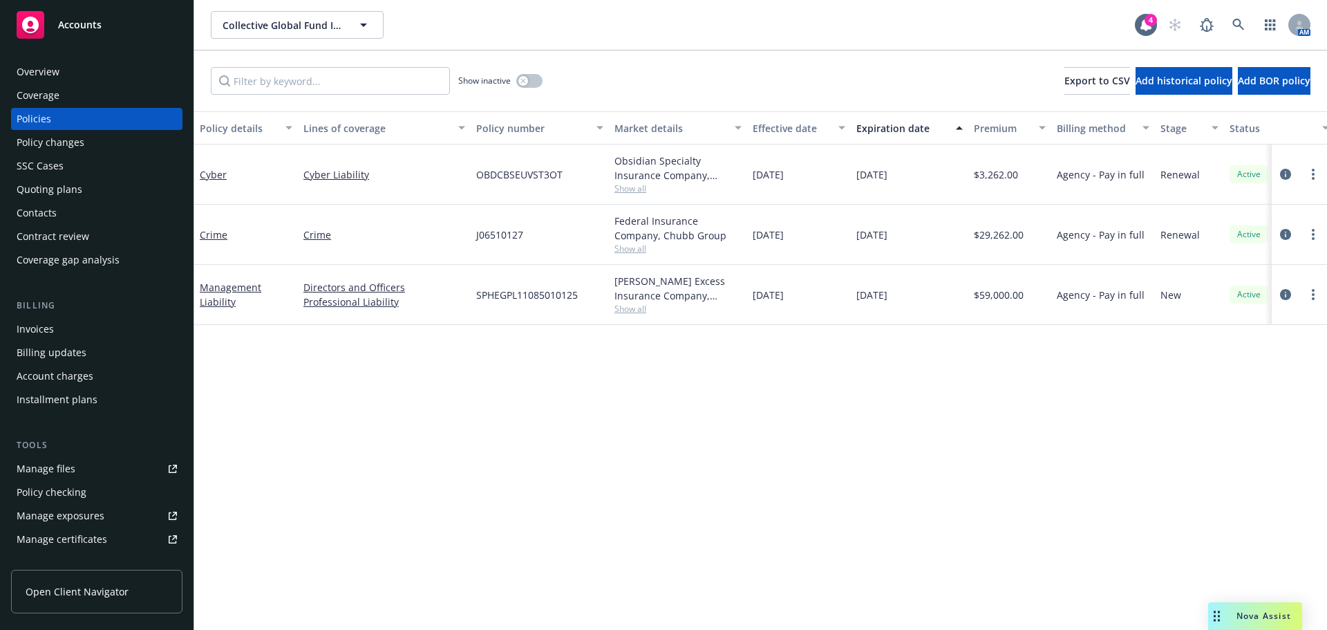
click at [37, 72] on div "Overview" at bounding box center [38, 72] width 43 height 22
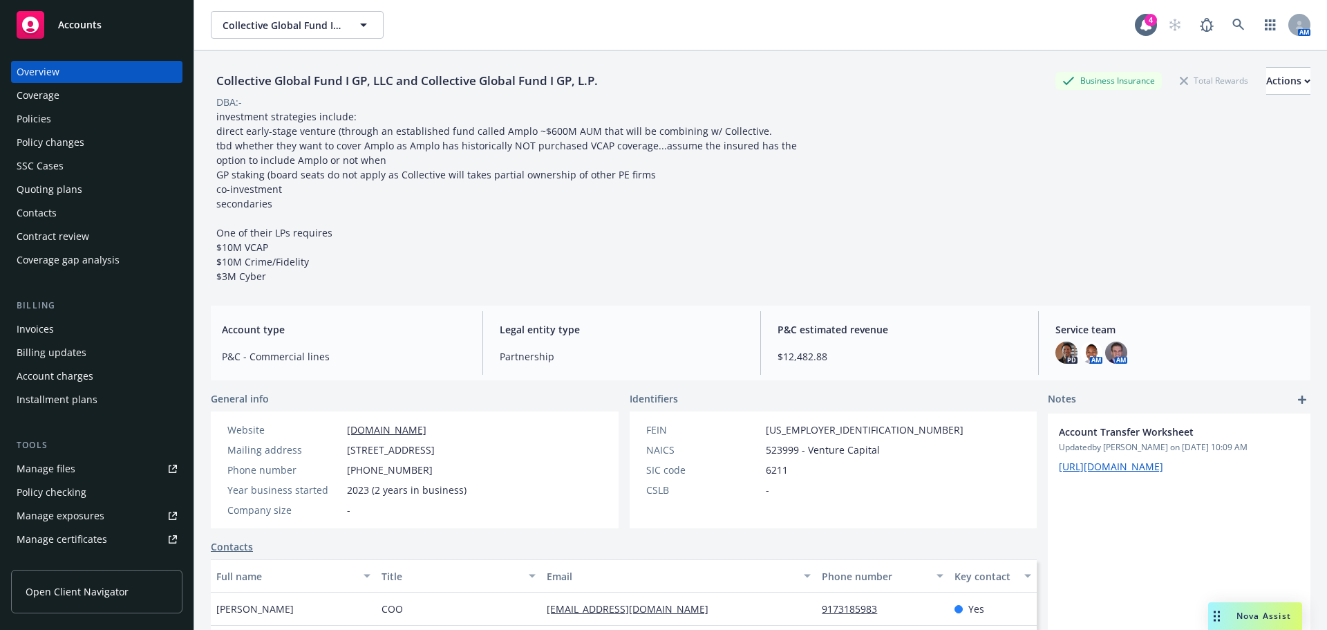
click at [44, 71] on div "Overview" at bounding box center [38, 72] width 43 height 22
click at [68, 19] on span "Accounts" at bounding box center [80, 24] width 44 height 11
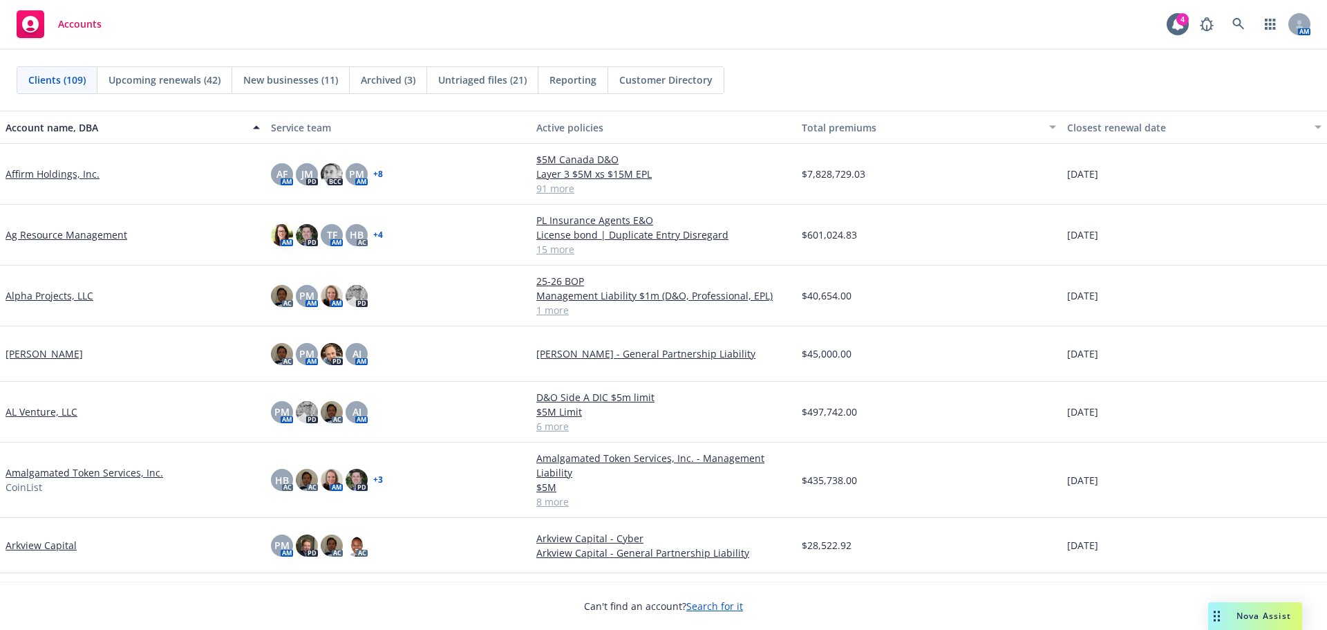
click at [53, 80] on span "Clients (109)" at bounding box center [56, 80] width 57 height 15
click at [1238, 23] on icon at bounding box center [1239, 24] width 12 height 12
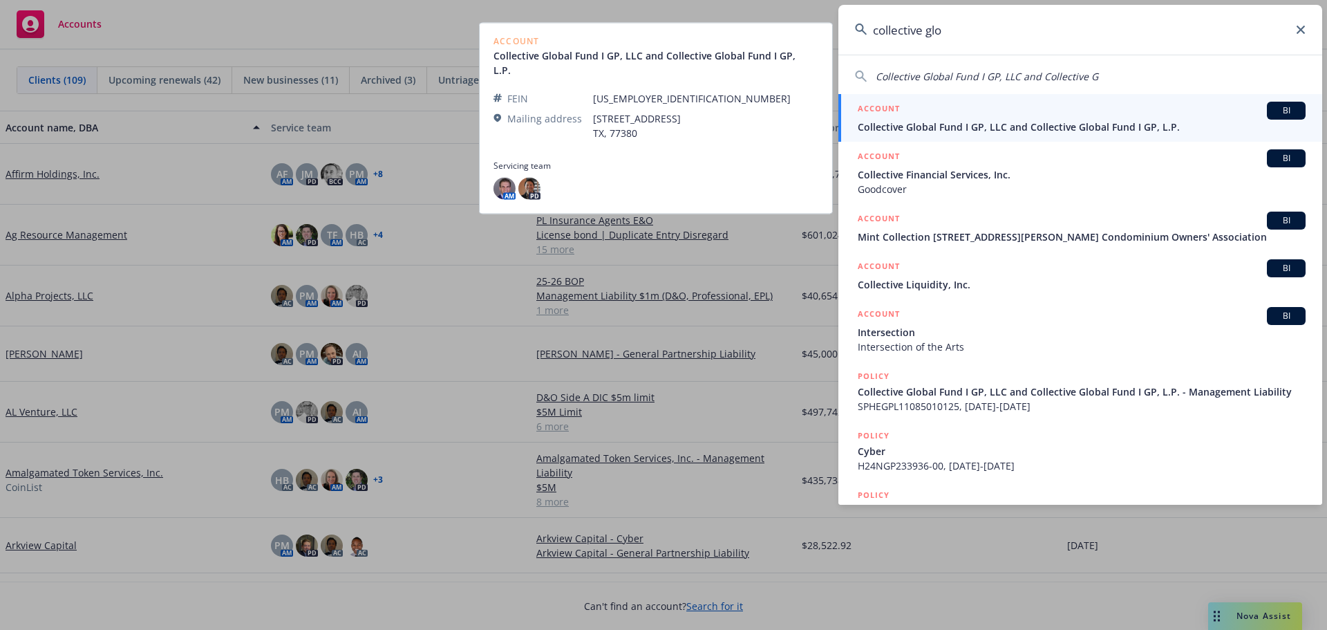
type input "collective glo"
click at [964, 123] on span "Collective Global Fund I GP, LLC and Collective Global Fund I GP, L.P." at bounding box center [1082, 127] width 448 height 15
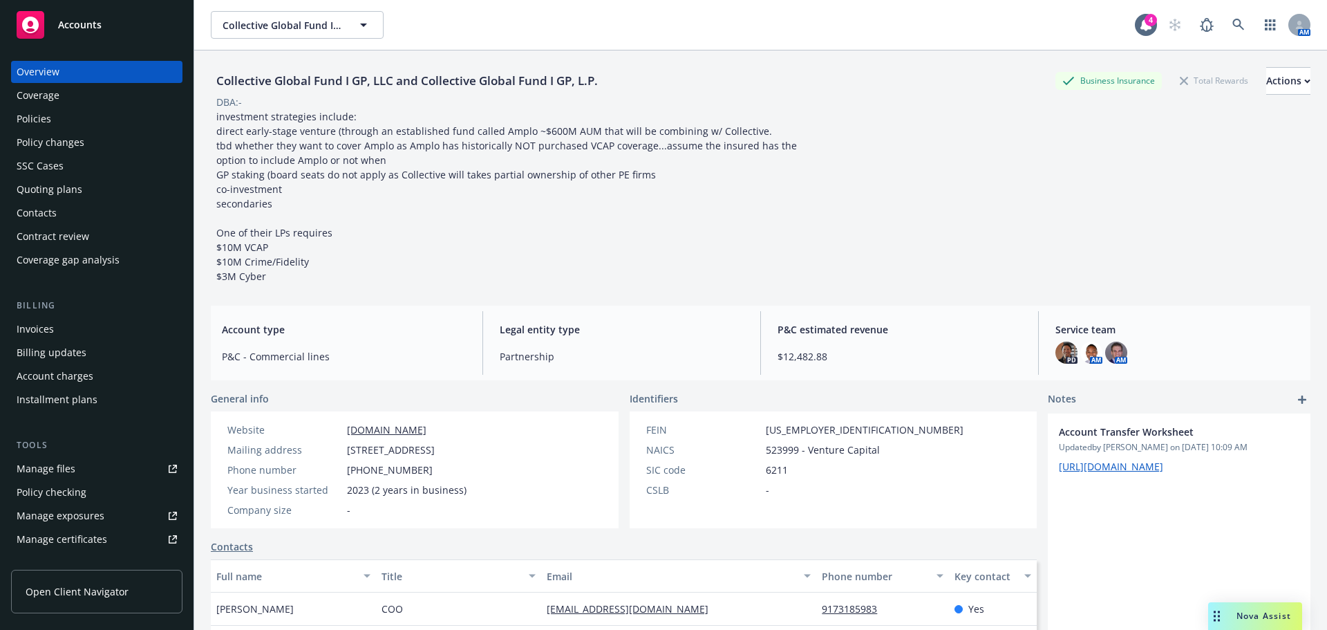
click at [98, 21] on span "Accounts" at bounding box center [80, 24] width 44 height 11
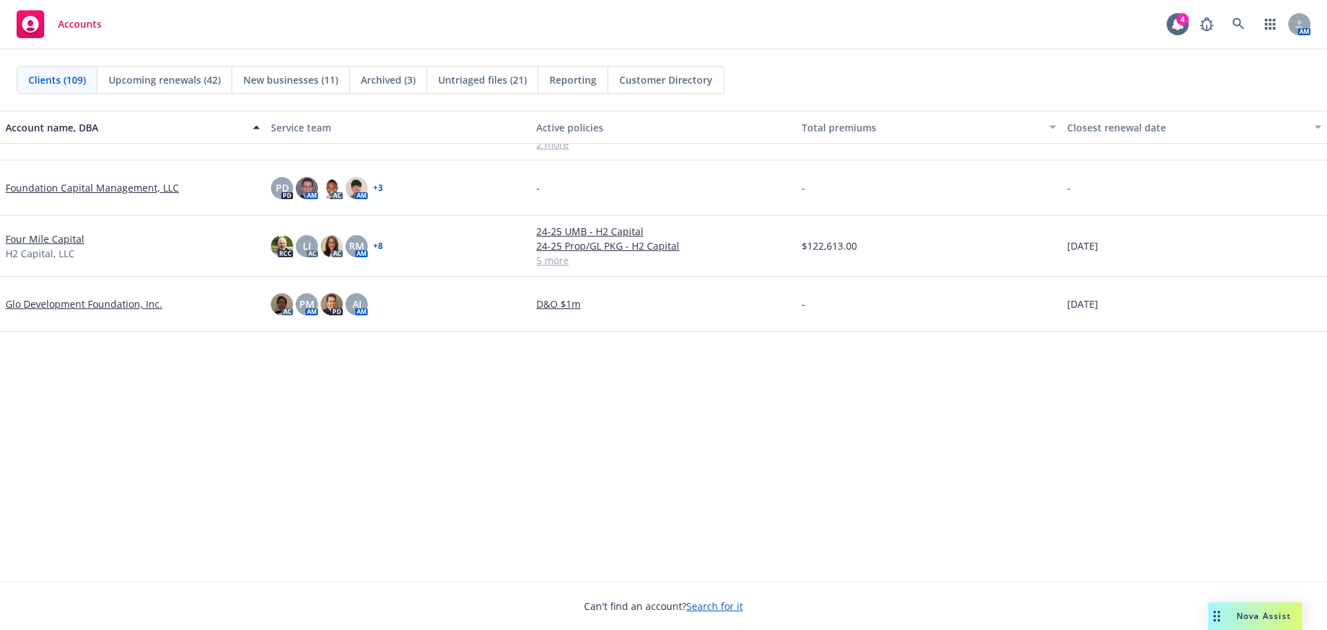
scroll to position [1244, 0]
